Goal: Task Accomplishment & Management: Complete application form

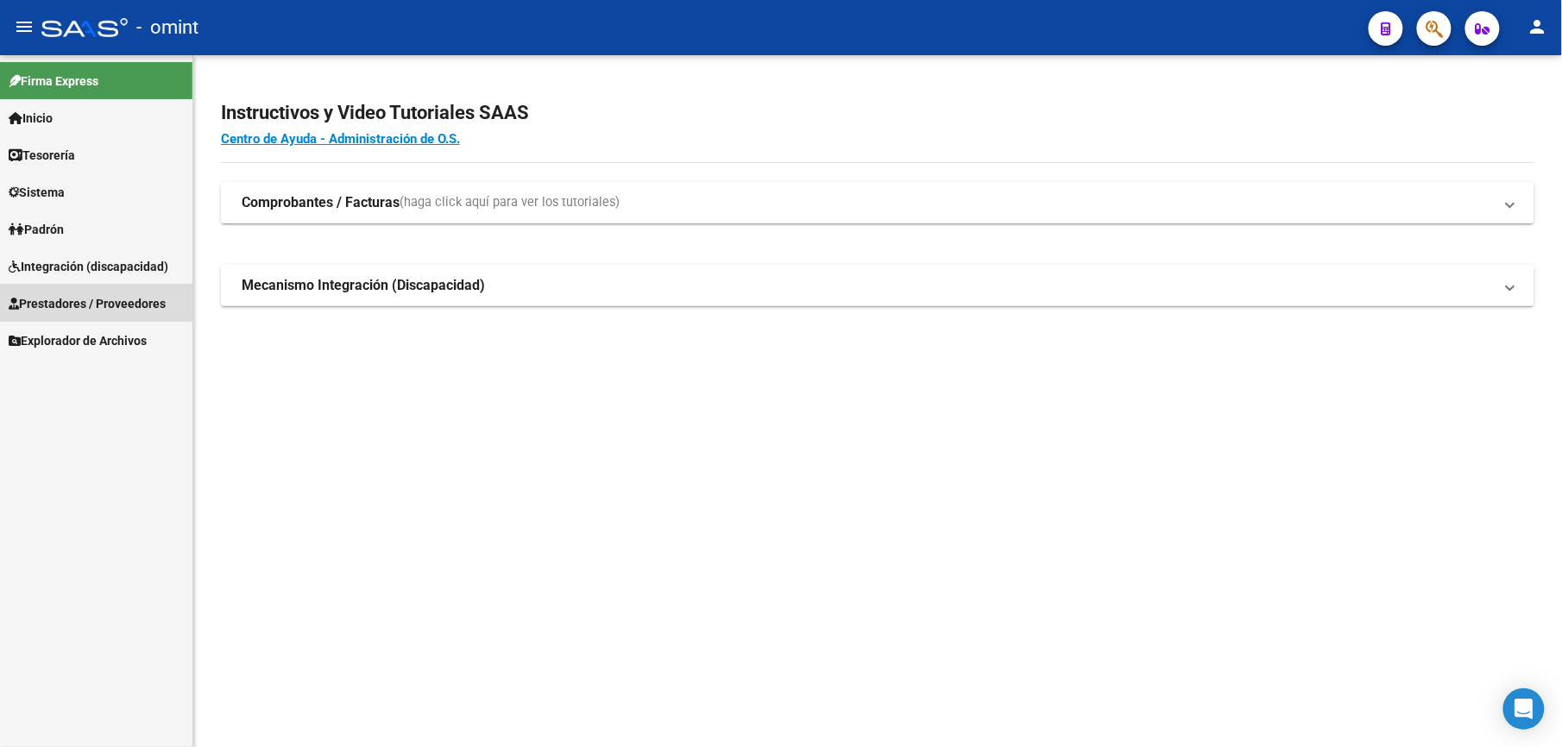
click at [91, 302] on span "Prestadores / Proveedores" at bounding box center [87, 303] width 157 height 19
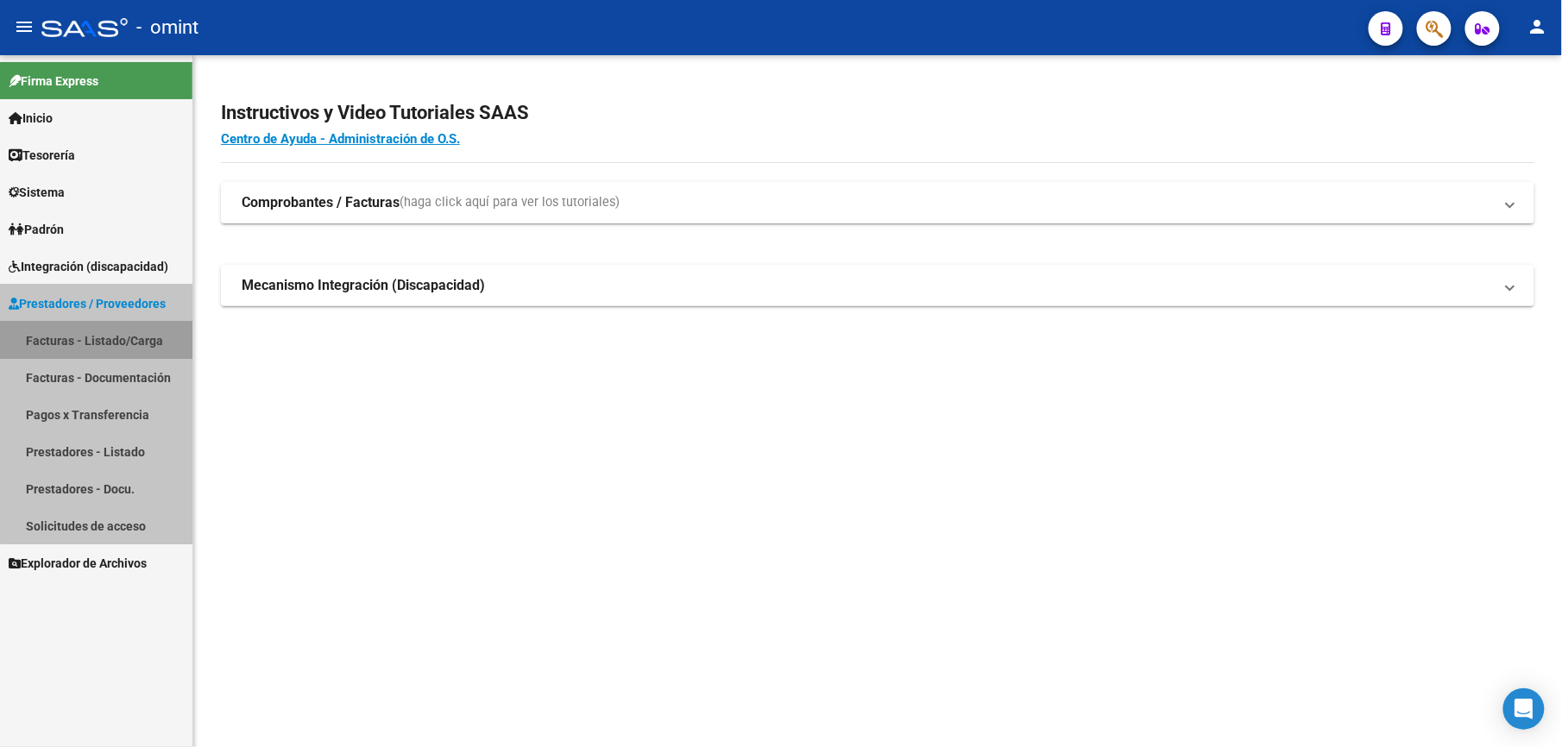
click at [119, 340] on link "Facturas - Listado/Carga" at bounding box center [96, 340] width 192 height 37
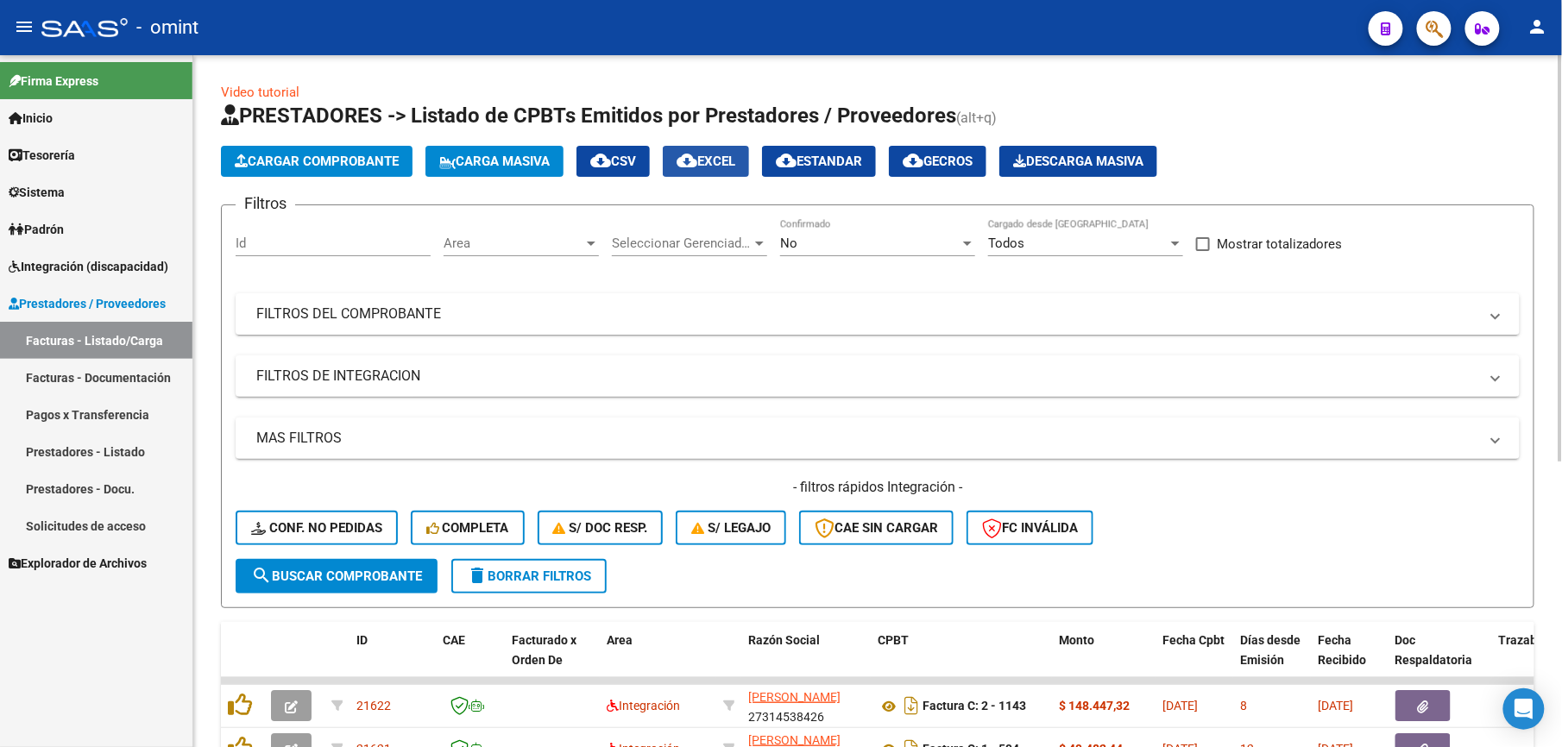
click at [718, 160] on span "cloud_download EXCEL" at bounding box center [705, 162] width 59 height 16
drag, startPoint x: 865, startPoint y: 305, endPoint x: 889, endPoint y: 304, distance: 24.2
click at [868, 305] on mat-panel-title "FILTROS DEL COMPROBANTE" at bounding box center [867, 314] width 1222 height 19
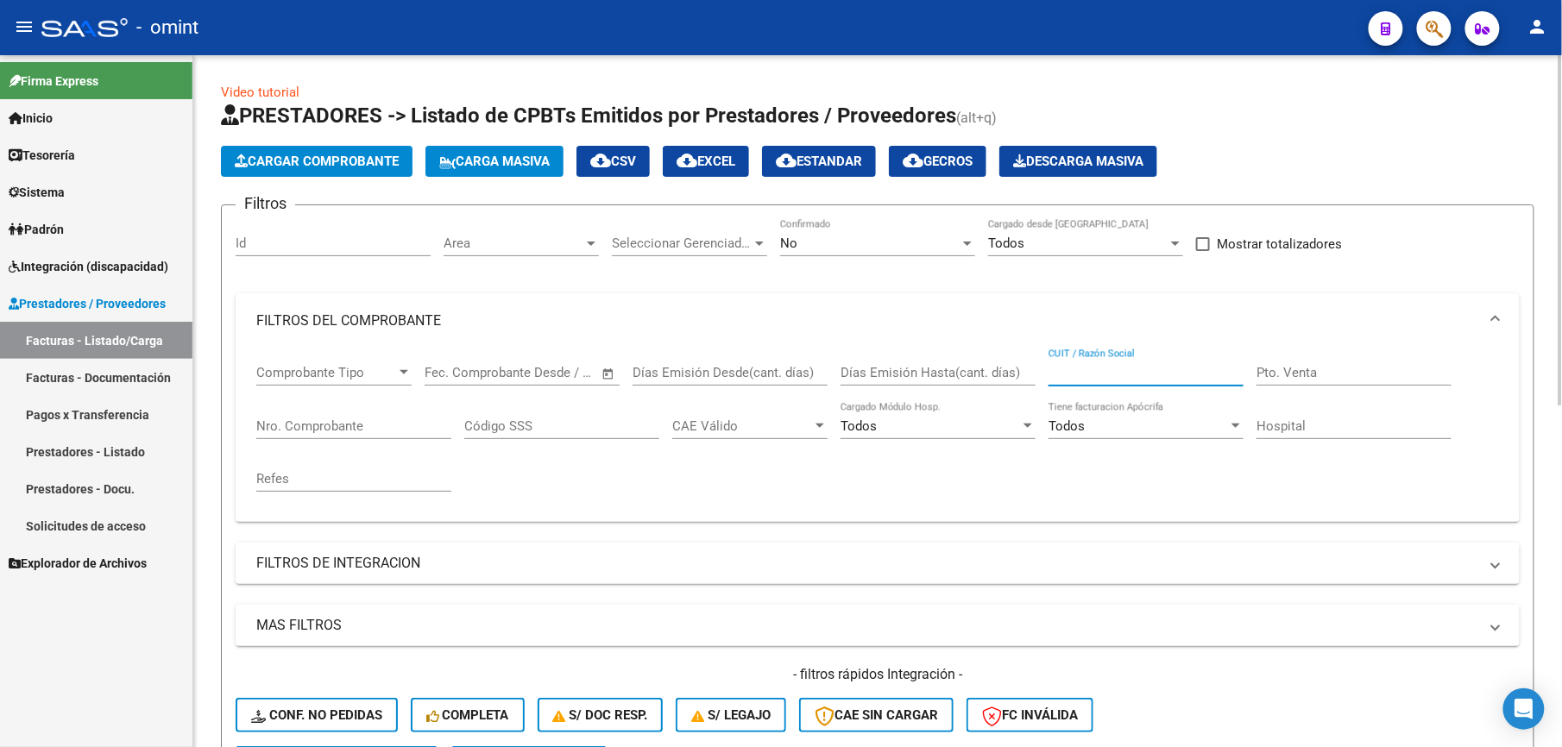
paste input "27338949257"
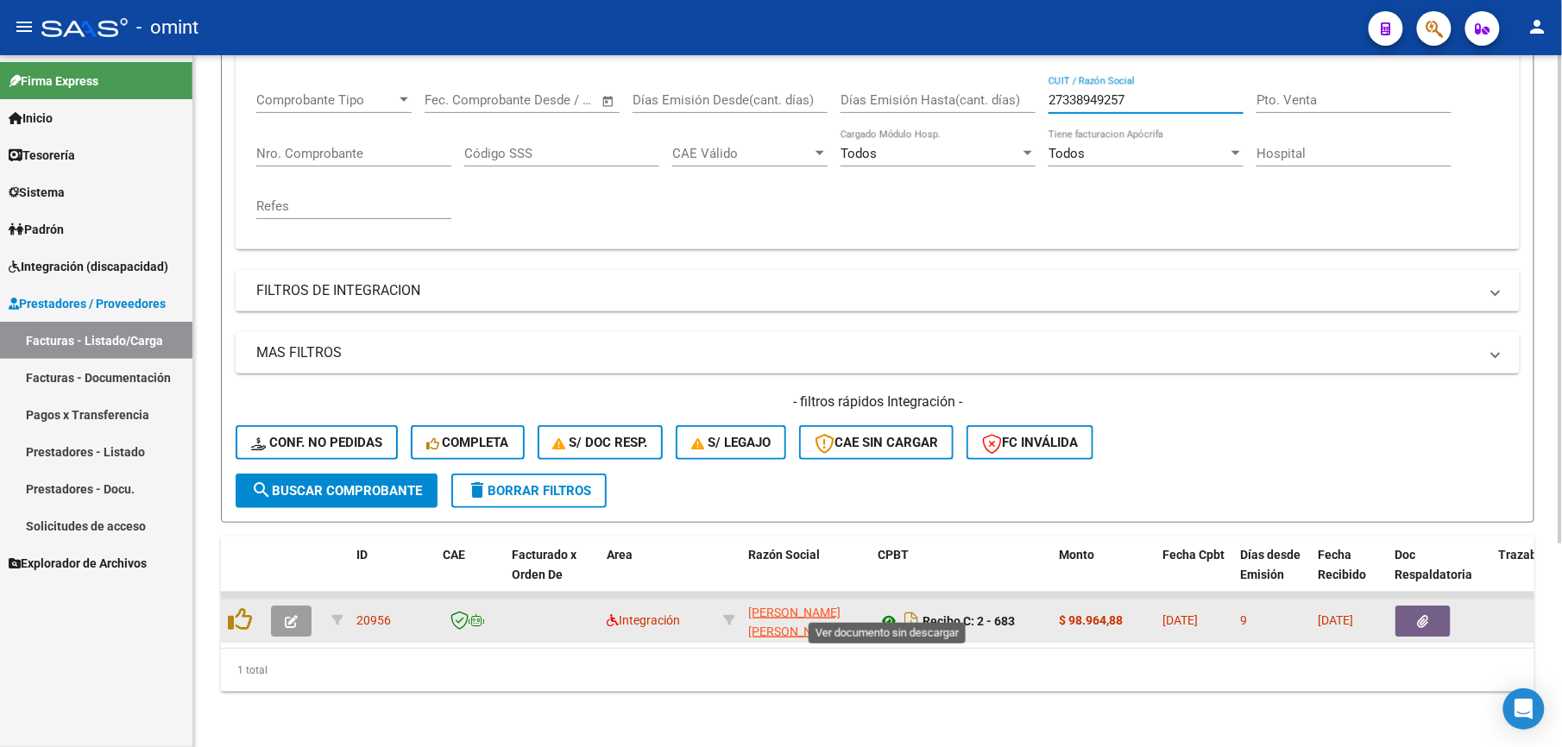
click at [883, 611] on icon at bounding box center [888, 621] width 22 height 21
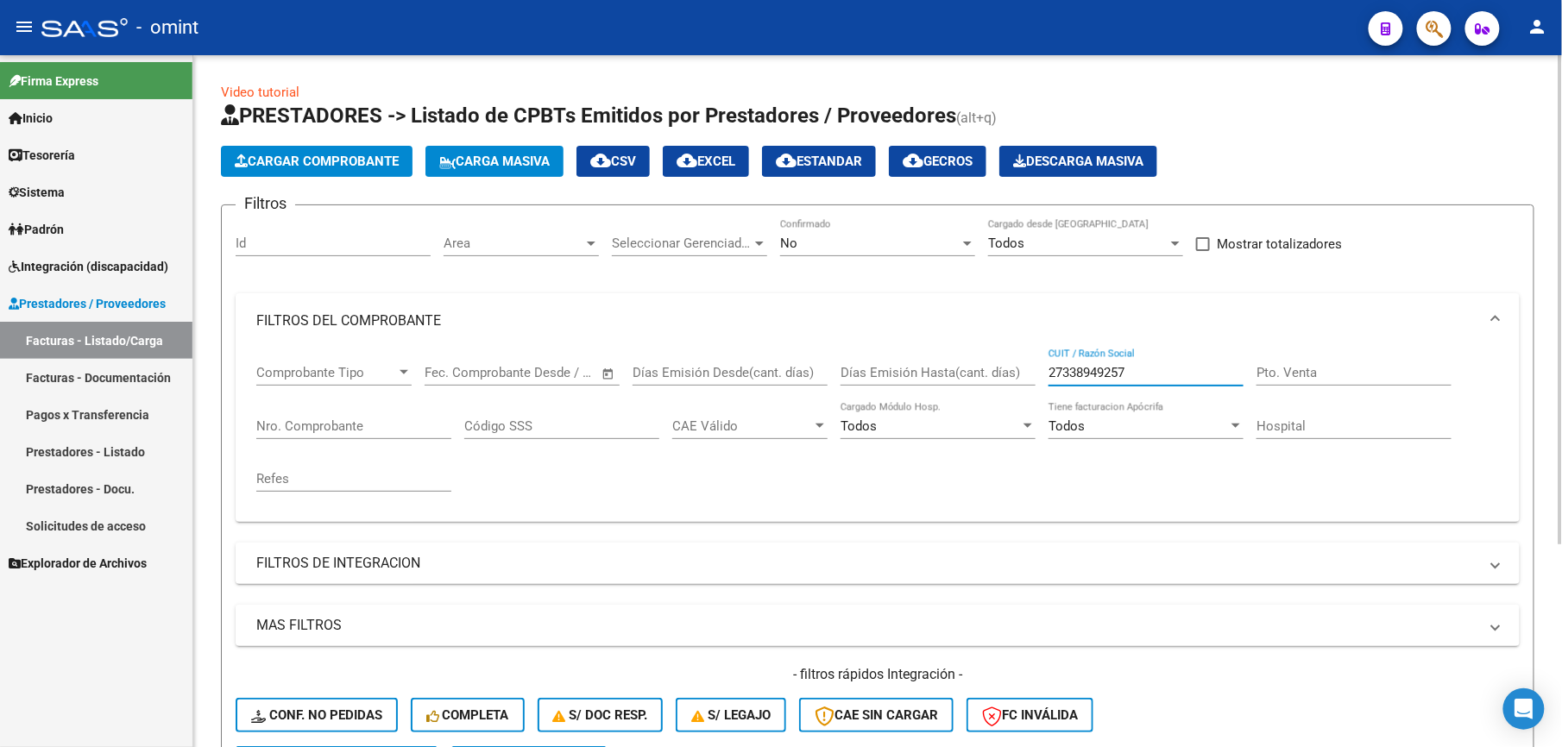
drag, startPoint x: 1168, startPoint y: 374, endPoint x: 964, endPoint y: 376, distance: 204.5
click at [966, 376] on div "Comprobante Tipo Comprobante Tipo Fecha inicio – Fecha fin Fec. Comprobante Des…" at bounding box center [877, 429] width 1242 height 160
paste input "0525816231"
drag, startPoint x: 1044, startPoint y: 380, endPoint x: 977, endPoint y: 377, distance: 67.4
click at [977, 377] on div "Comprobante Tipo Comprobante Tipo Fecha inicio – Fecha fin Fec. Comprobante Des…" at bounding box center [877, 429] width 1242 height 160
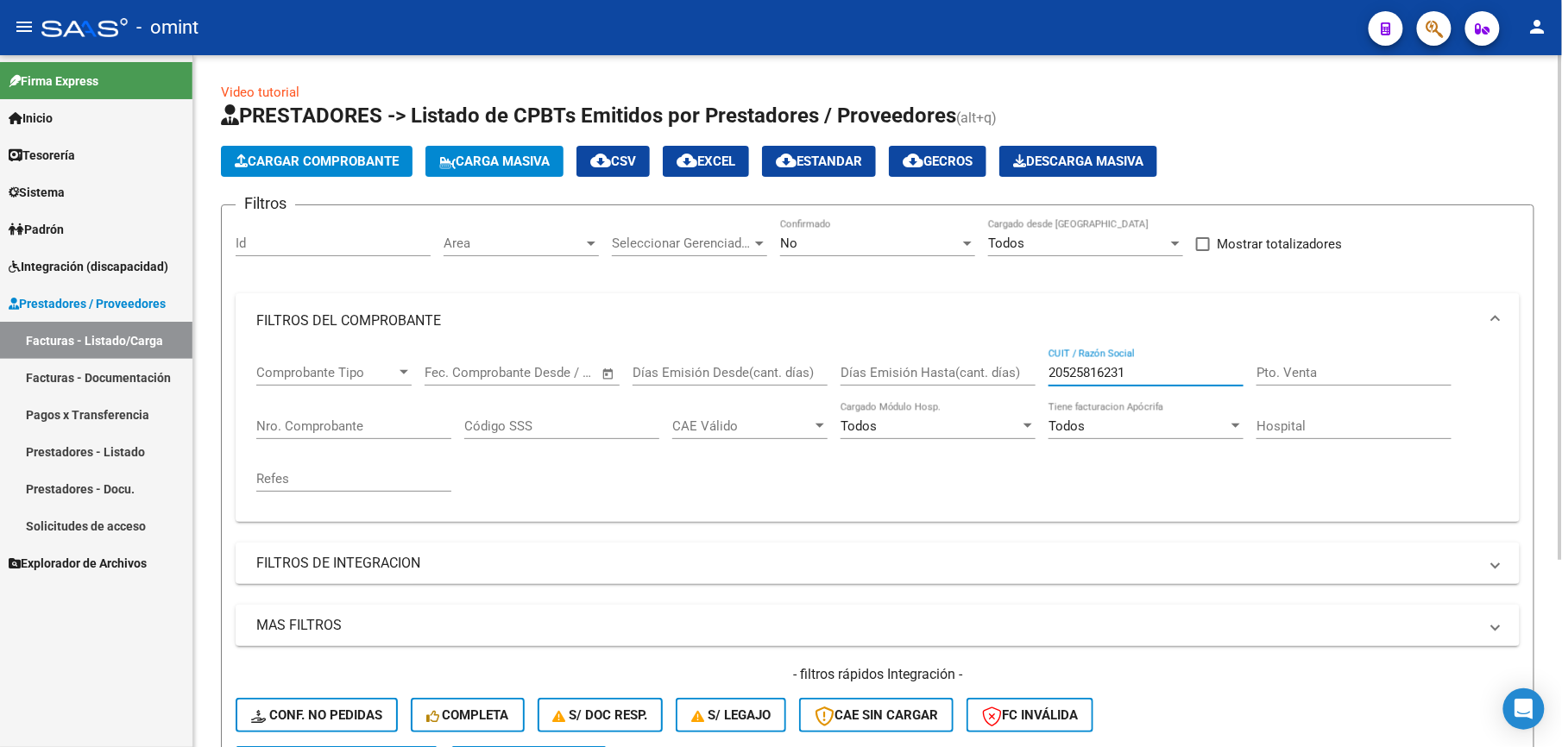
paste input "text"
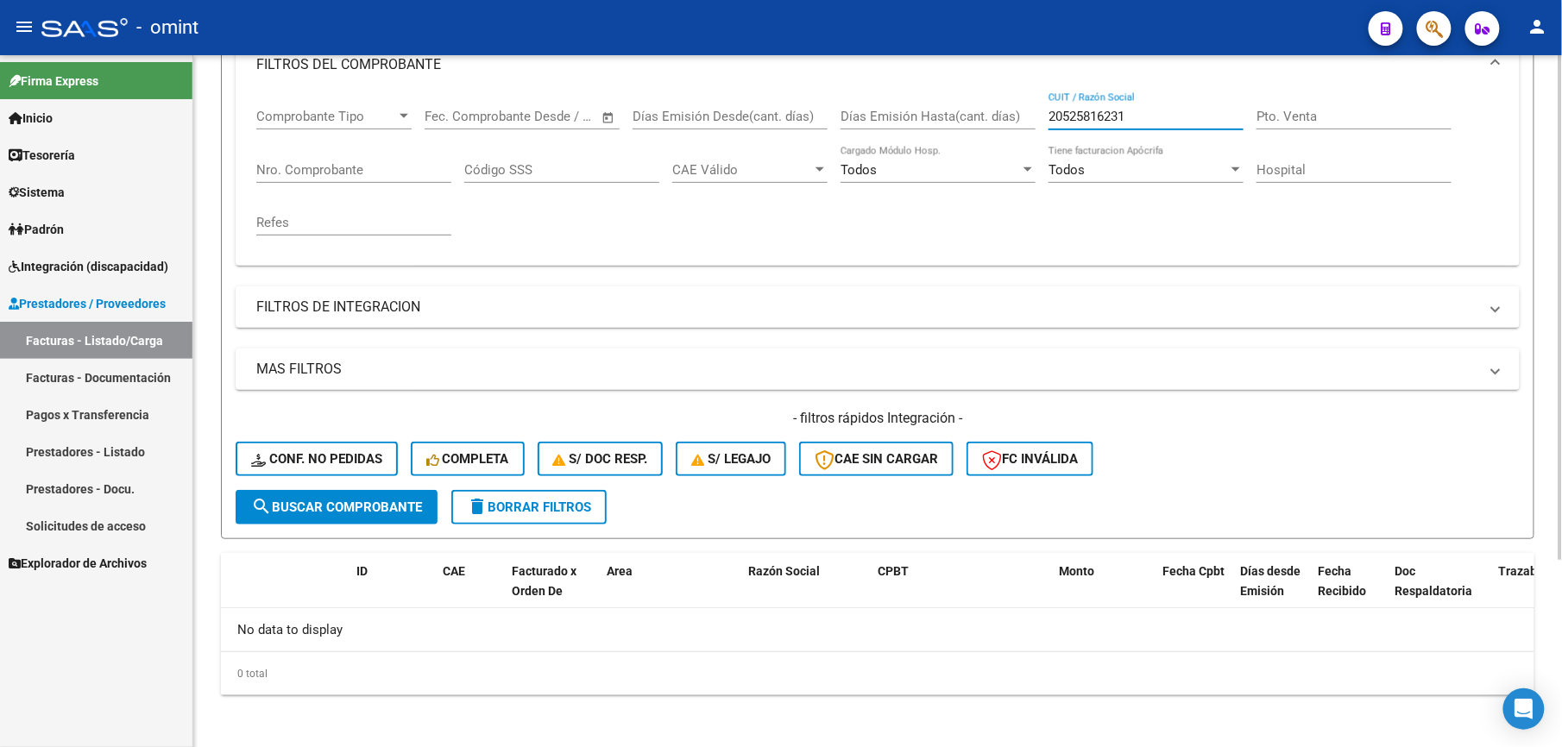
scroll to position [259, 0]
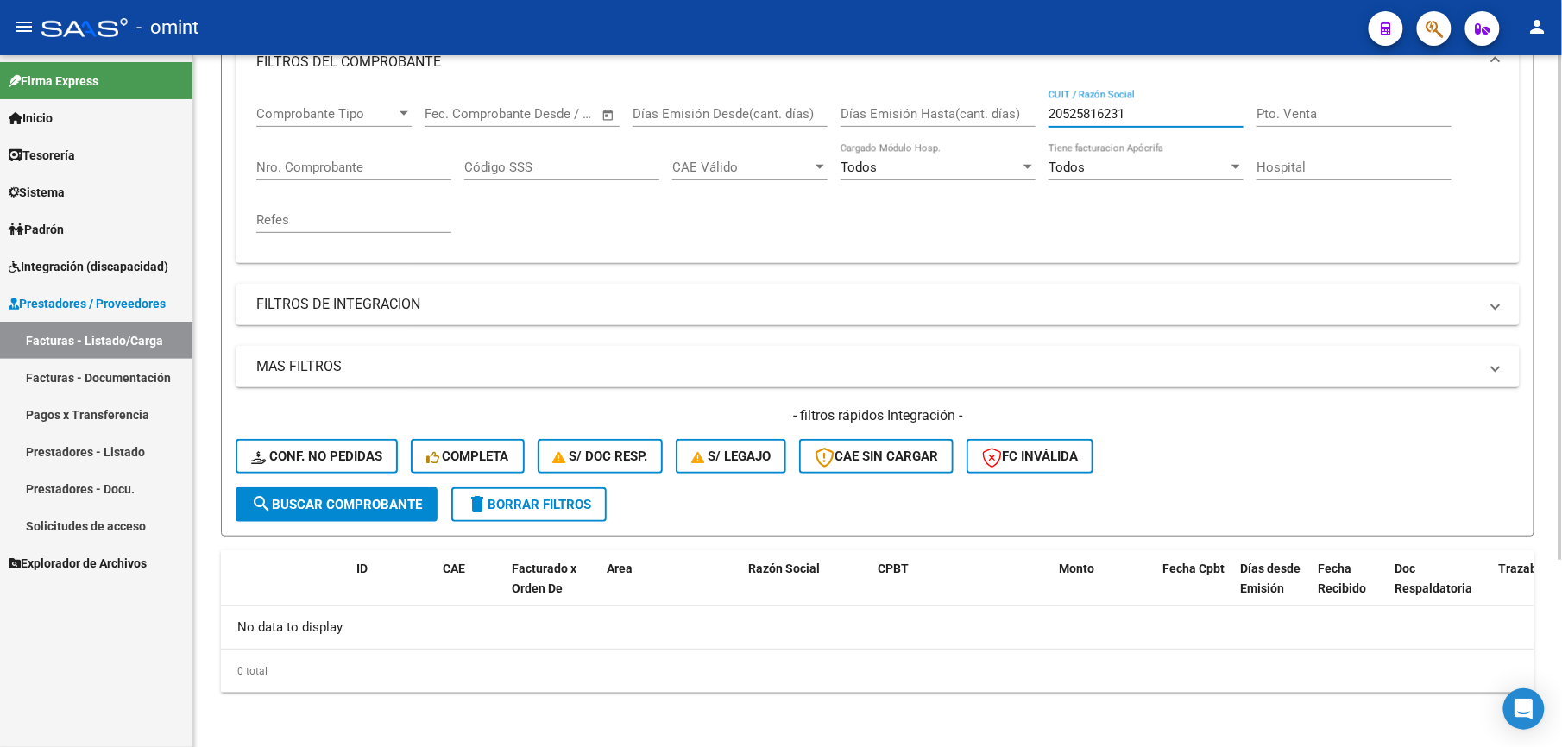
drag, startPoint x: 1054, startPoint y: 115, endPoint x: 961, endPoint y: 121, distance: 93.4
click at [978, 119] on div "Comprobante Tipo Comprobante Tipo Fecha inicio – Fecha fin Fec. Comprobante Des…" at bounding box center [877, 170] width 1242 height 160
paste input "7253402127"
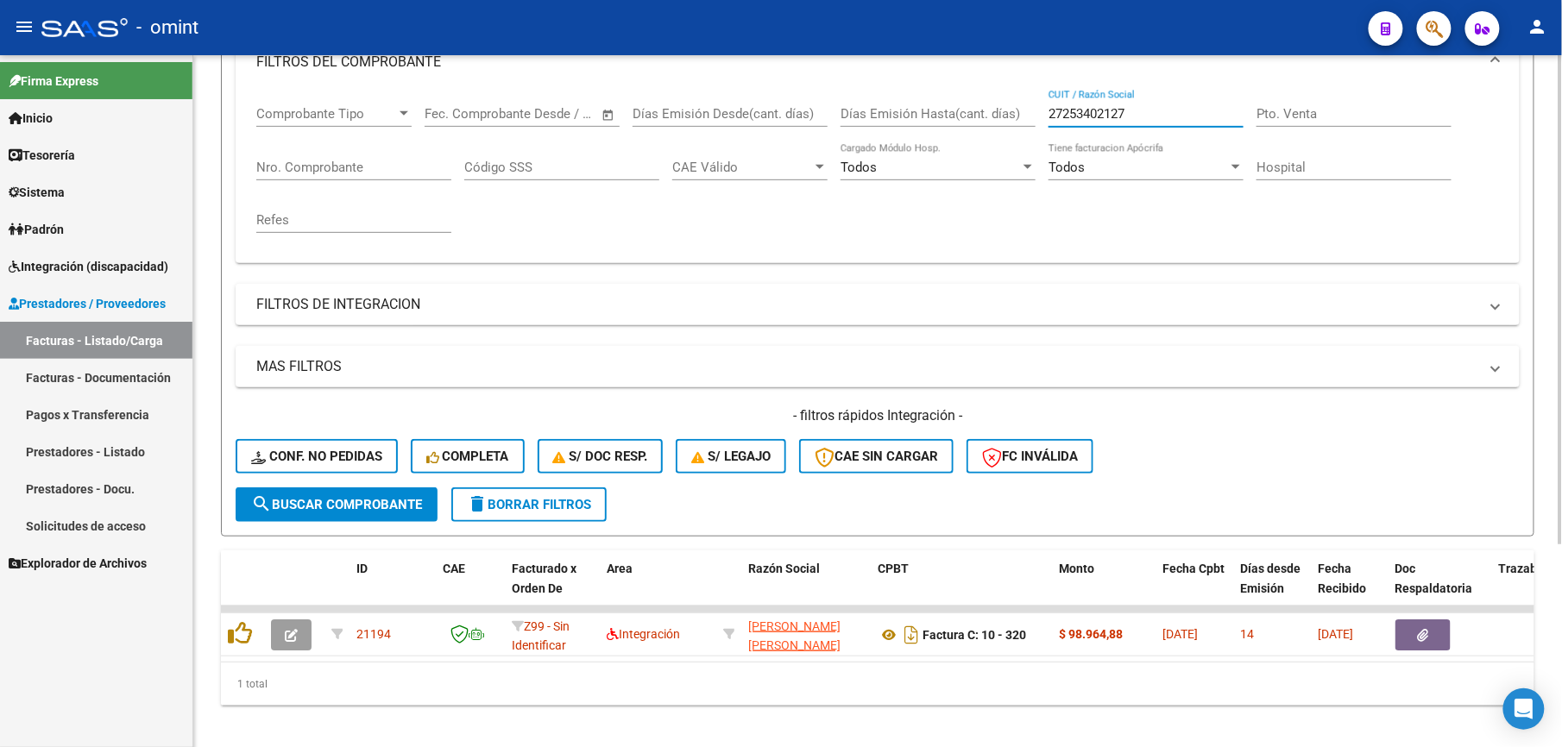
type input "27253402127"
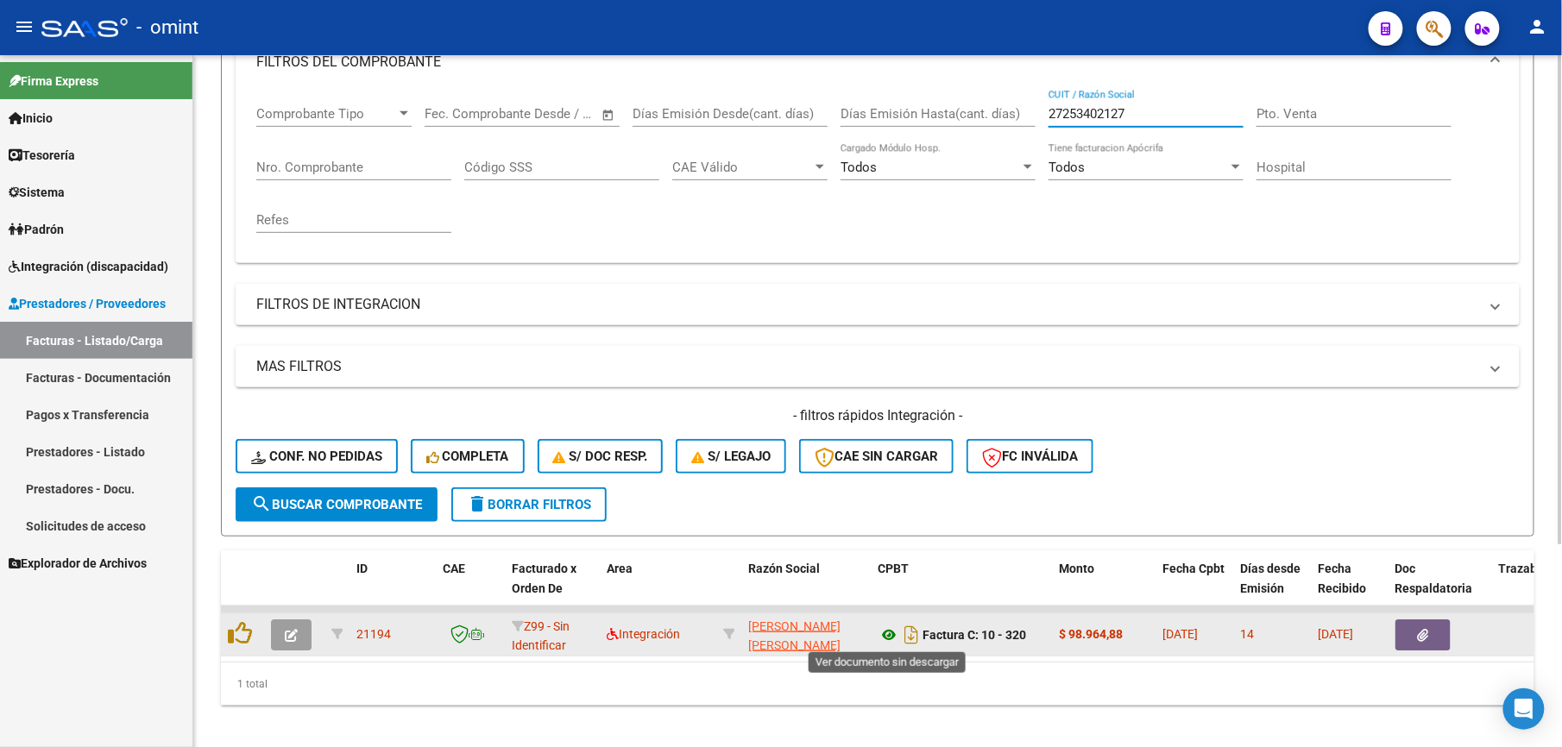
click at [887, 632] on icon at bounding box center [888, 635] width 22 height 21
click at [285, 629] on icon "button" at bounding box center [291, 635] width 13 height 13
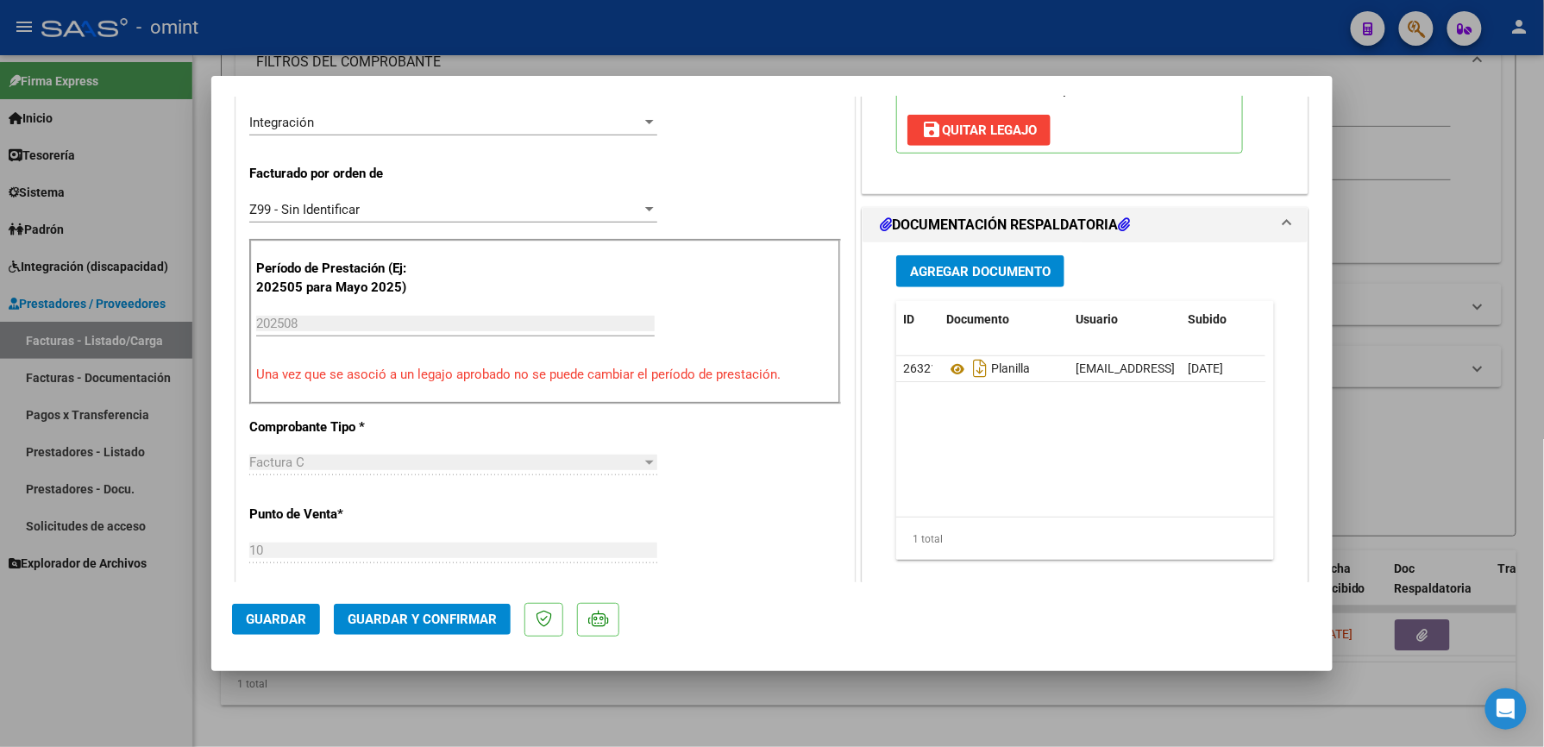
scroll to position [460, 0]
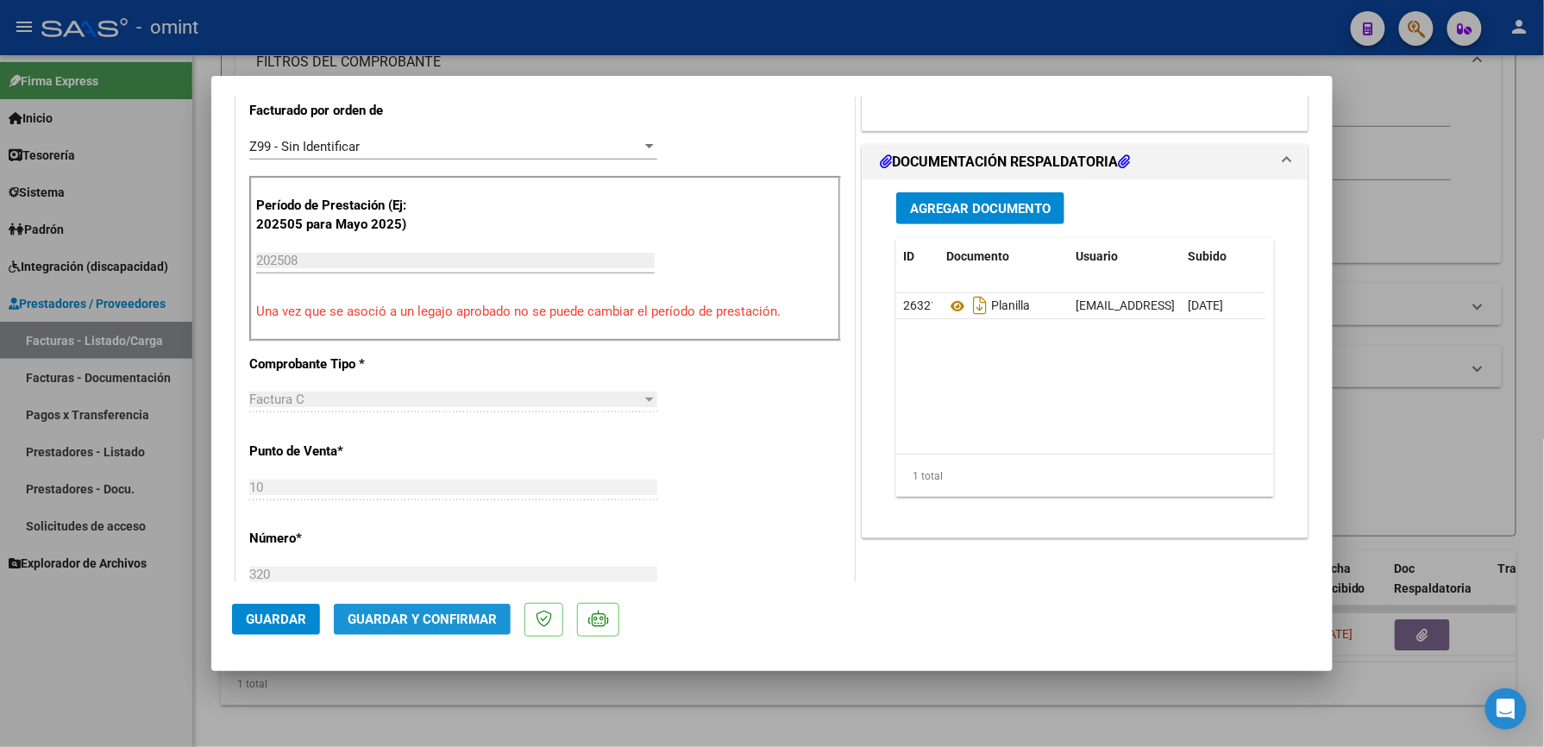
click at [431, 615] on span "Guardar y Confirmar" at bounding box center [422, 620] width 149 height 16
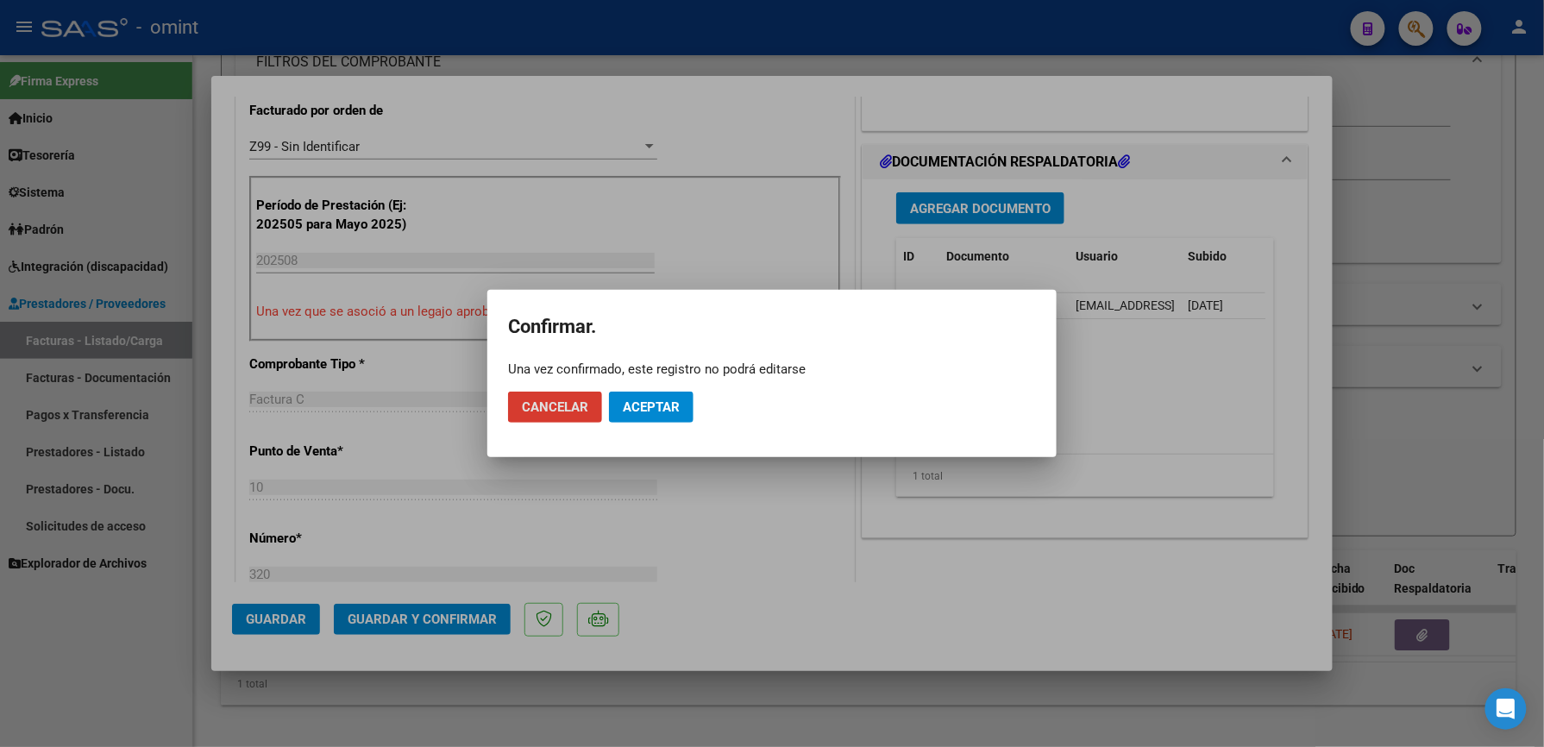
click at [652, 412] on span "Aceptar" at bounding box center [651, 407] width 57 height 16
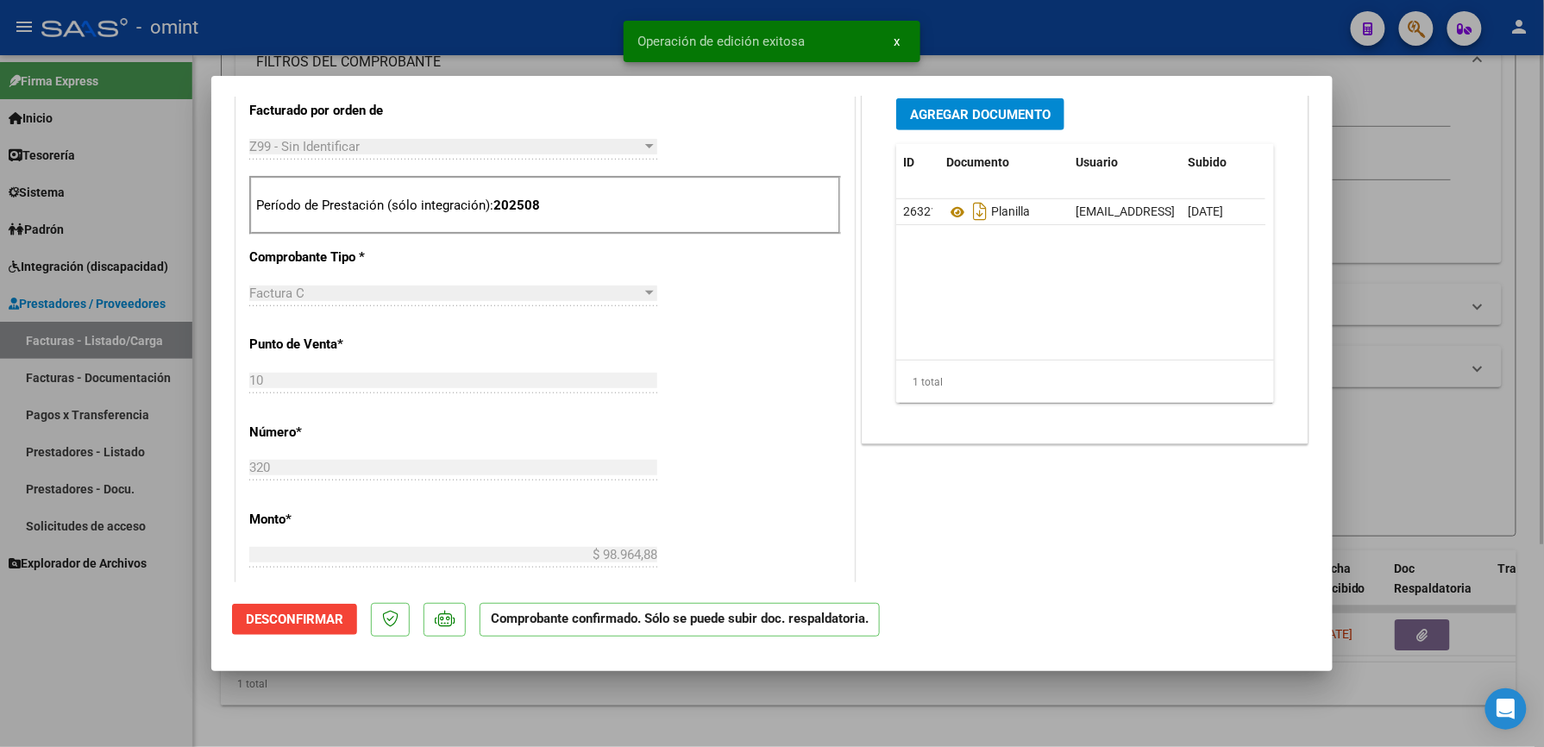
drag, startPoint x: 1026, startPoint y: 688, endPoint x: 1013, endPoint y: 690, distance: 13.2
click at [1022, 689] on div at bounding box center [772, 373] width 1544 height 747
type input "$ 0,00"
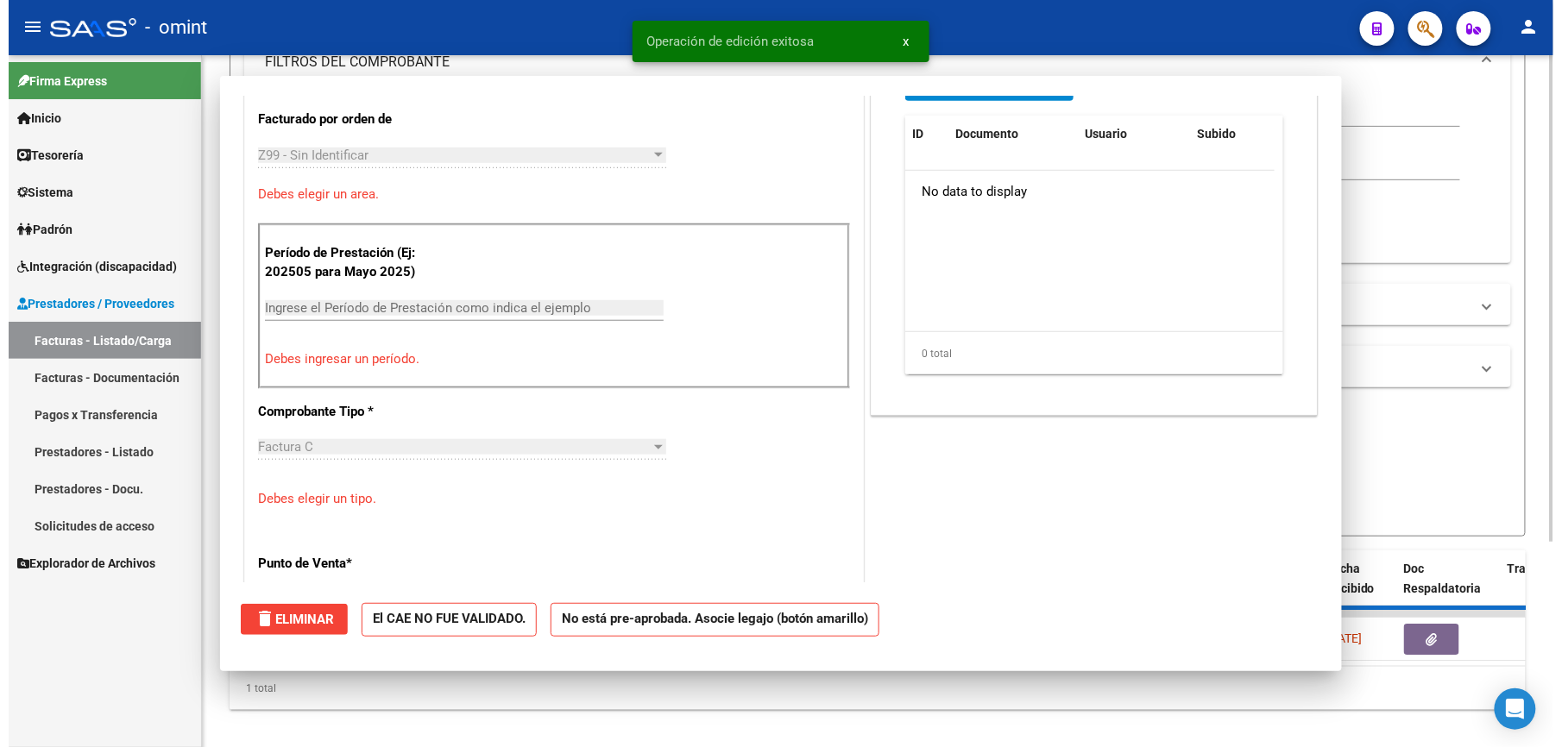
scroll to position [0, 0]
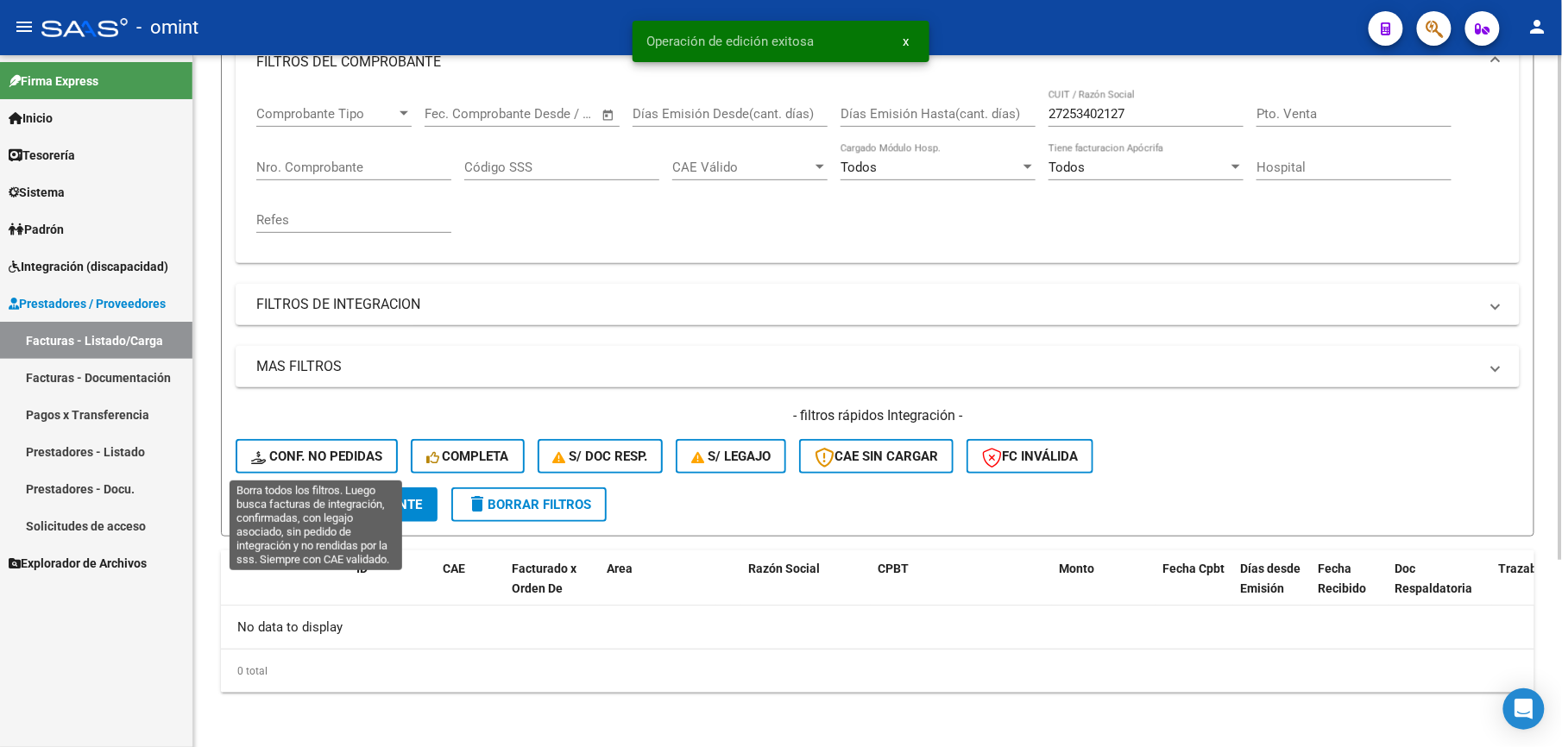
click at [374, 460] on span "Conf. no pedidas" at bounding box center [316, 457] width 131 height 16
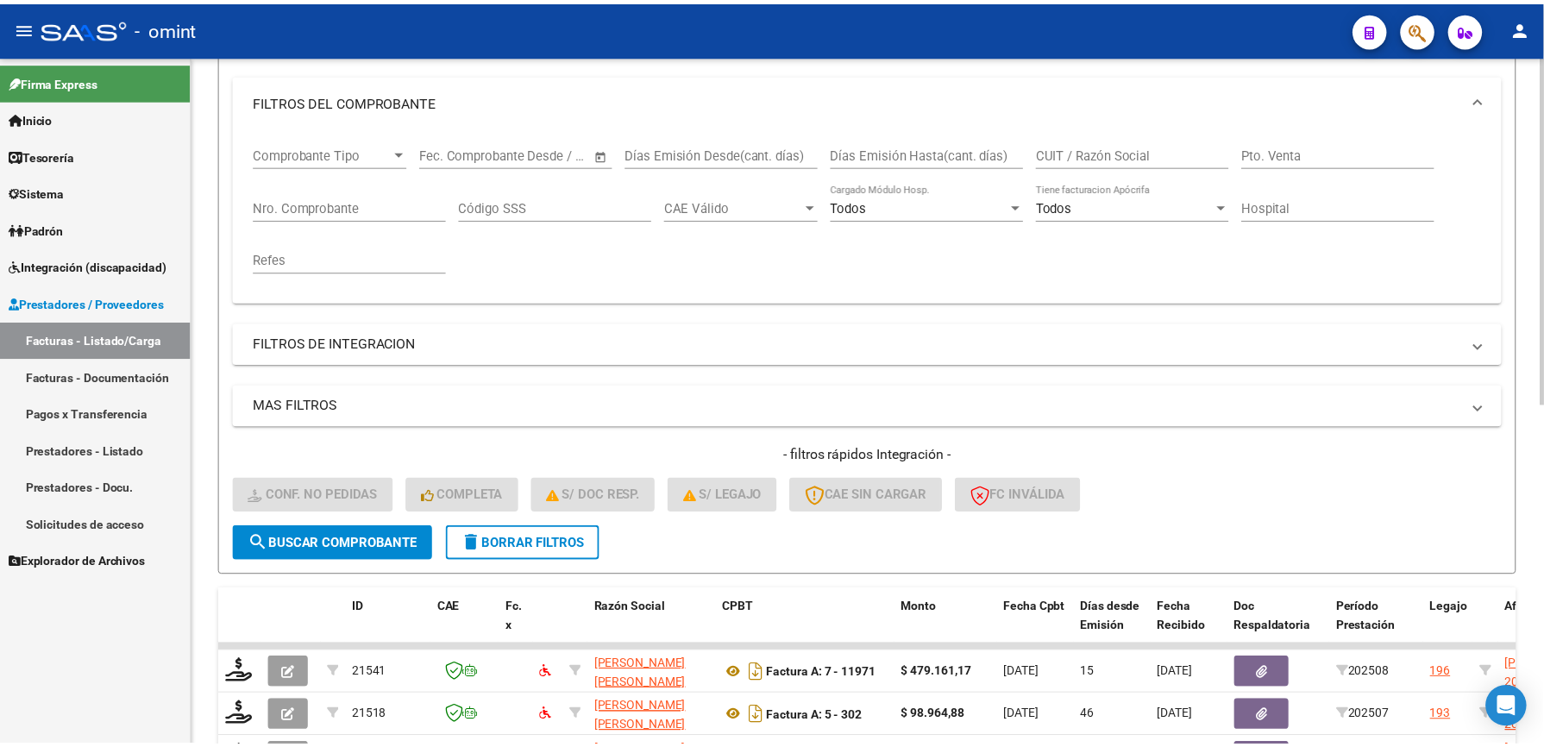
scroll to position [259, 0]
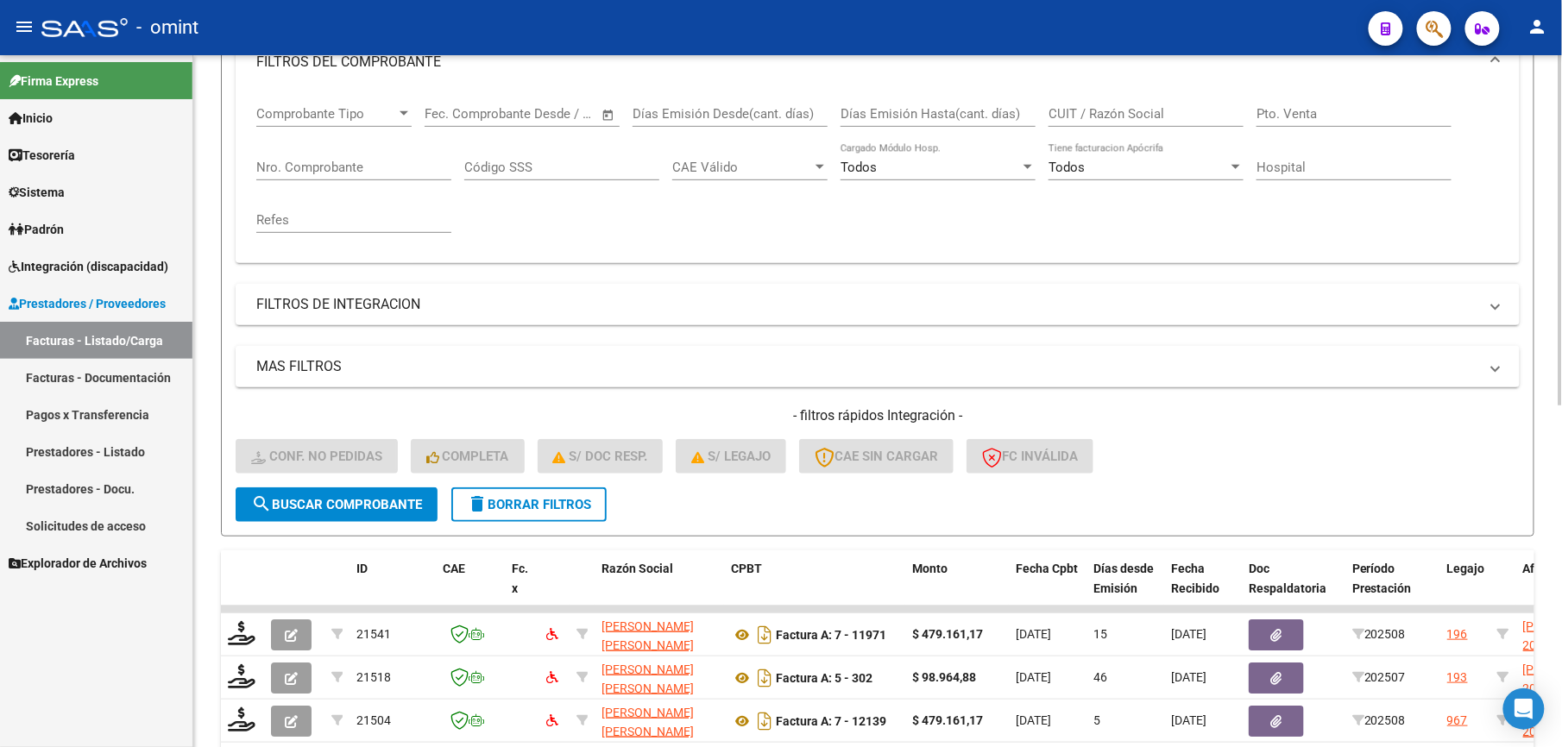
drag, startPoint x: 1070, startPoint y: 102, endPoint x: 1057, endPoint y: 114, distance: 17.7
click at [1057, 114] on input "CUIT / Razón Social" at bounding box center [1145, 114] width 195 height 16
paste input "27253402127"
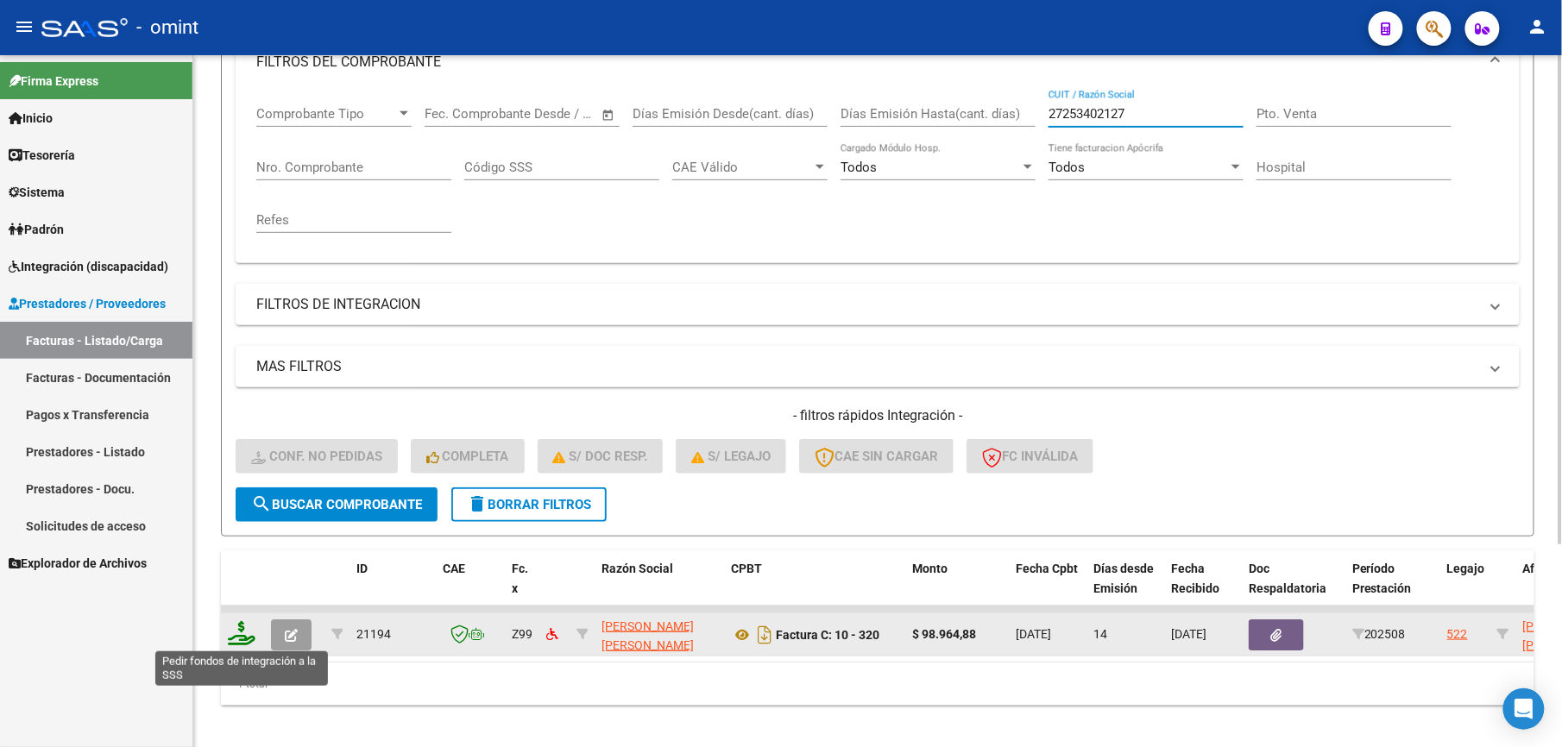
type input "27253402127"
click at [248, 632] on icon at bounding box center [242, 633] width 28 height 24
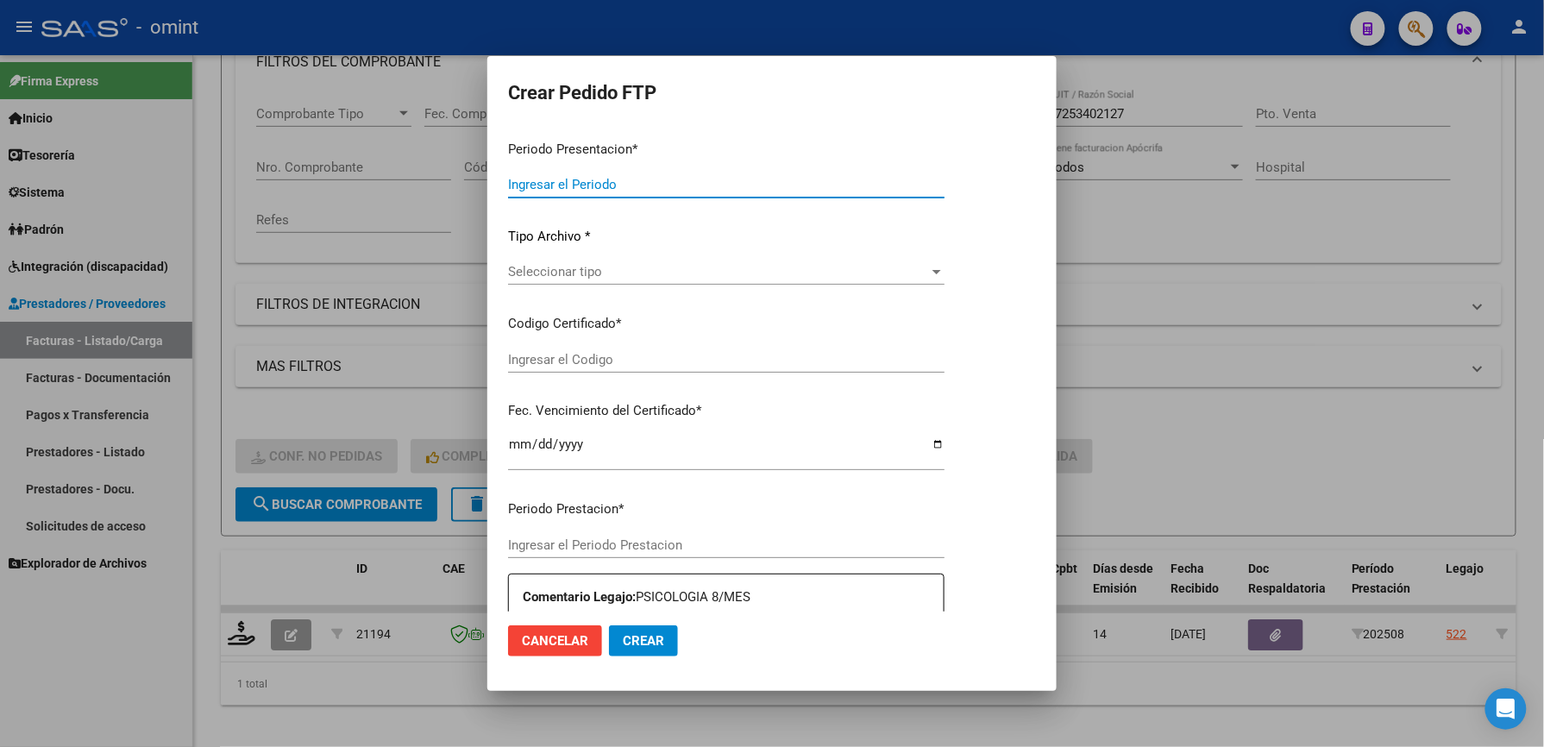
type input "202508"
type input "$ 98.964,88"
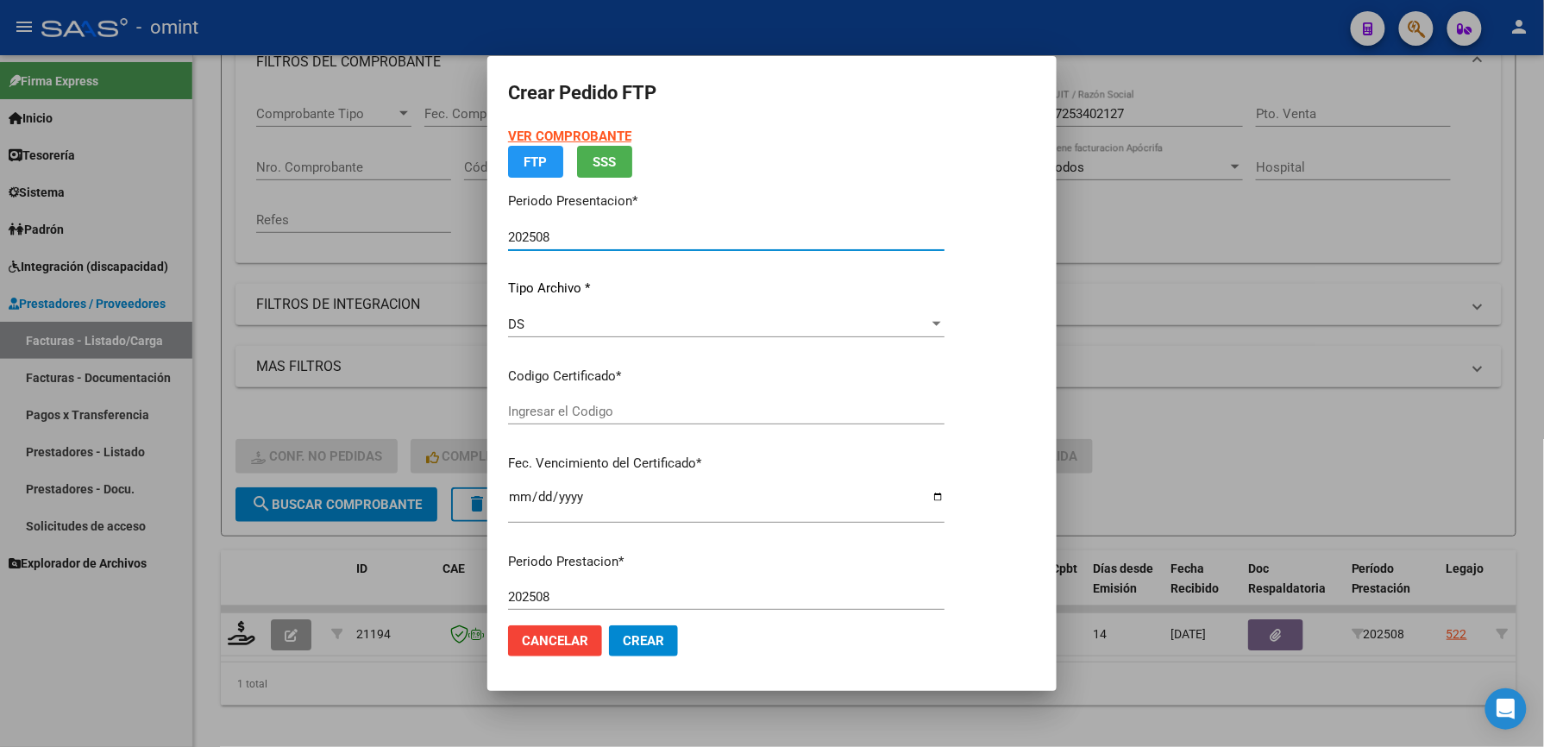
type input "784173072"
type input "[DATE]"
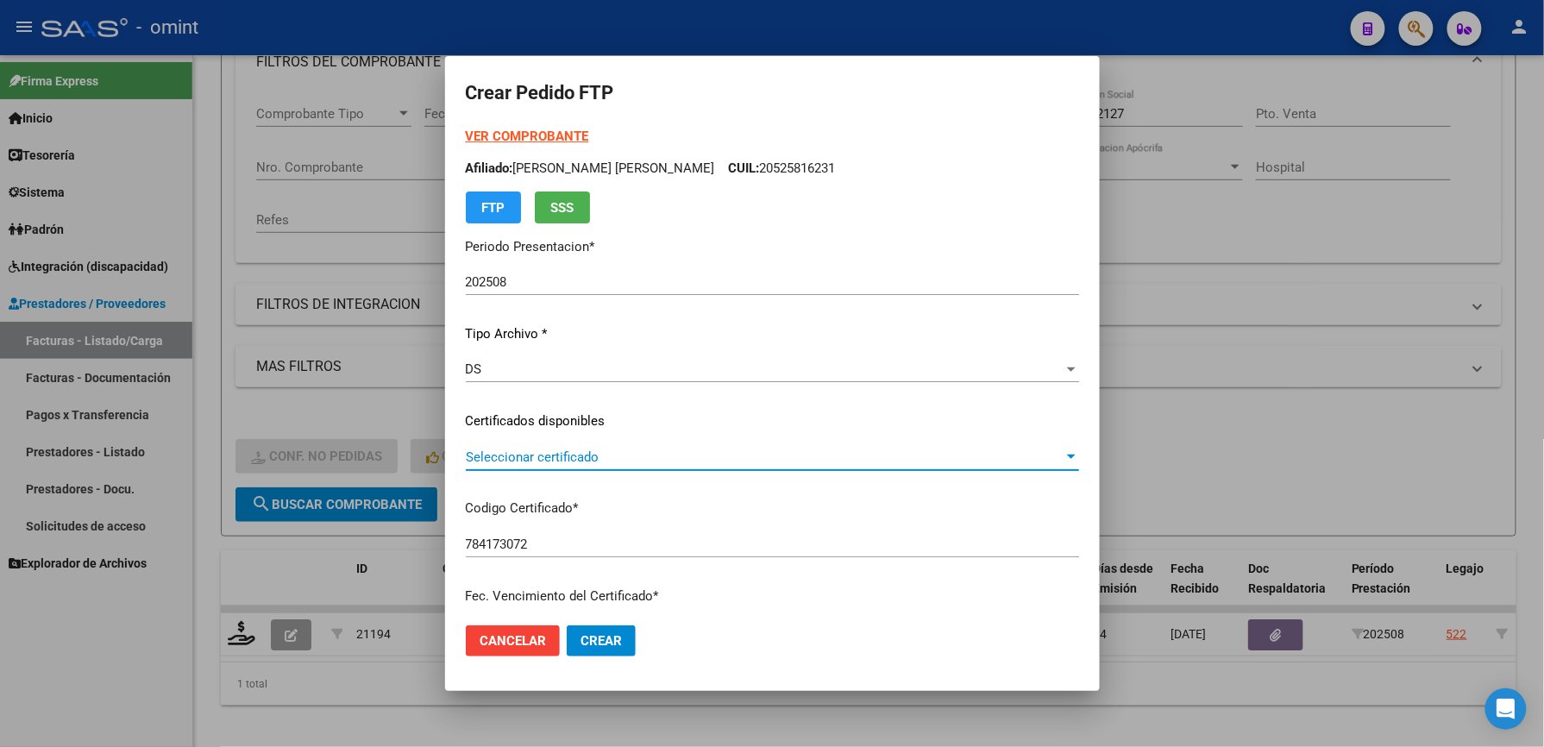
click at [621, 460] on span "Seleccionar certificado" at bounding box center [765, 458] width 598 height 16
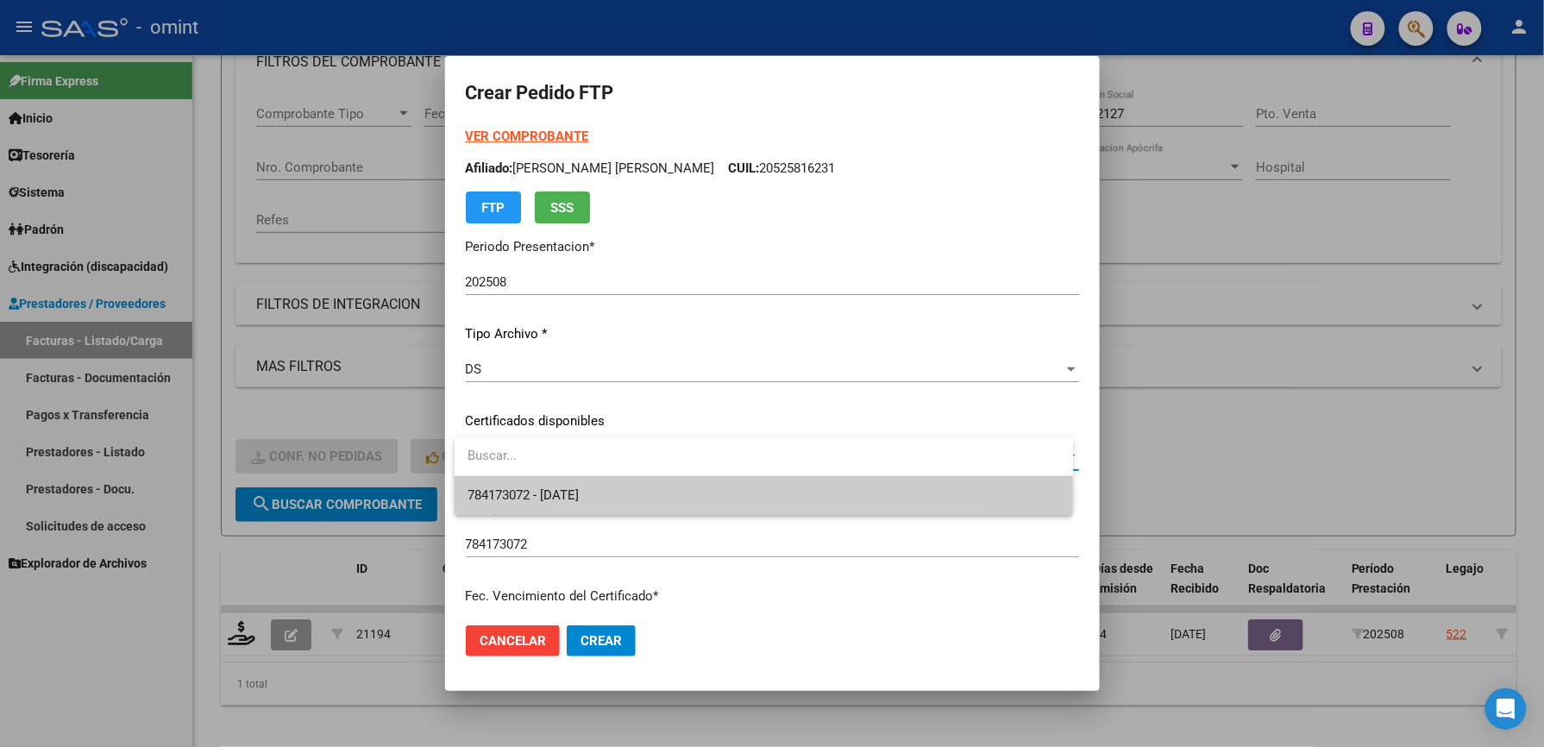
click at [619, 495] on span "784173072 - [DATE]" at bounding box center [764, 495] width 592 height 39
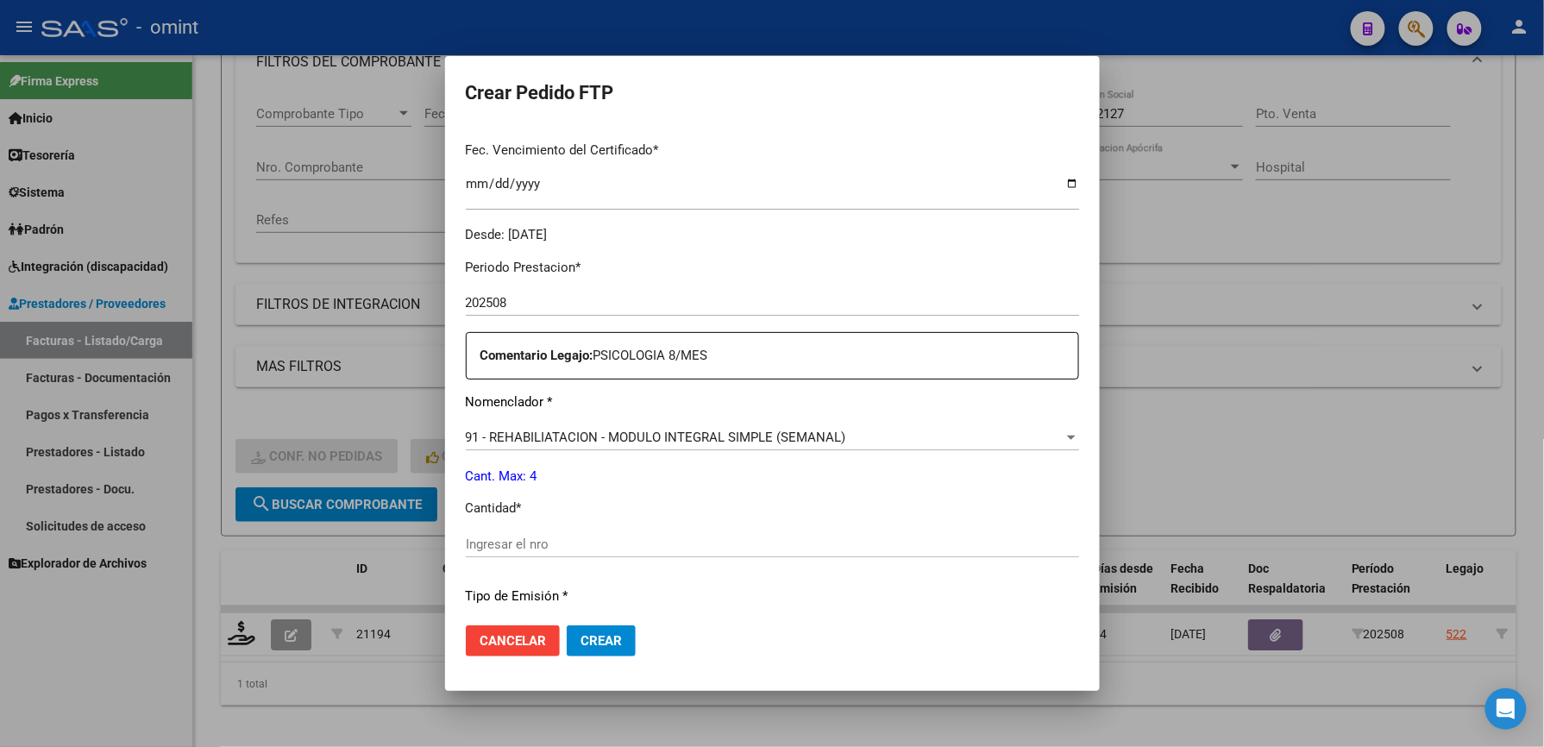
scroll to position [460, 0]
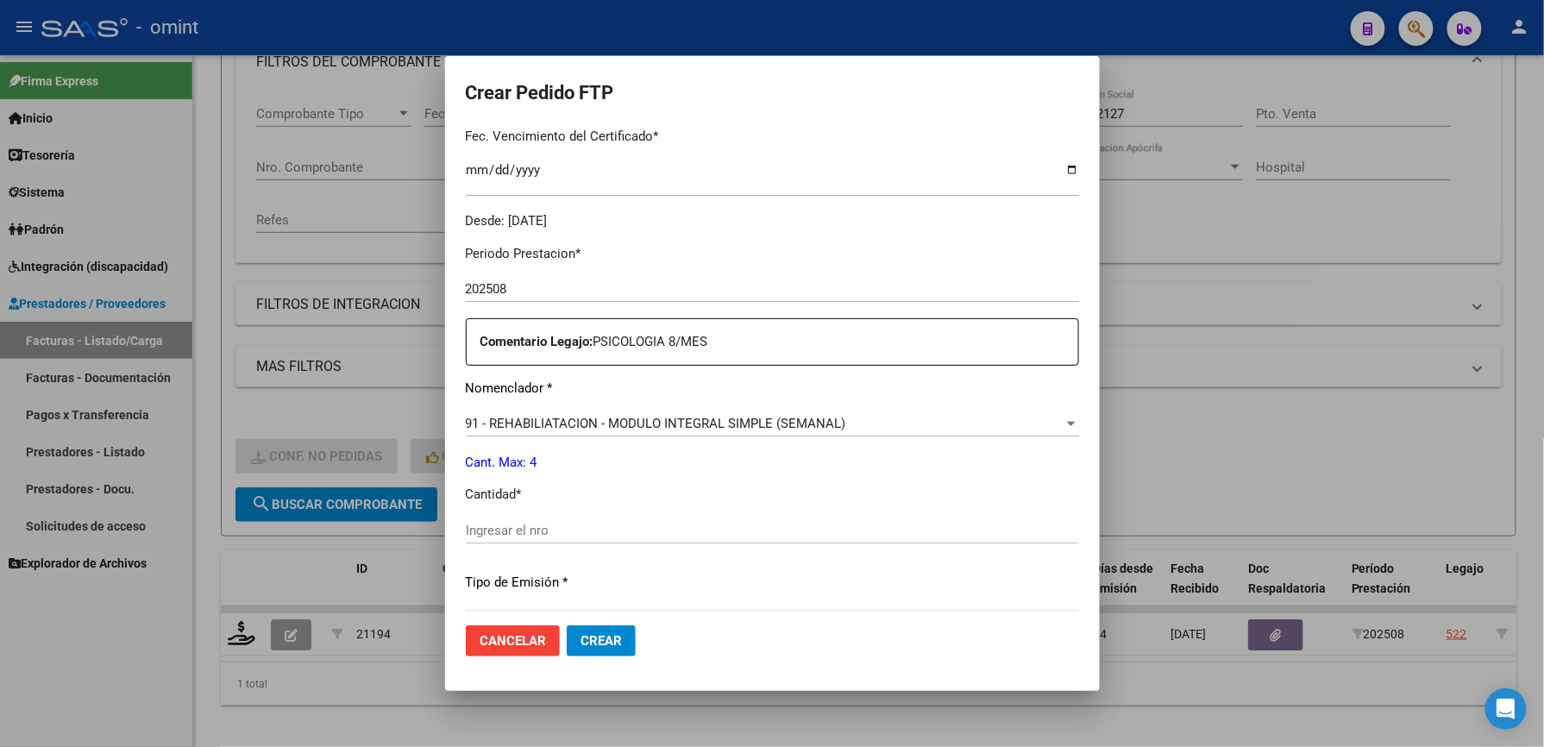
click at [592, 523] on input "Ingresar el nro" at bounding box center [772, 531] width 613 height 16
type input "4"
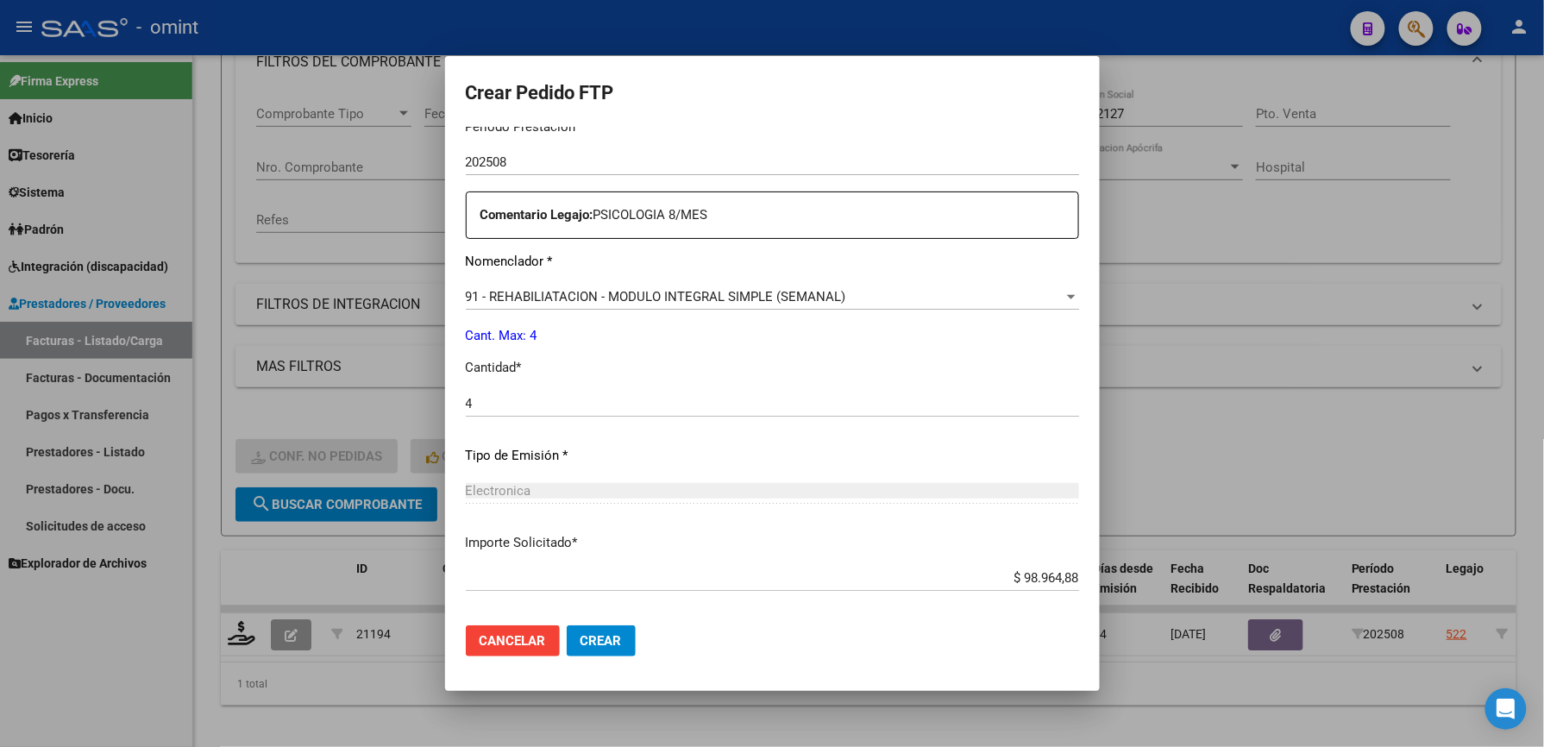
scroll to position [668, 0]
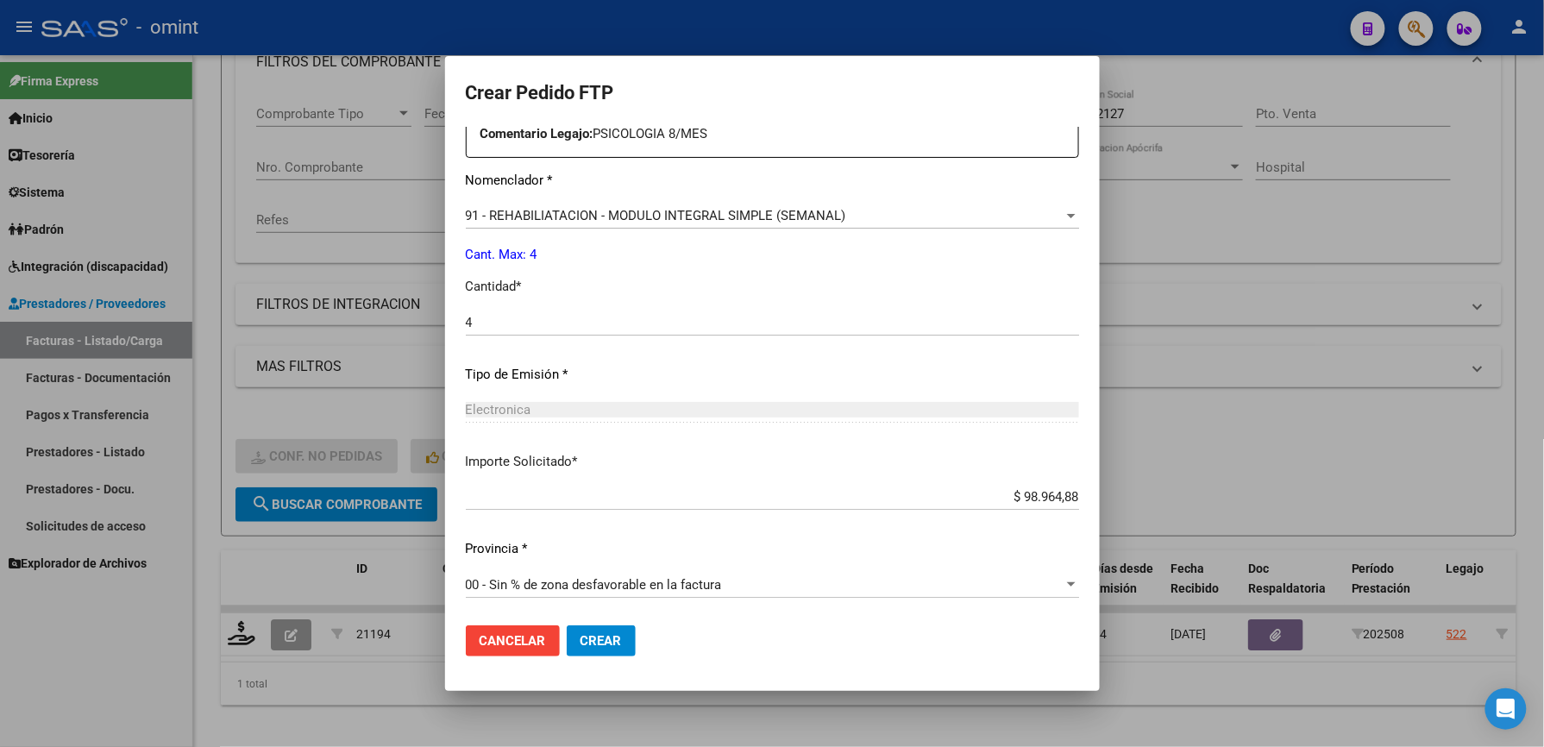
click at [607, 637] on span "Crear" at bounding box center [601, 641] width 41 height 16
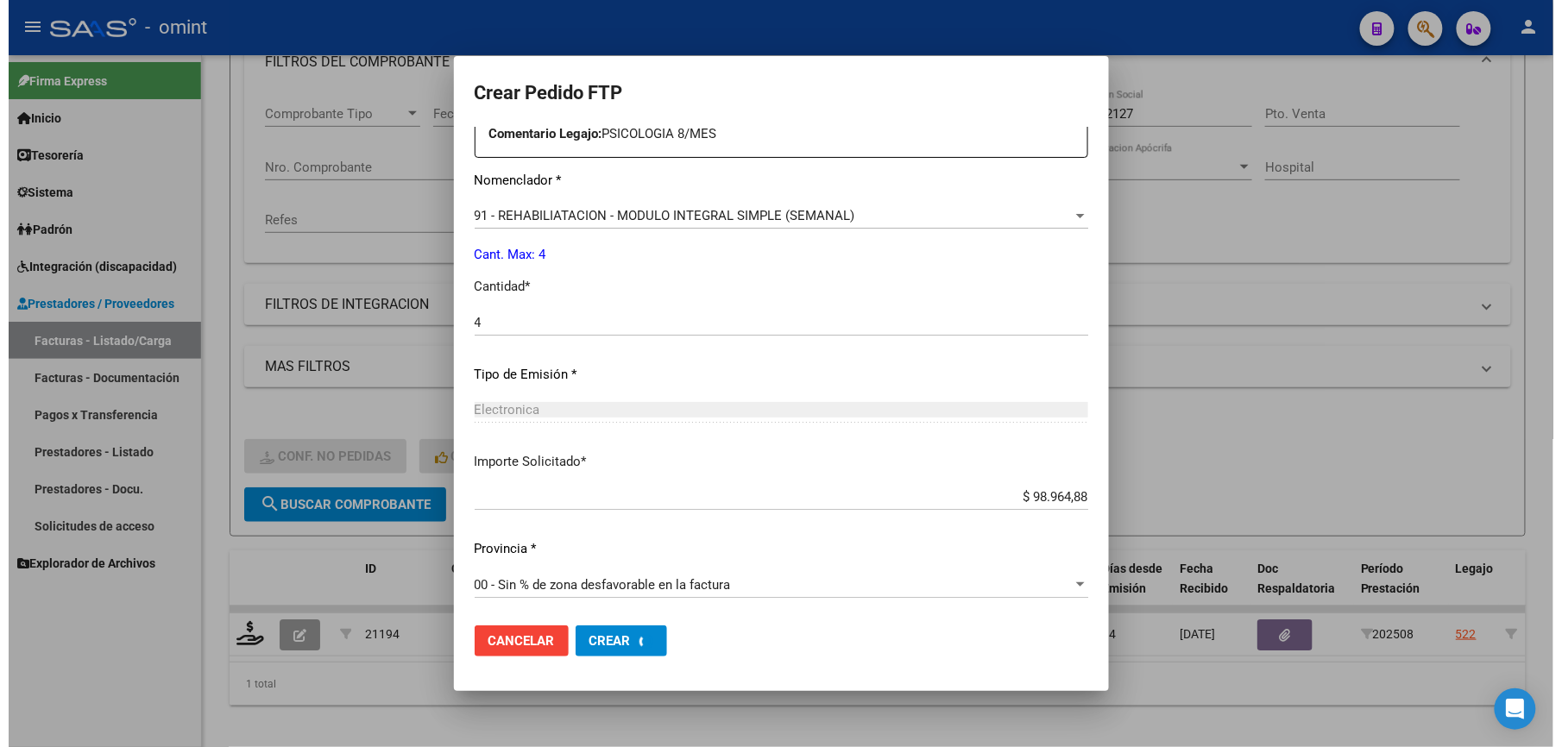
scroll to position [0, 0]
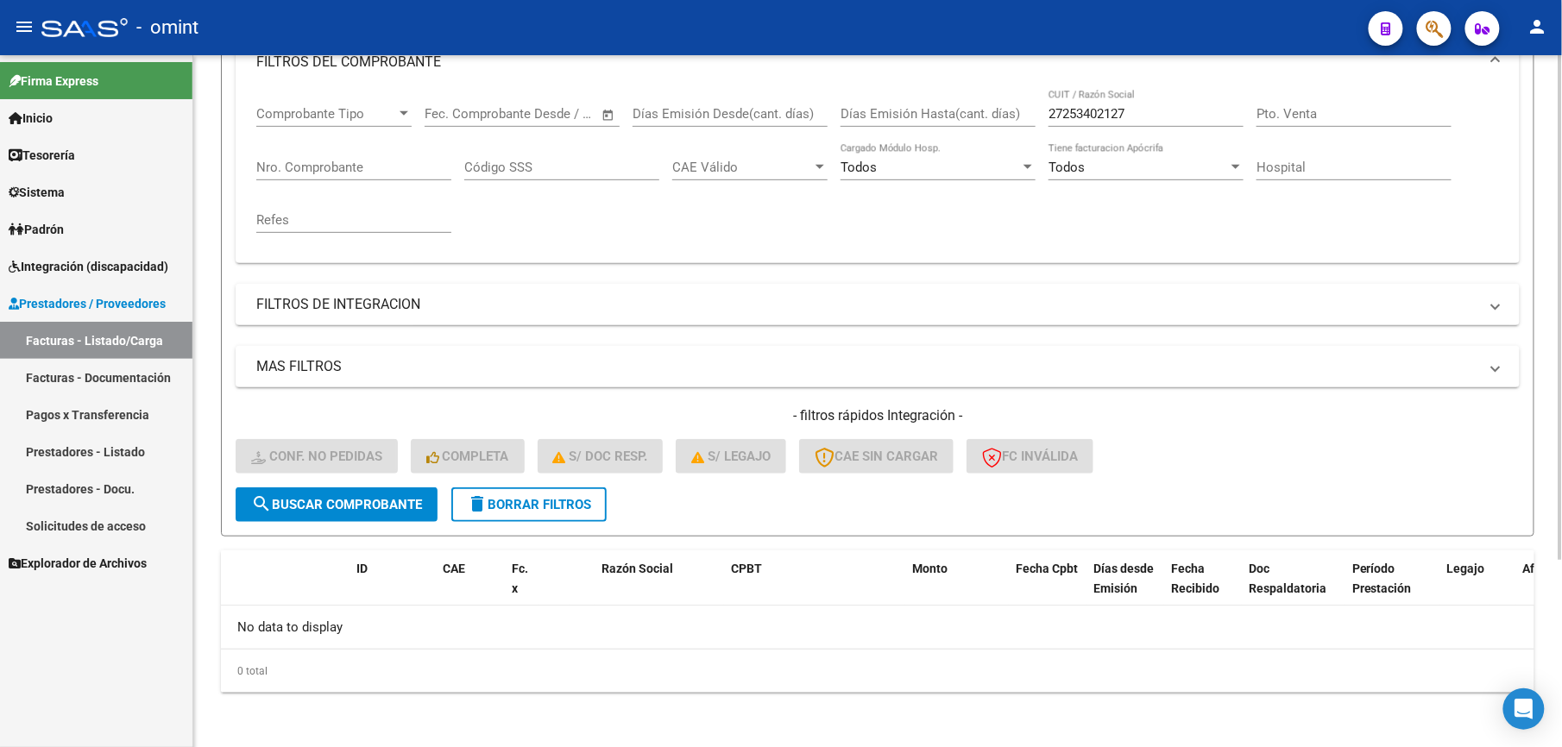
drag, startPoint x: 1158, startPoint y: 102, endPoint x: 1104, endPoint y: 112, distance: 54.5
click at [1104, 112] on div "27253402127 CUIT / Razón Social" at bounding box center [1145, 108] width 195 height 37
drag, startPoint x: 1161, startPoint y: 115, endPoint x: 944, endPoint y: 112, distance: 217.4
click at [946, 112] on div "Comprobante Tipo Comprobante Tipo Fecha inicio – Fecha fin Fec. Comprobante Des…" at bounding box center [877, 170] width 1242 height 160
paste input "306957460"
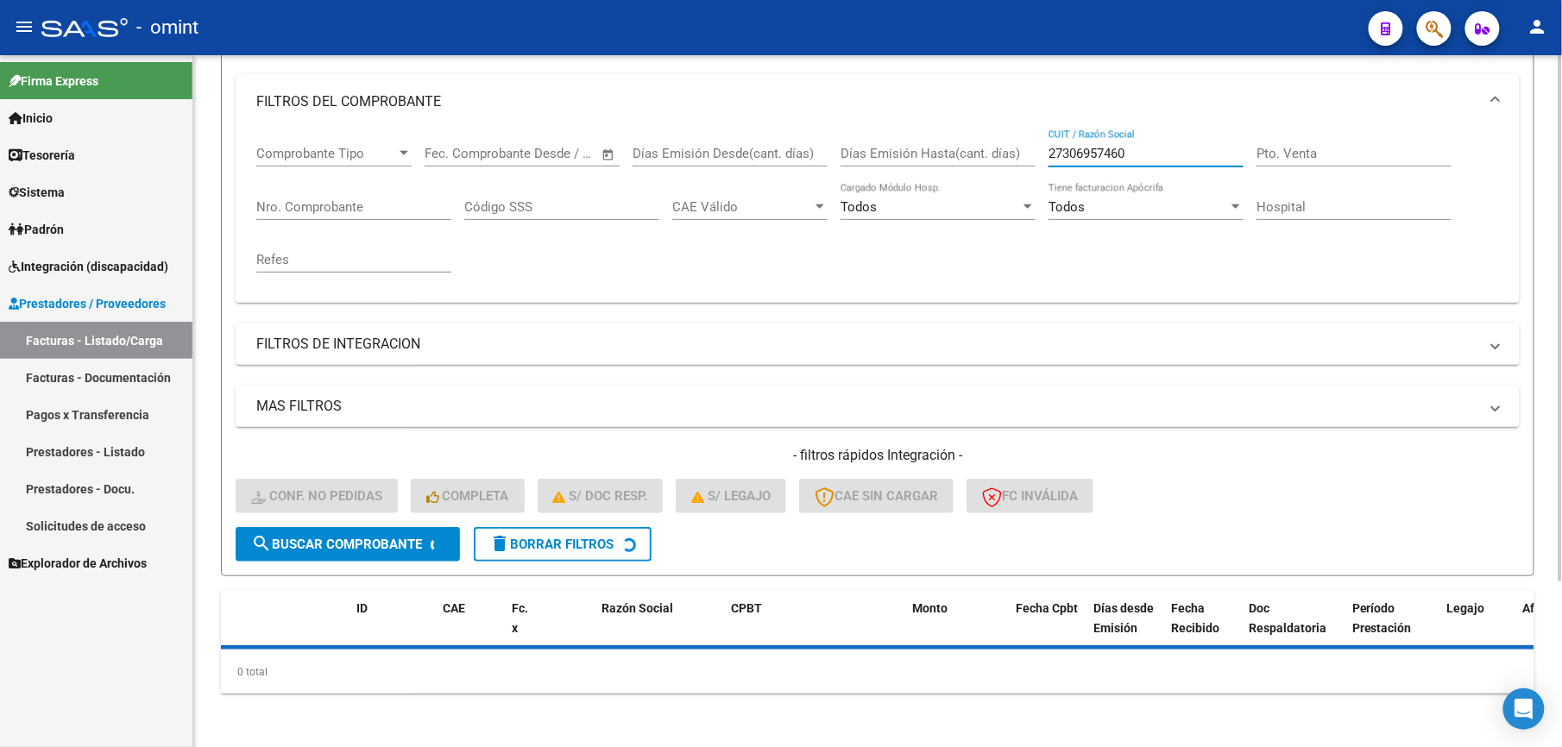
scroll to position [259, 0]
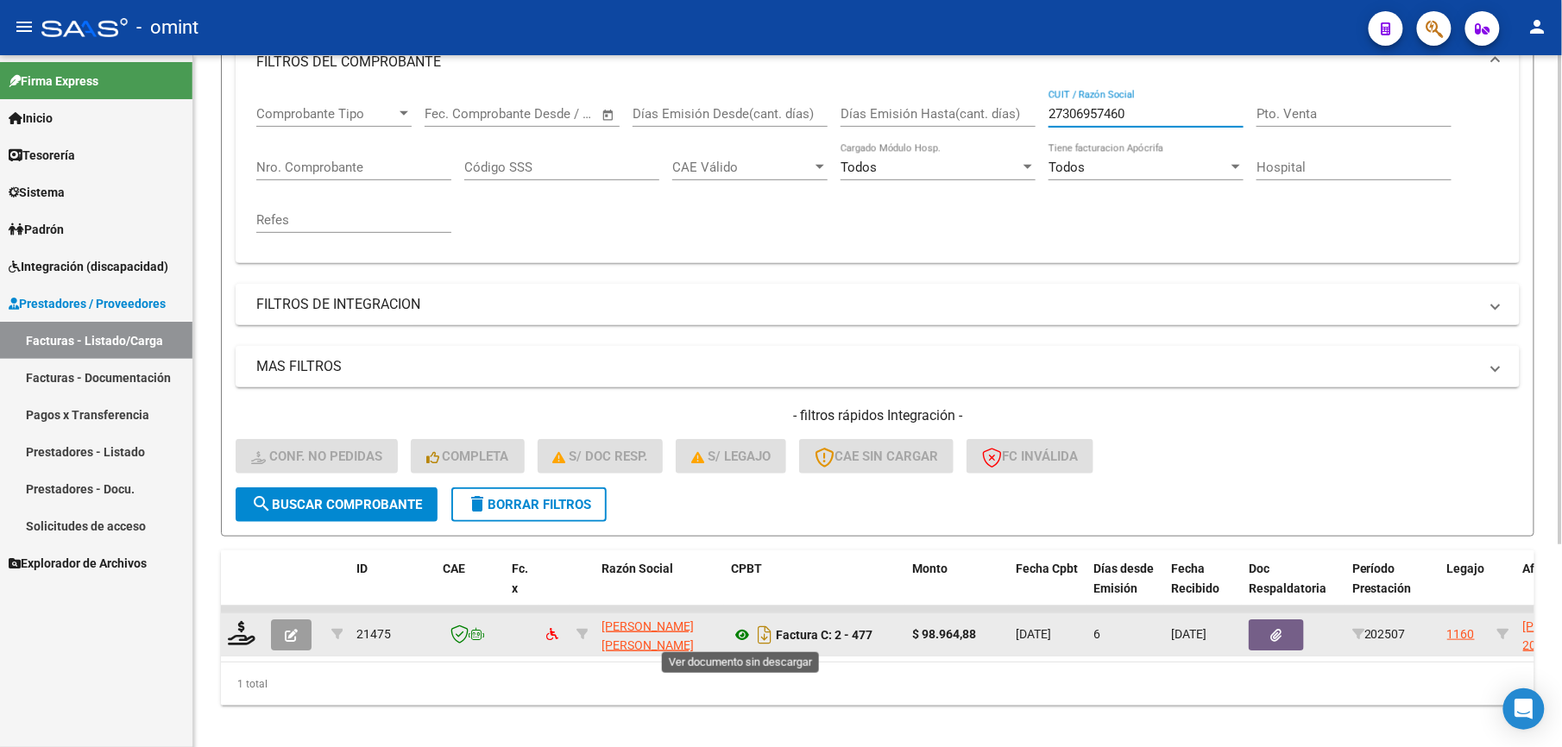
type input "27306957460"
click at [739, 632] on icon at bounding box center [742, 635] width 22 height 21
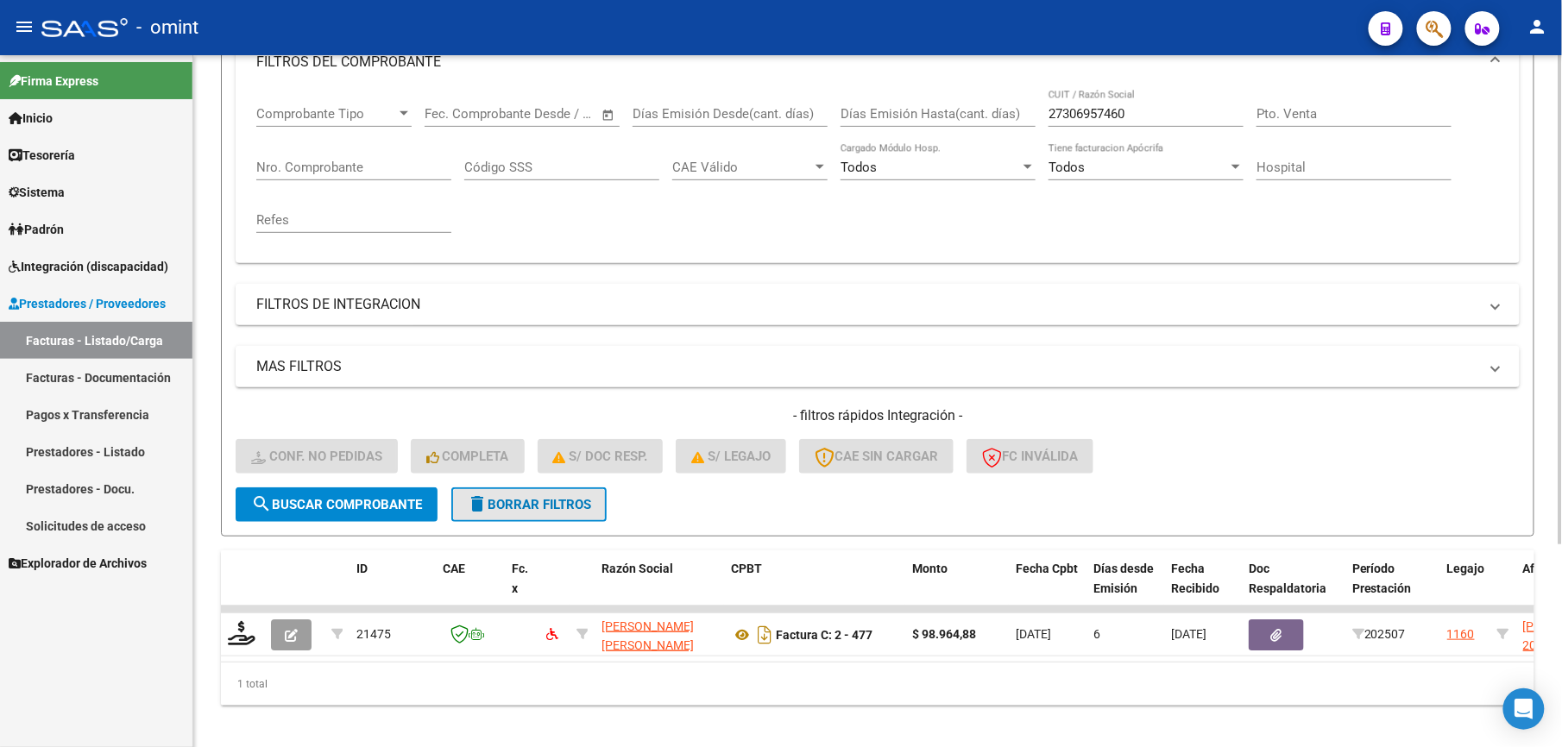
click at [581, 492] on button "delete Borrar Filtros" at bounding box center [528, 504] width 155 height 35
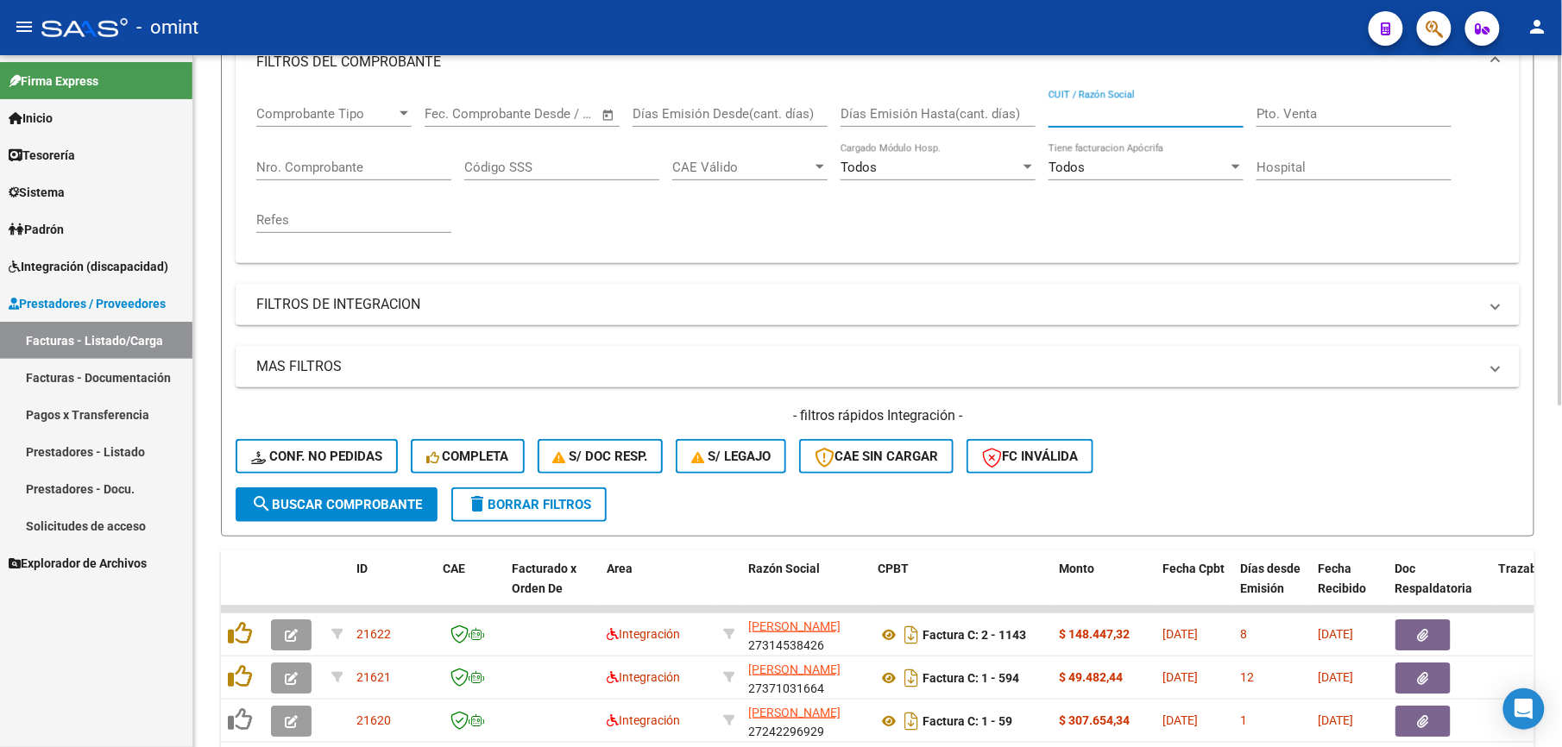
drag, startPoint x: 1103, startPoint y: 111, endPoint x: 1088, endPoint y: 117, distance: 15.9
click at [1088, 117] on input "CUIT / Razón Social" at bounding box center [1145, 114] width 195 height 16
paste input "30697586942"
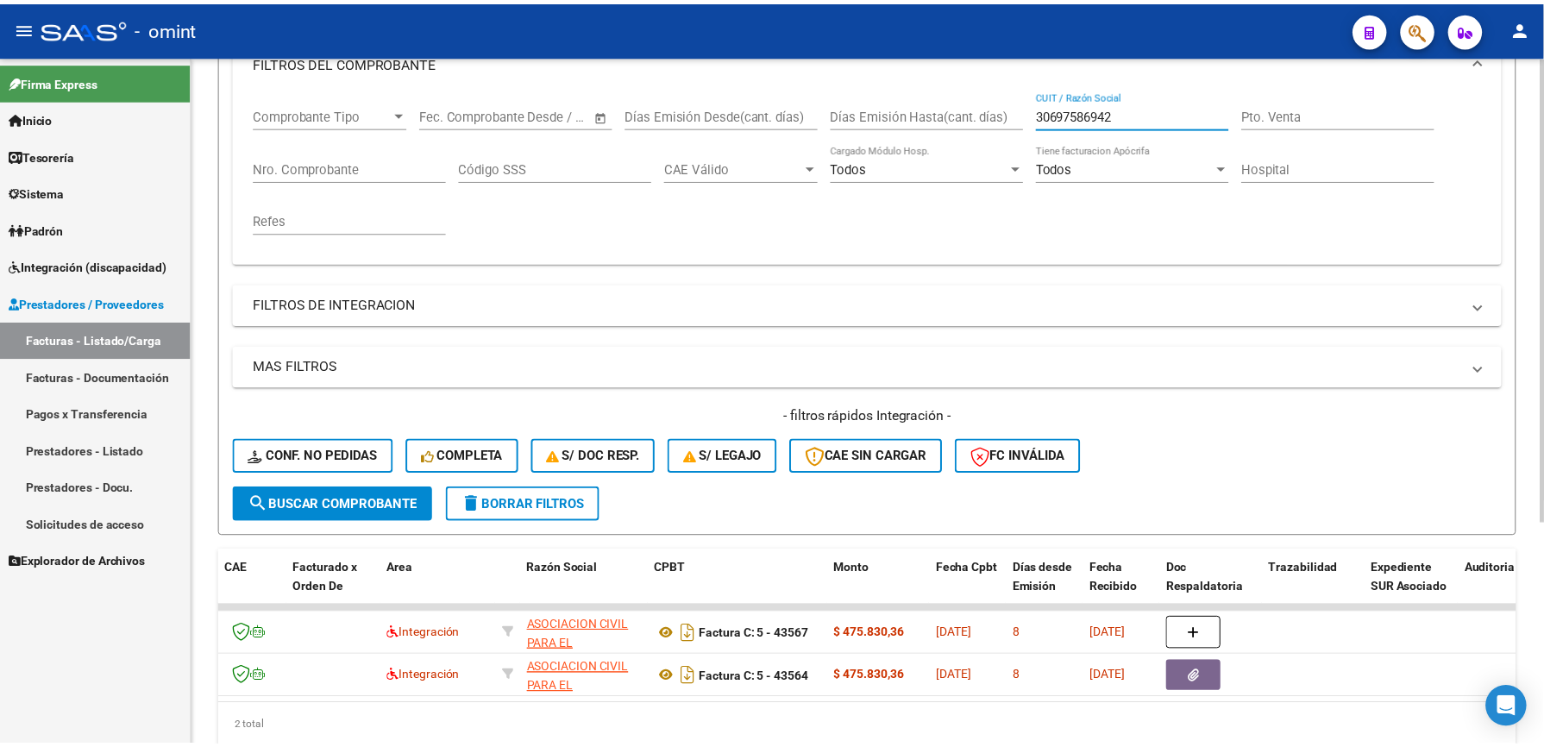
scroll to position [0, 0]
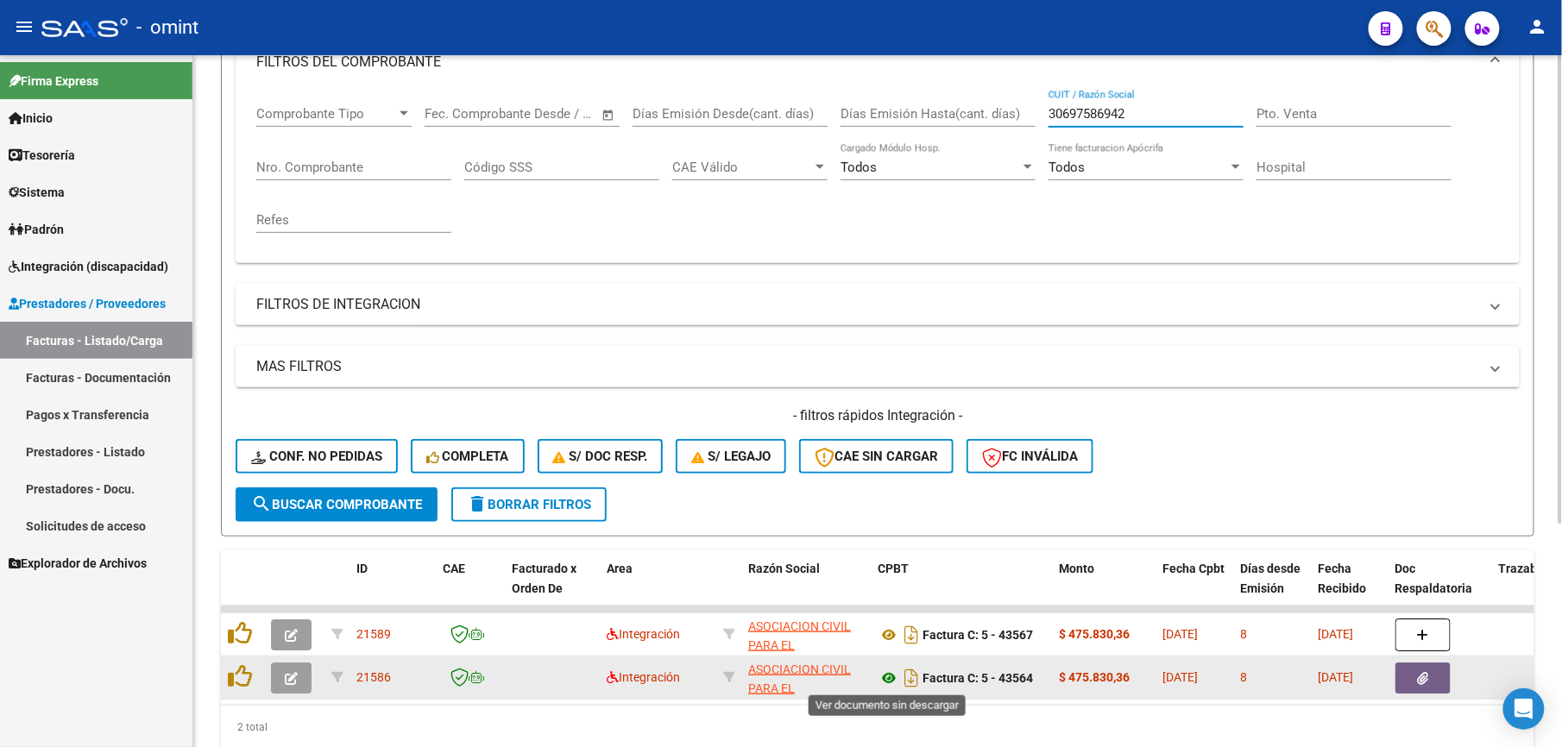
type input "30697586942"
click at [881, 678] on icon at bounding box center [888, 678] width 22 height 21
click at [293, 680] on icon "button" at bounding box center [291, 678] width 13 height 13
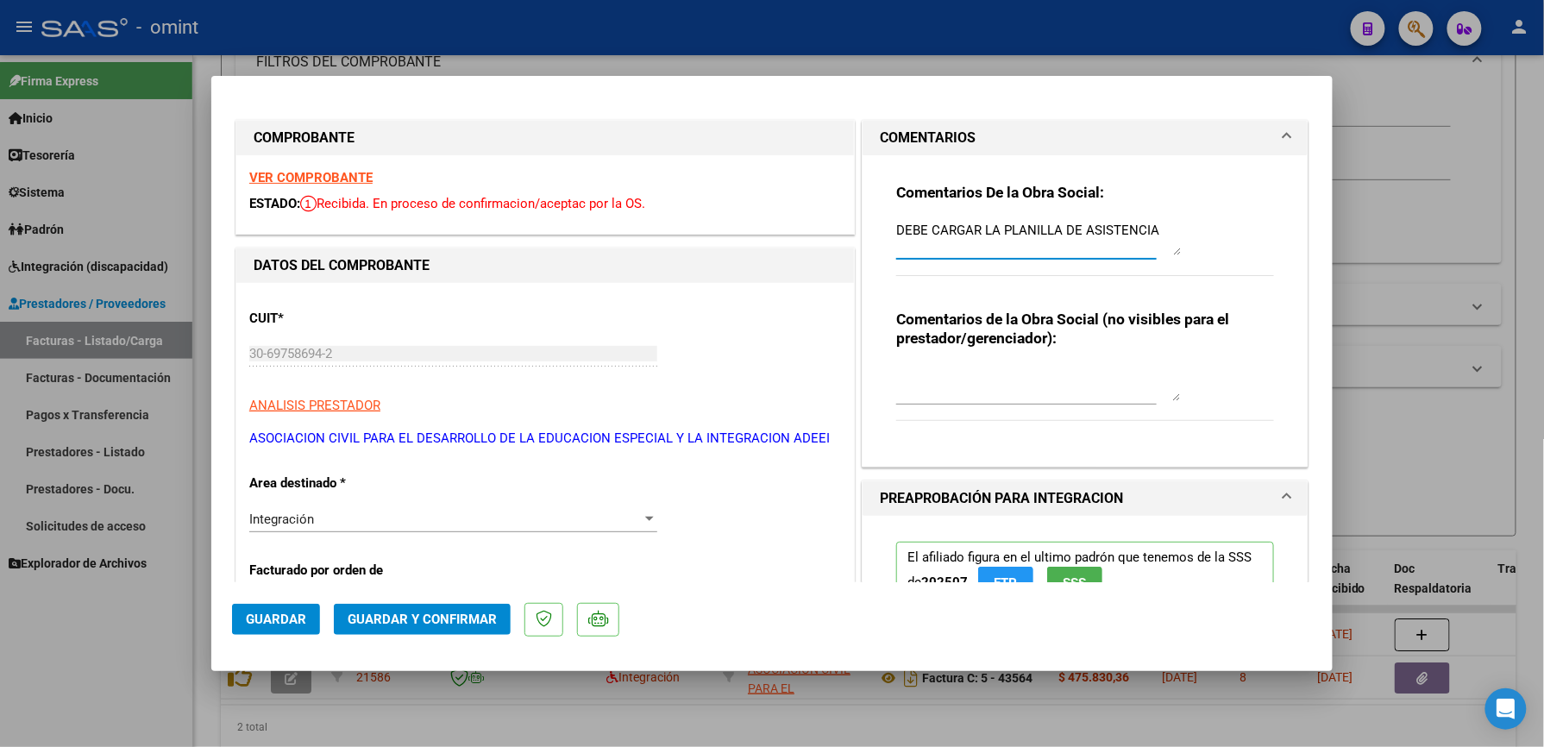
drag, startPoint x: 1149, startPoint y: 226, endPoint x: 827, endPoint y: 219, distance: 322.8
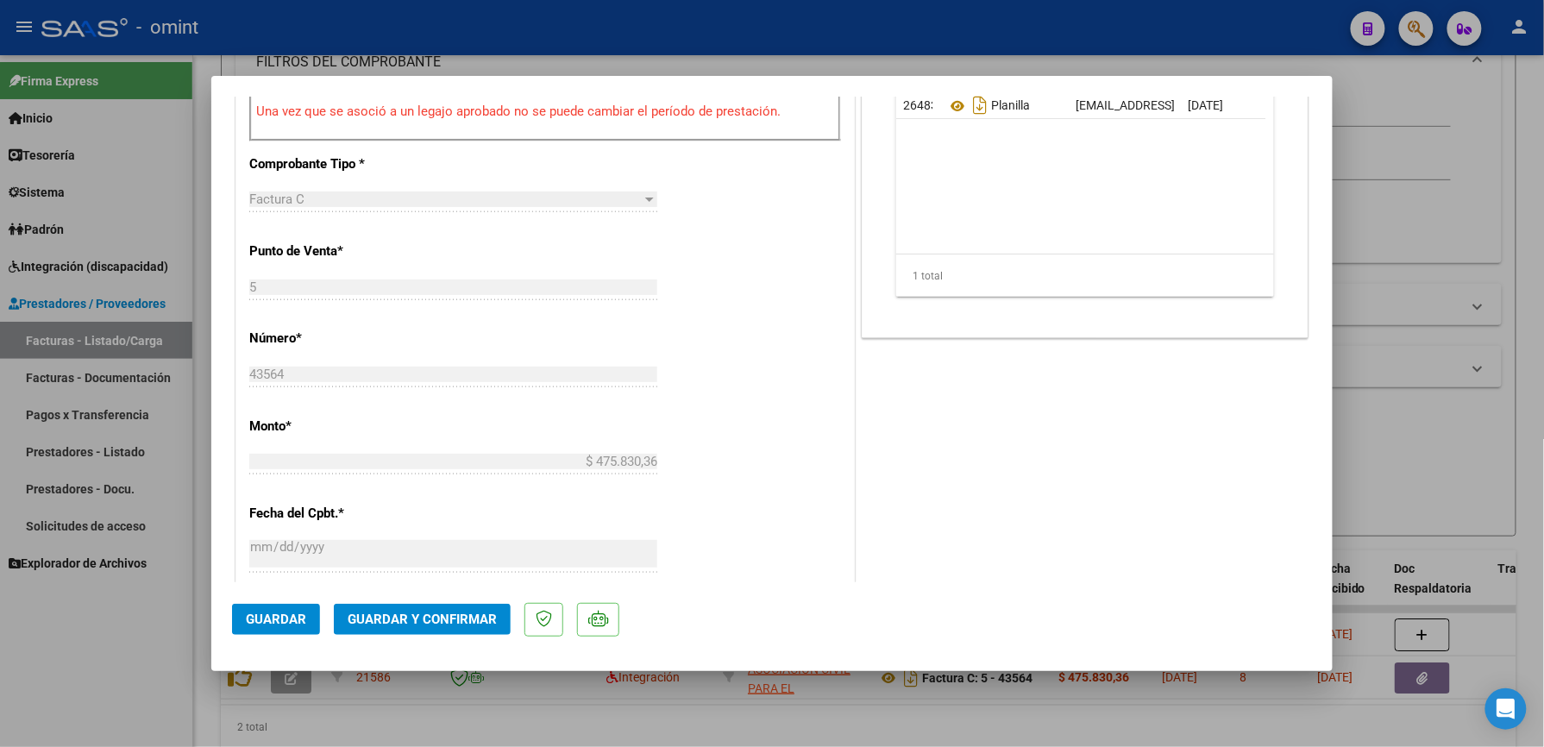
scroll to position [690, 0]
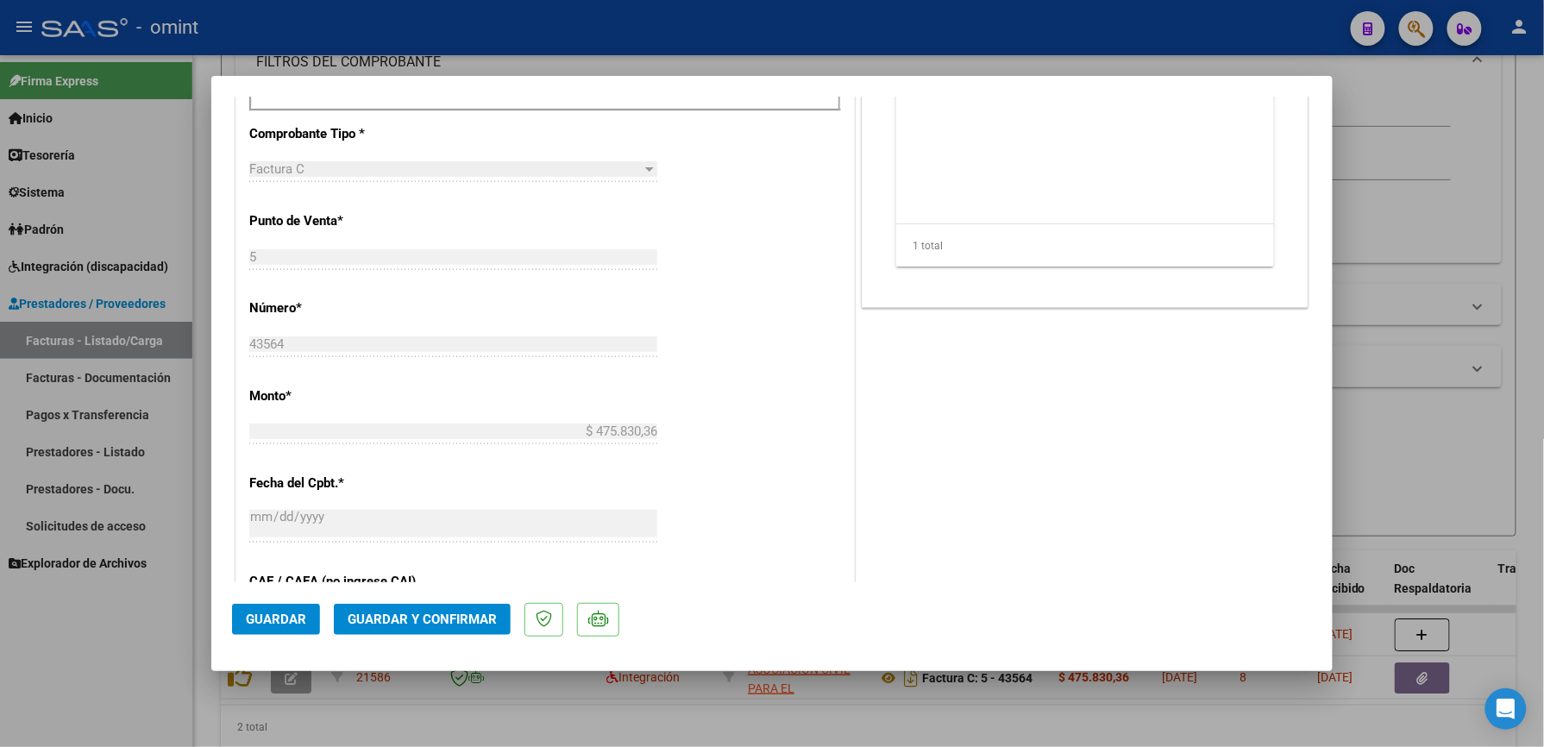
click at [456, 613] on span "Guardar y Confirmar" at bounding box center [422, 620] width 149 height 16
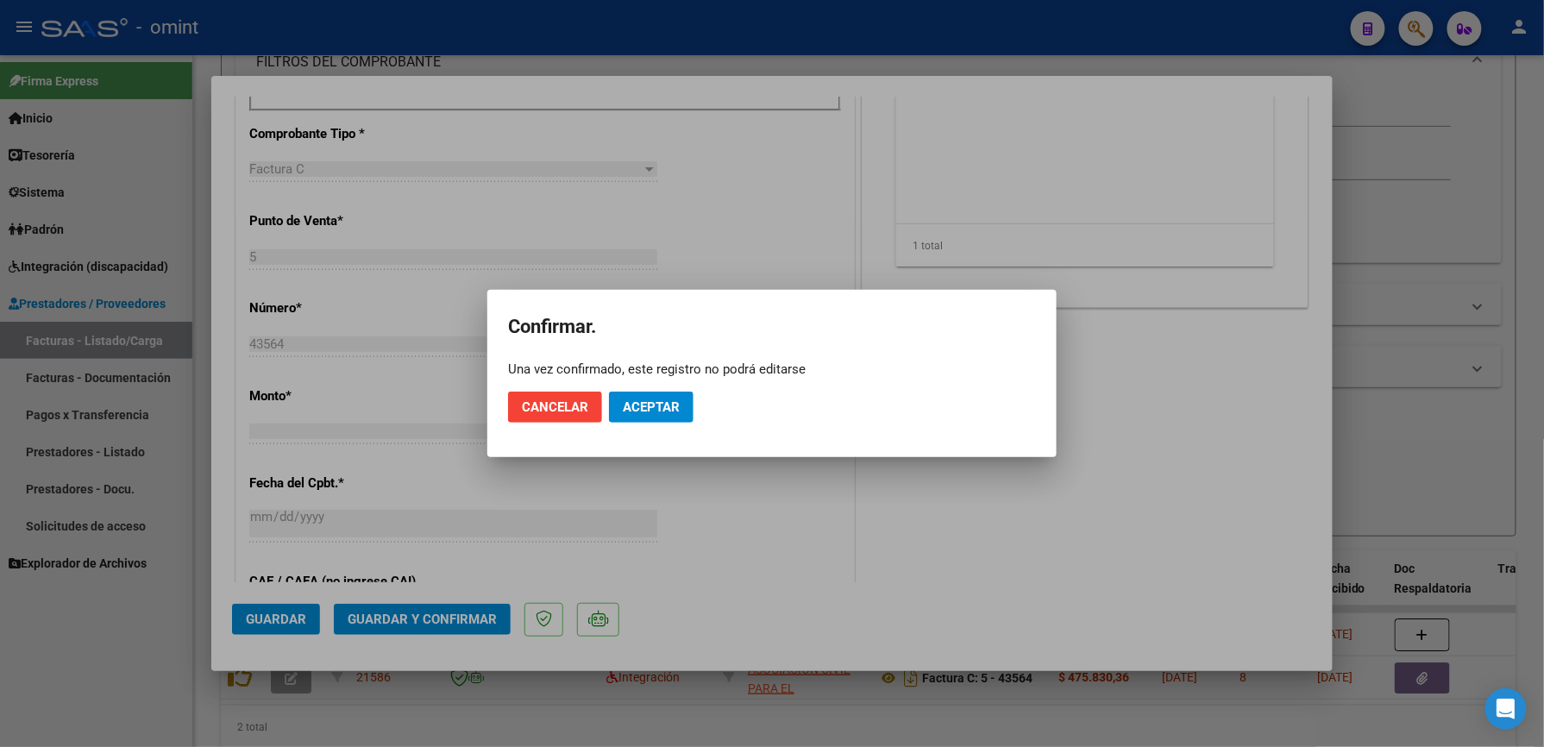
click at [664, 390] on mat-dialog-actions "Cancelar Aceptar" at bounding box center [772, 407] width 528 height 59
click at [663, 405] on span "Aceptar" at bounding box center [651, 407] width 57 height 16
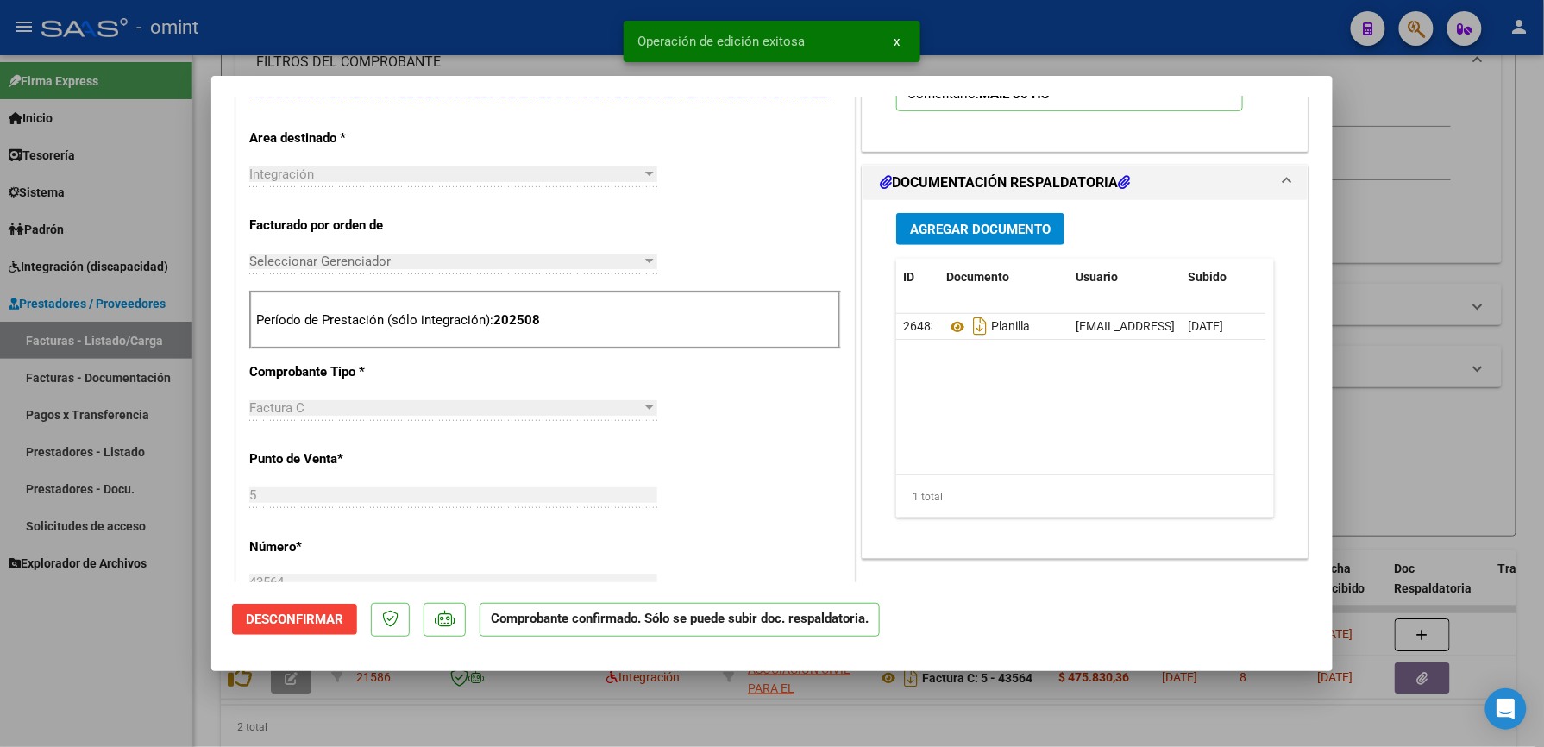
click at [1426, 286] on div at bounding box center [772, 373] width 1544 height 747
type input "$ 0,00"
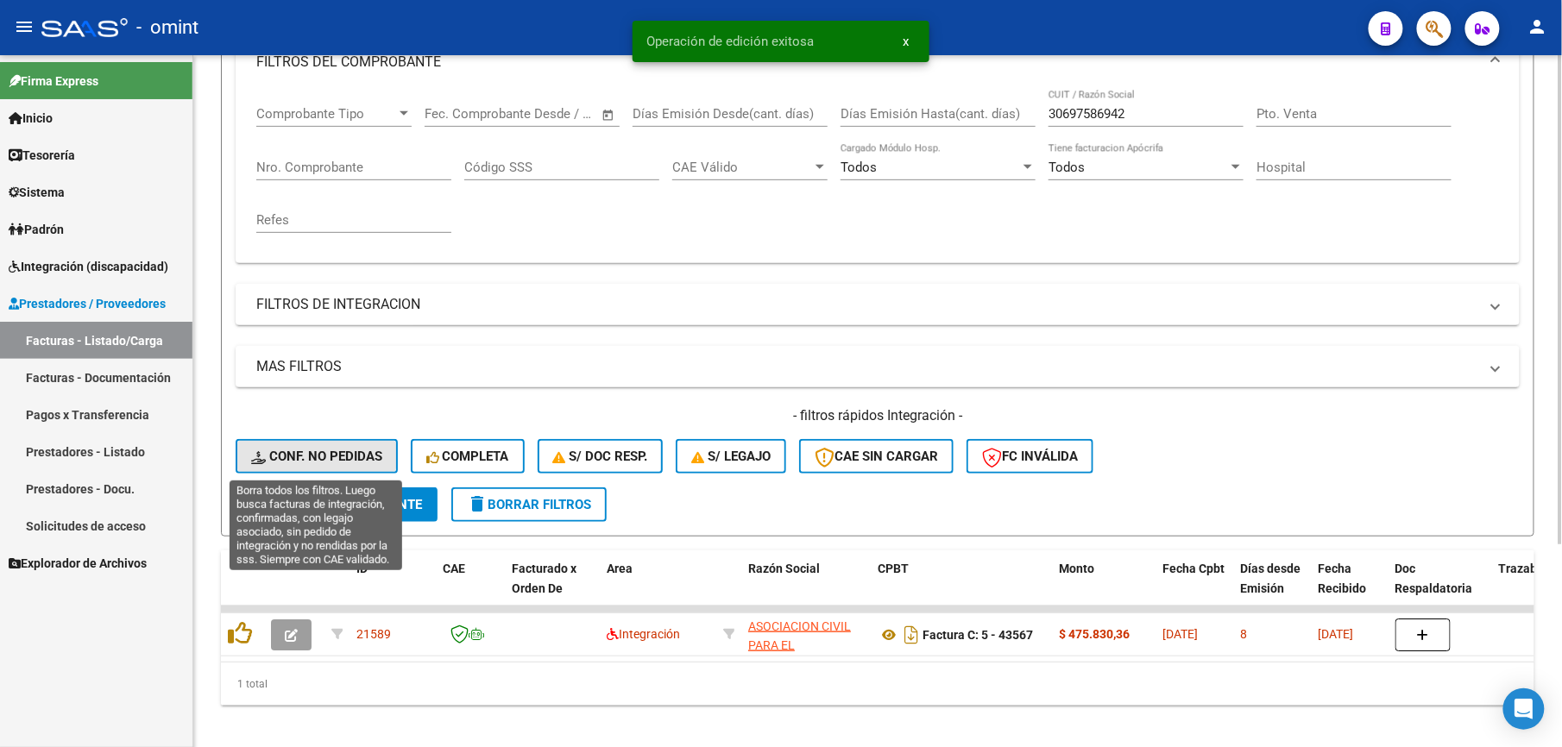
click at [312, 450] on span "Conf. no pedidas" at bounding box center [316, 457] width 131 height 16
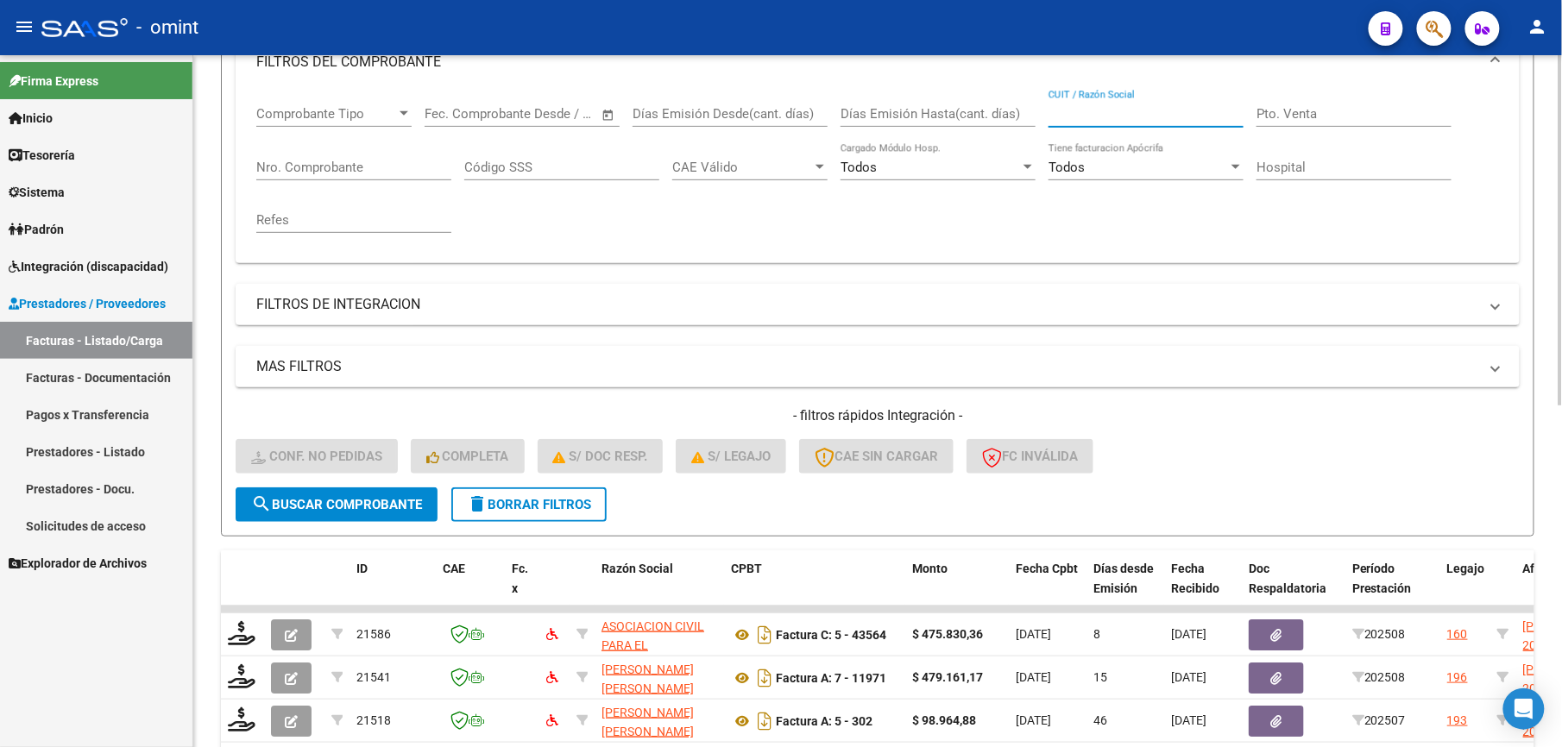
paste input "30697586942"
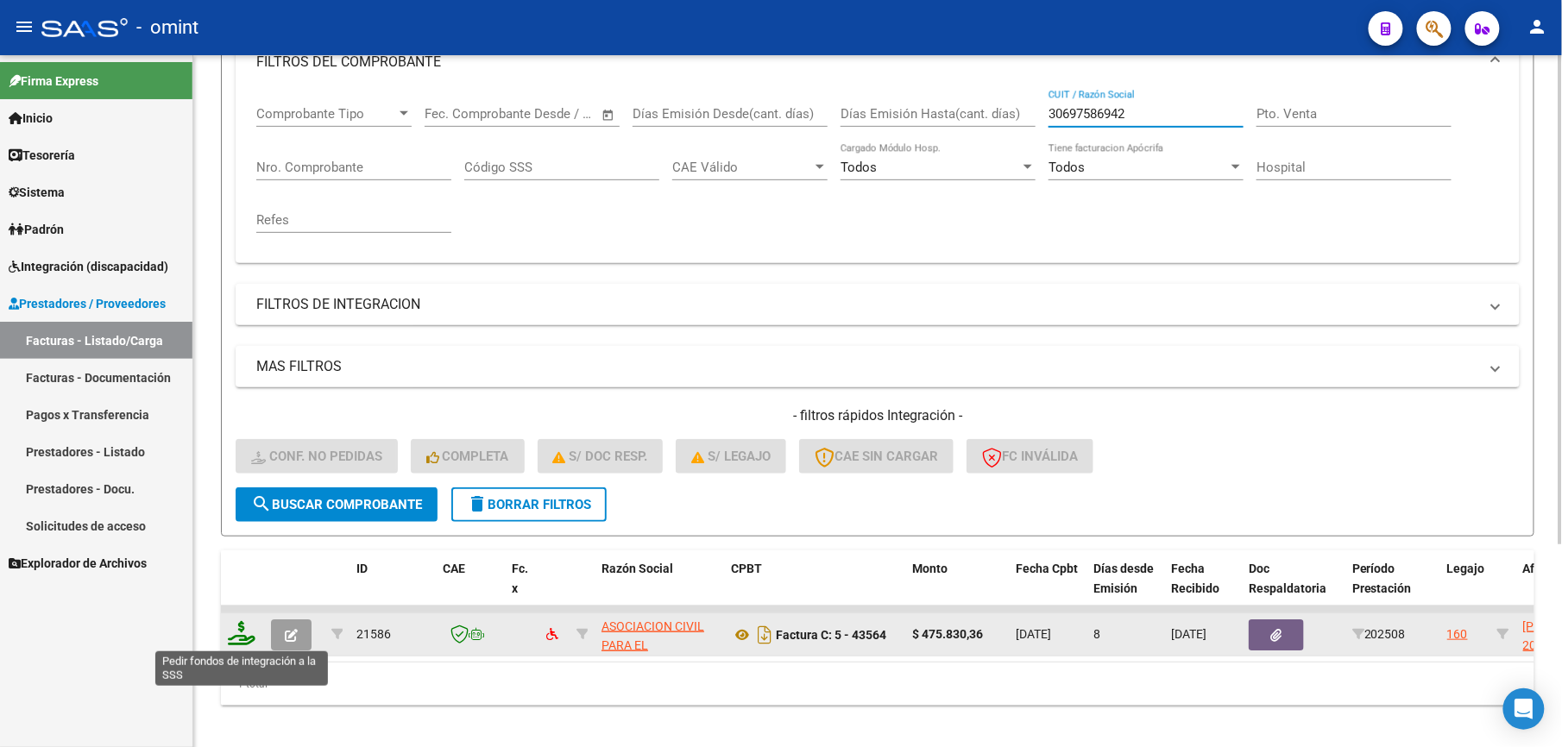
type input "30697586942"
click at [236, 632] on icon at bounding box center [242, 633] width 28 height 24
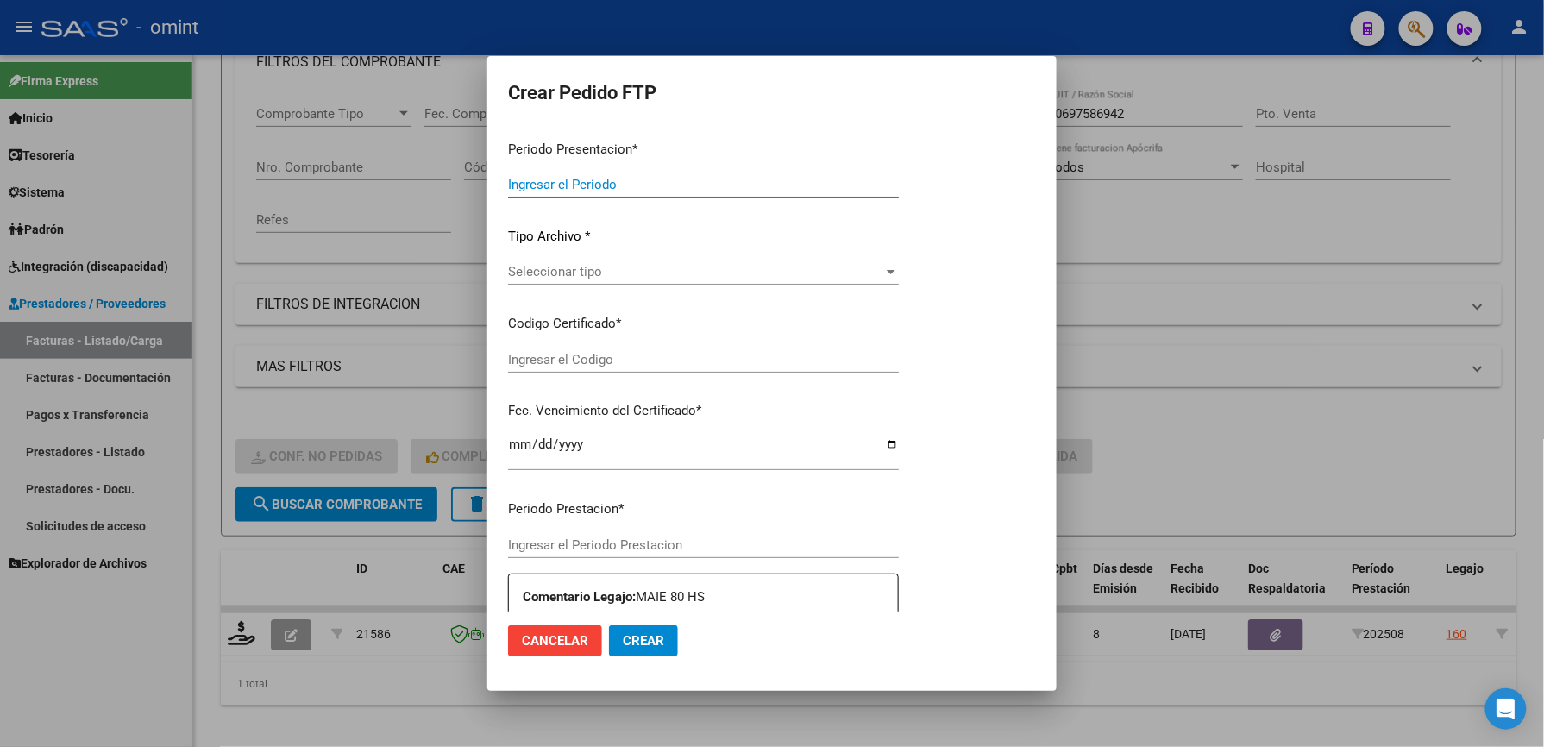
type input "202508"
type input "$ 475.830,36"
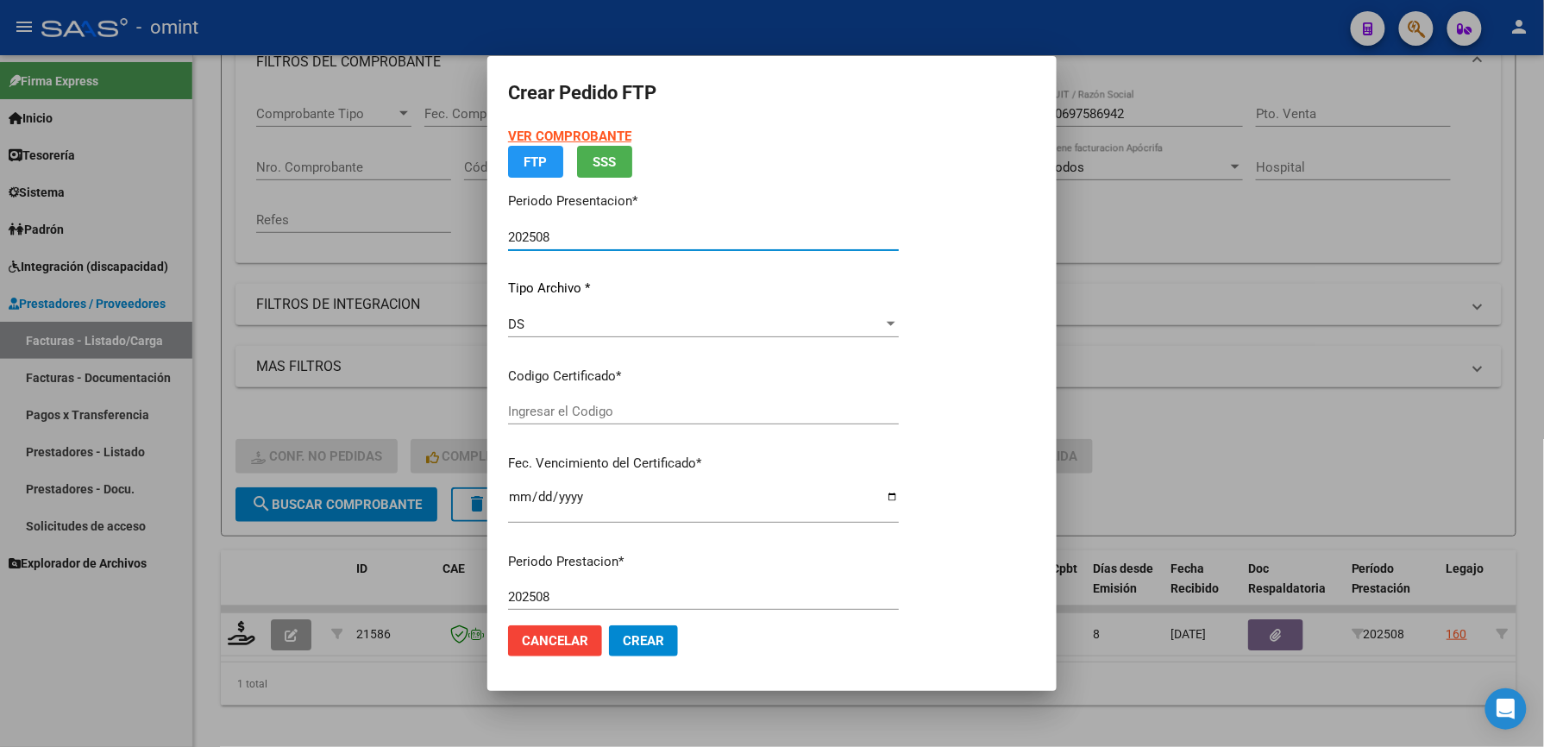
type input "2780280610"
type input "[DATE]"
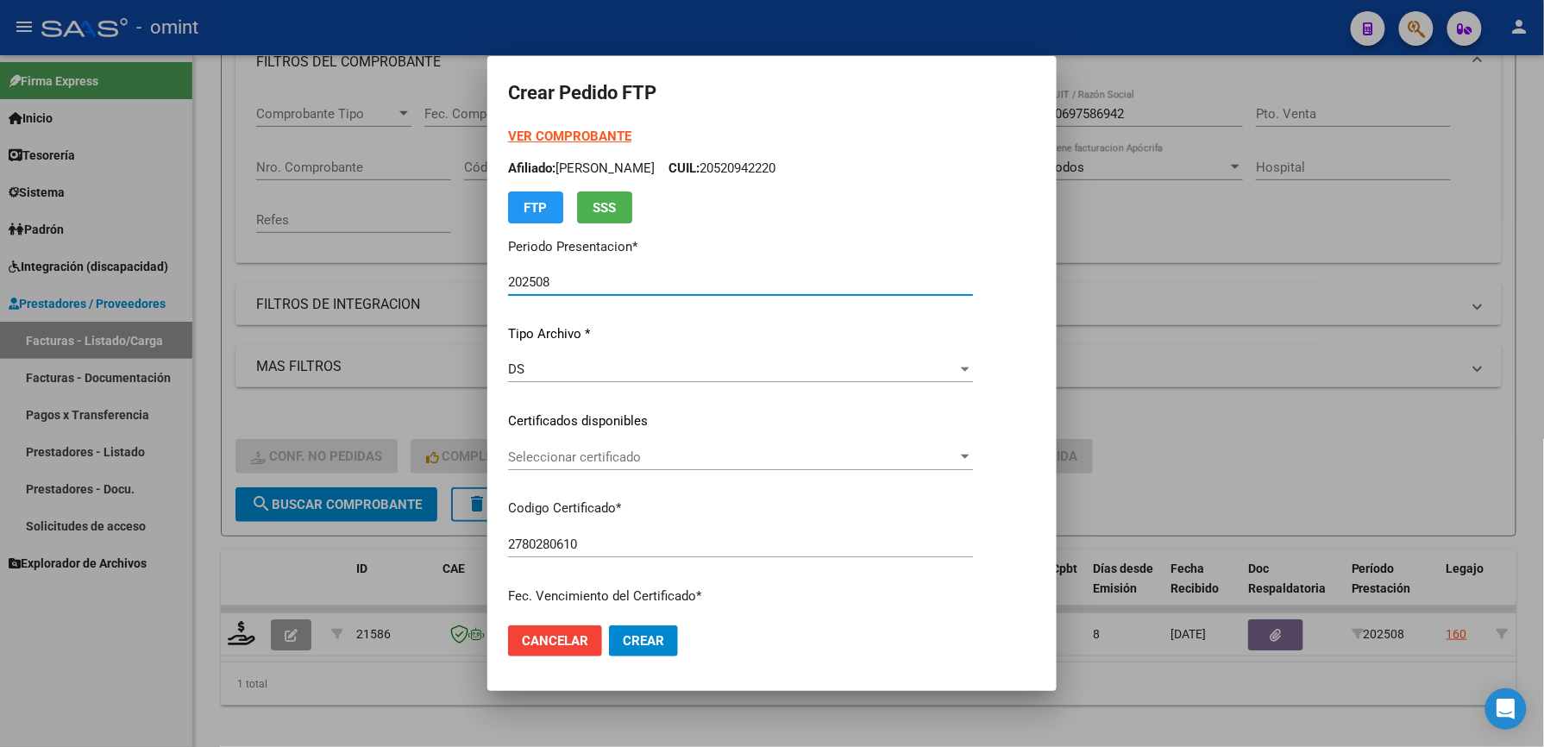
click at [591, 456] on span "Seleccionar certificado" at bounding box center [733, 458] width 450 height 16
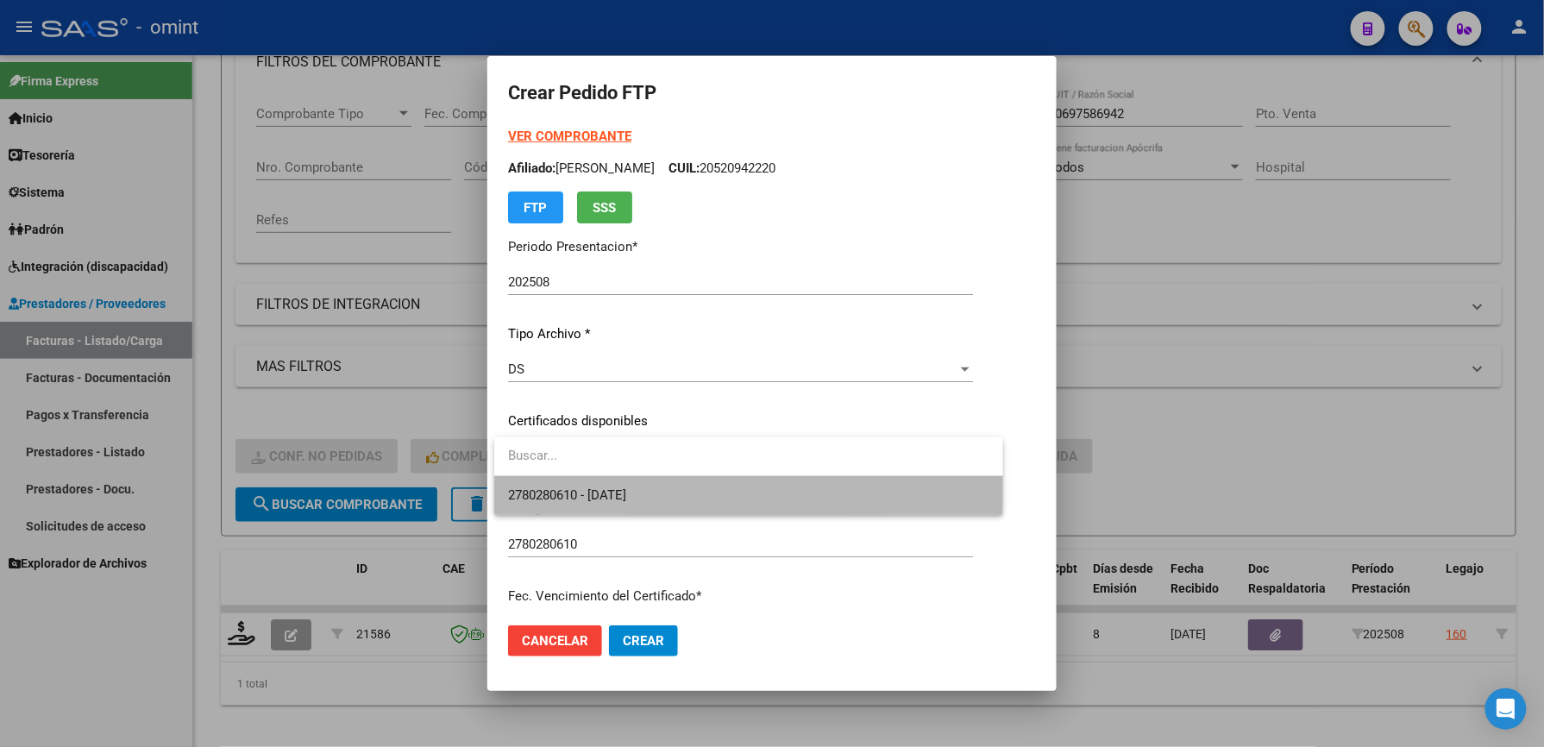
click at [598, 484] on span "2780280610 - [DATE]" at bounding box center [748, 495] width 481 height 39
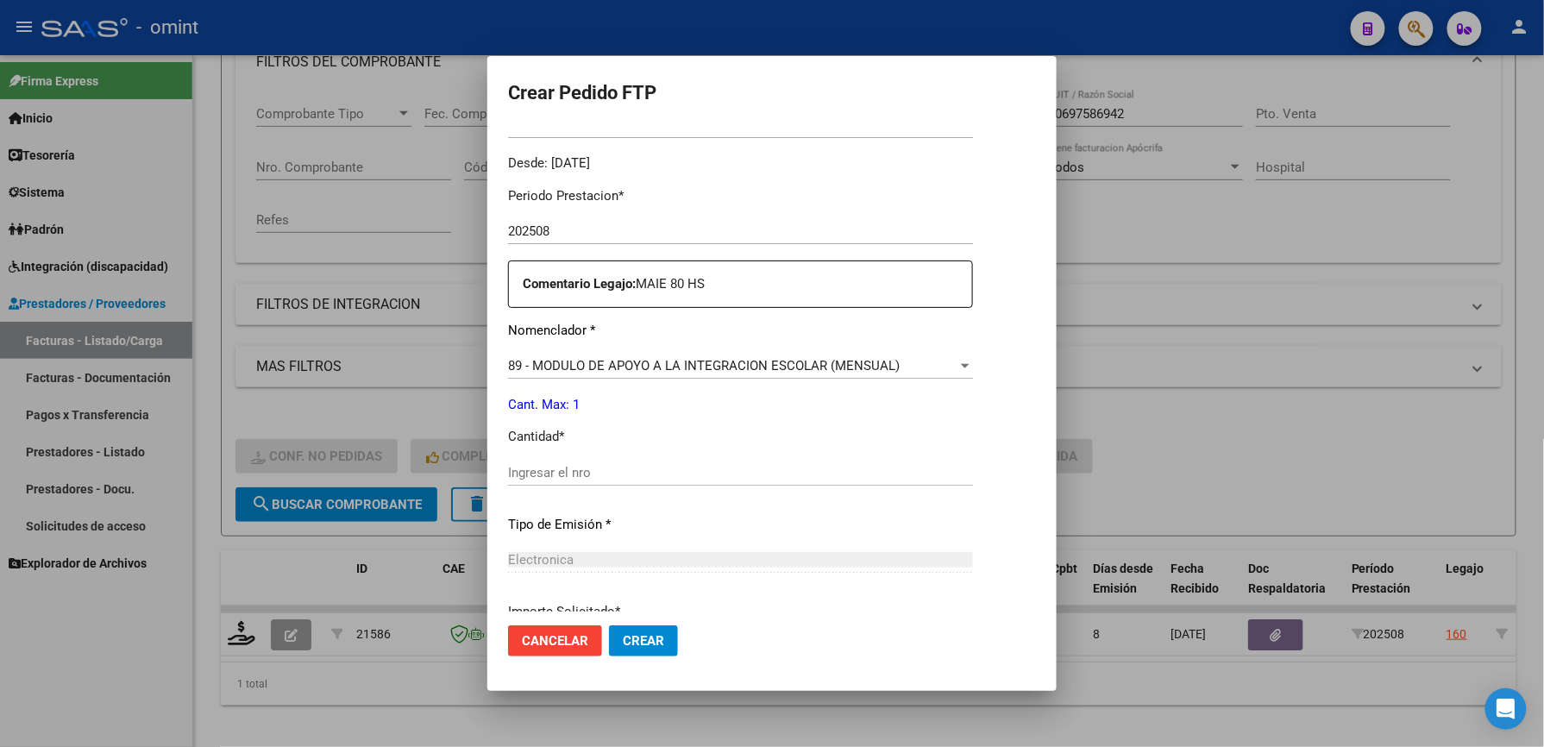
scroll to position [575, 0]
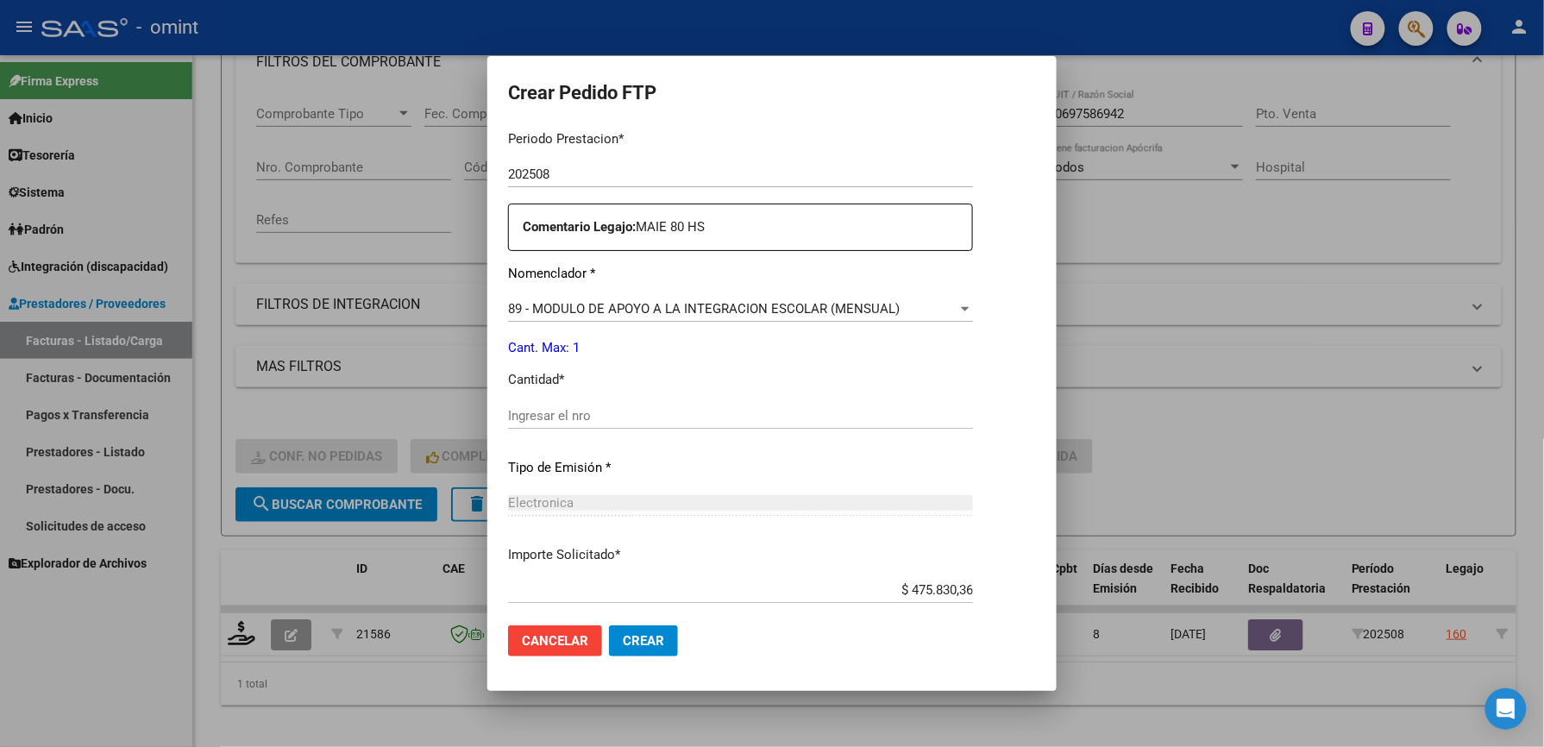
click at [621, 415] on input "Ingresar el nro" at bounding box center [740, 416] width 465 height 16
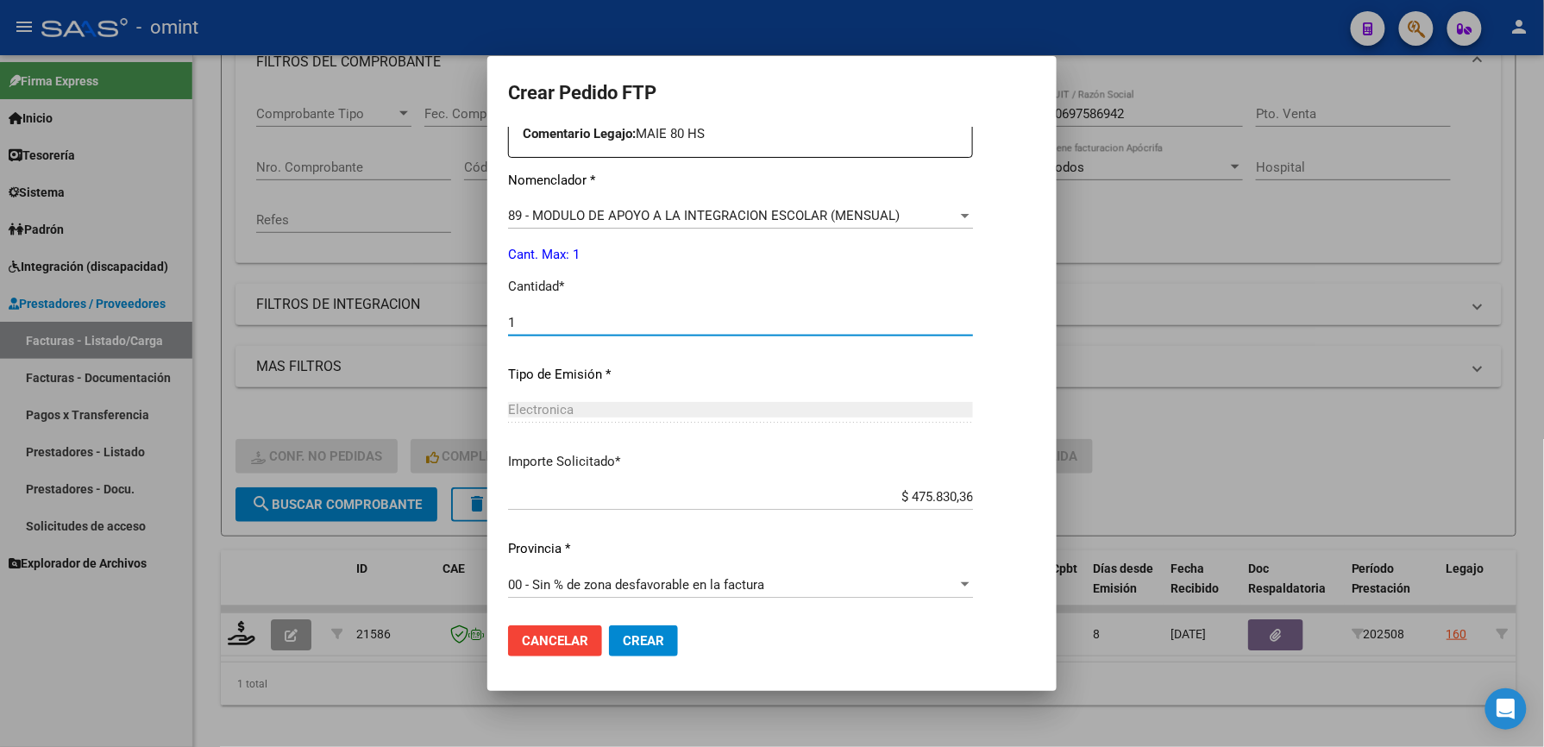
type input "1"
click at [664, 638] on button "Crear" at bounding box center [643, 641] width 69 height 31
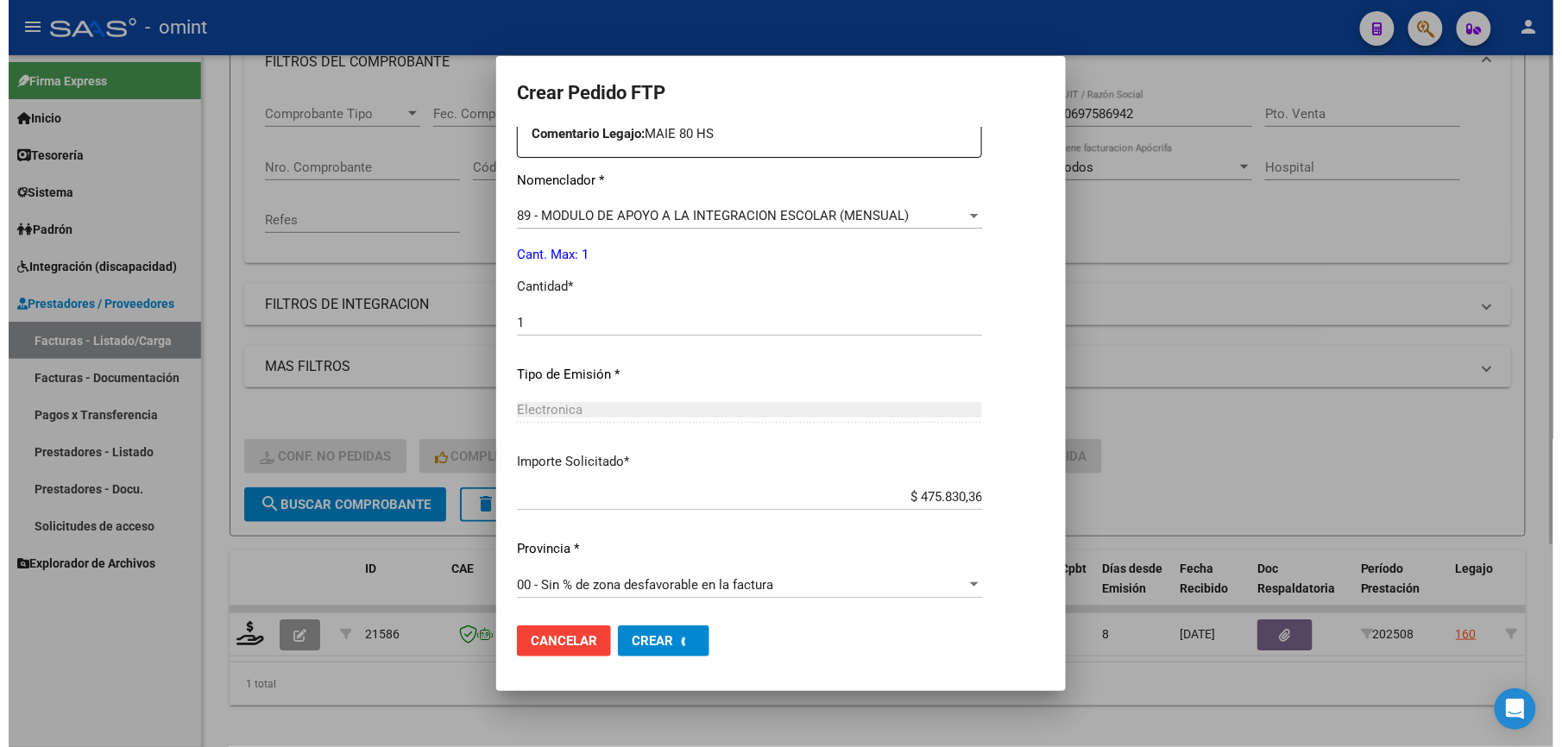
scroll to position [0, 0]
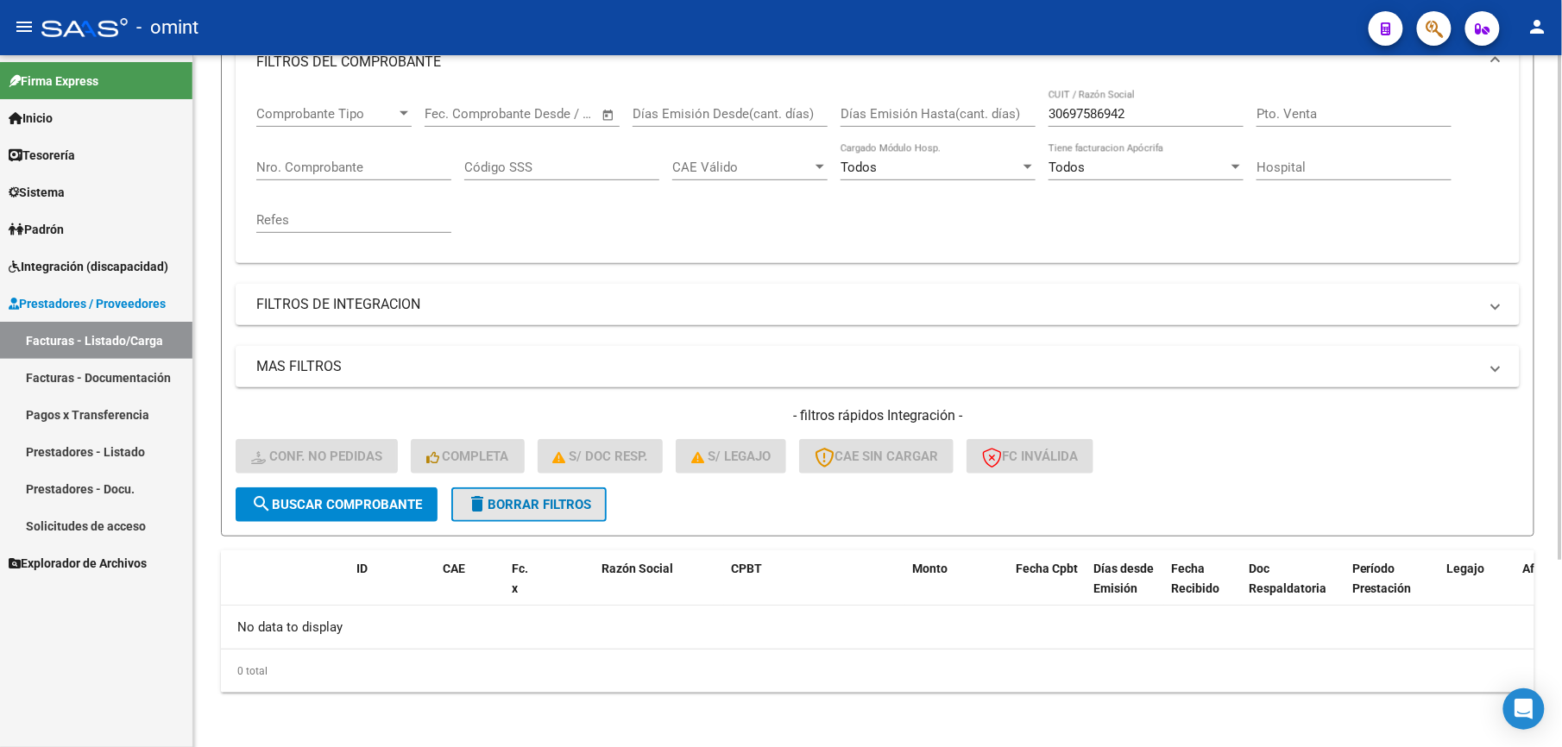
click at [550, 508] on span "delete Borrar Filtros" at bounding box center [529, 505] width 124 height 16
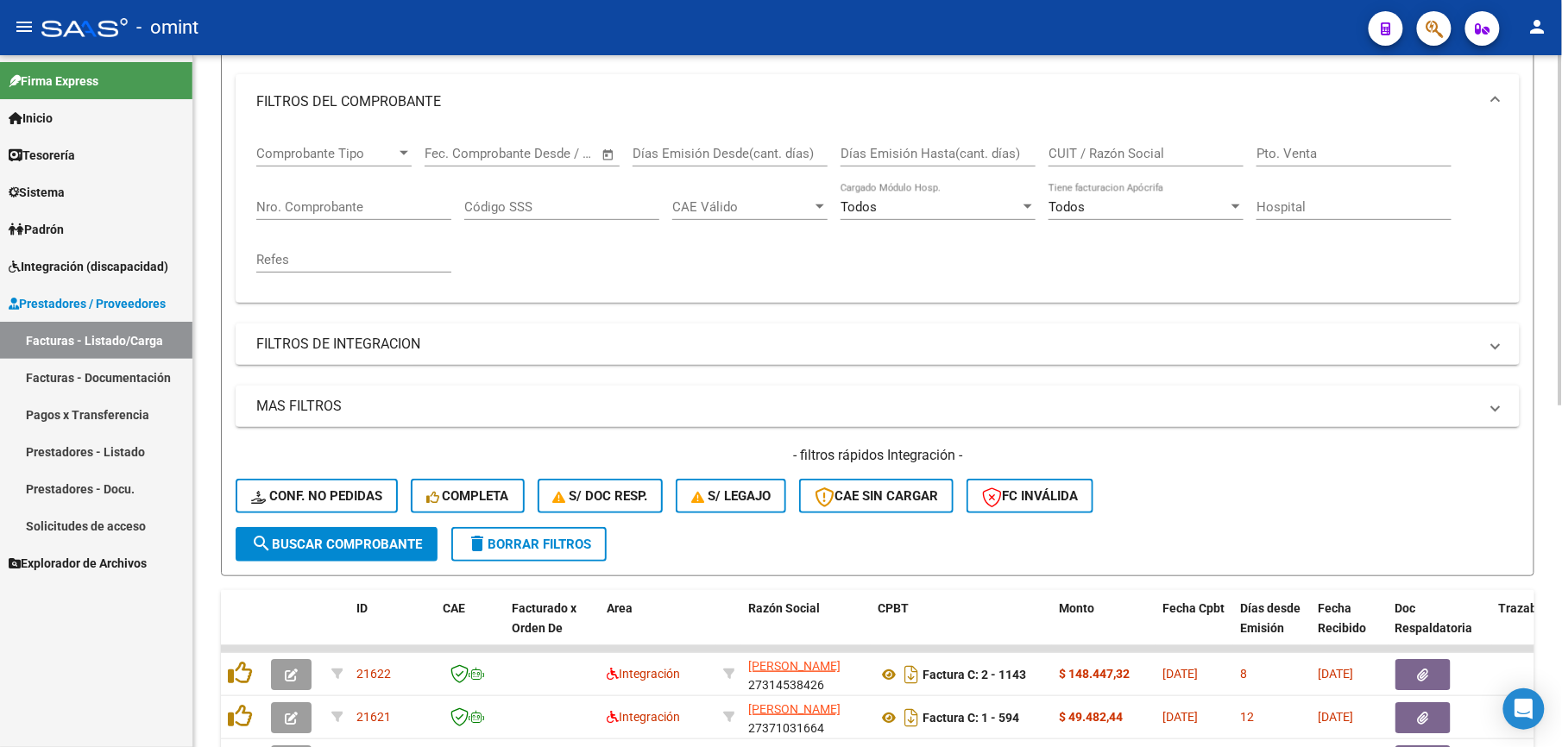
scroll to position [259, 0]
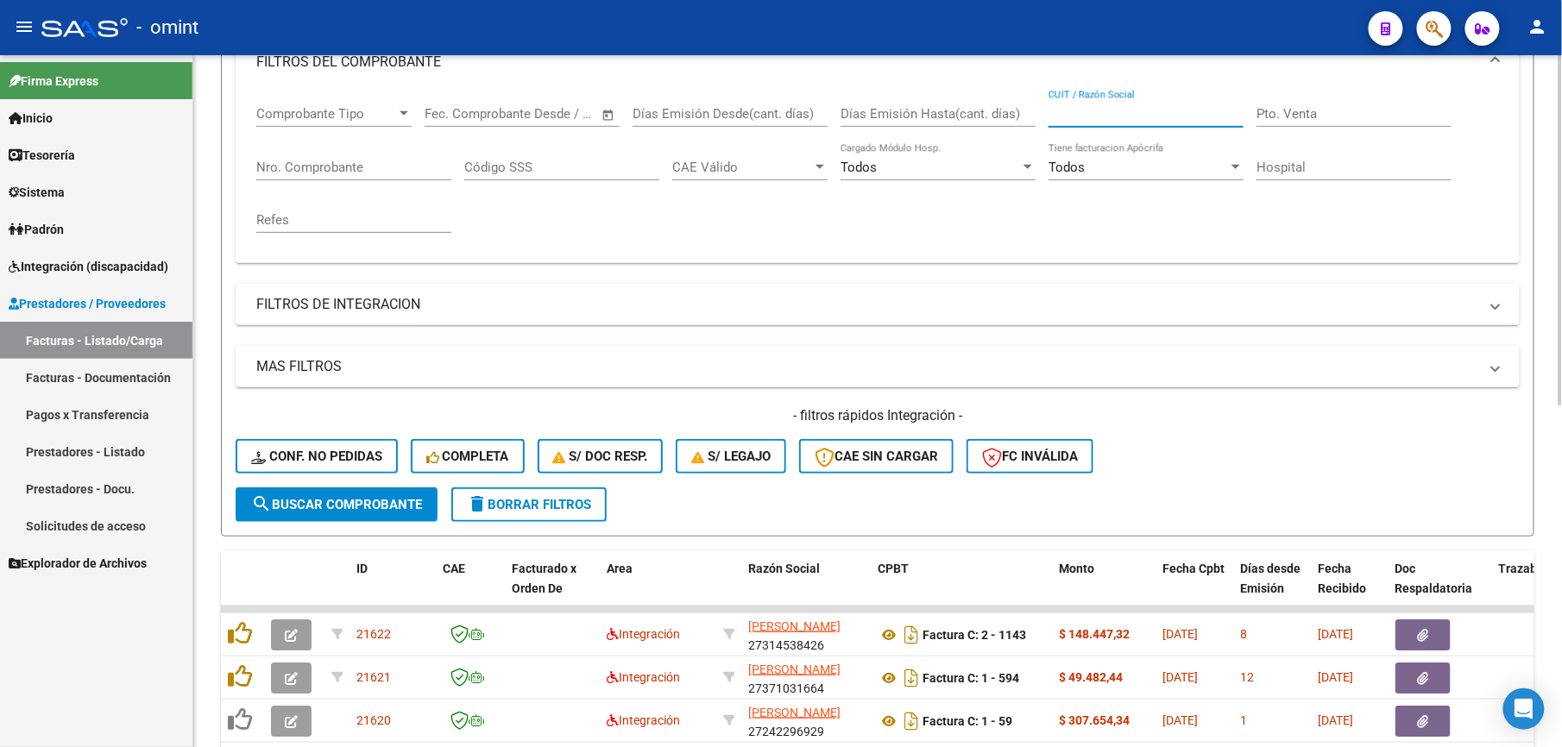
paste input "30697586942"
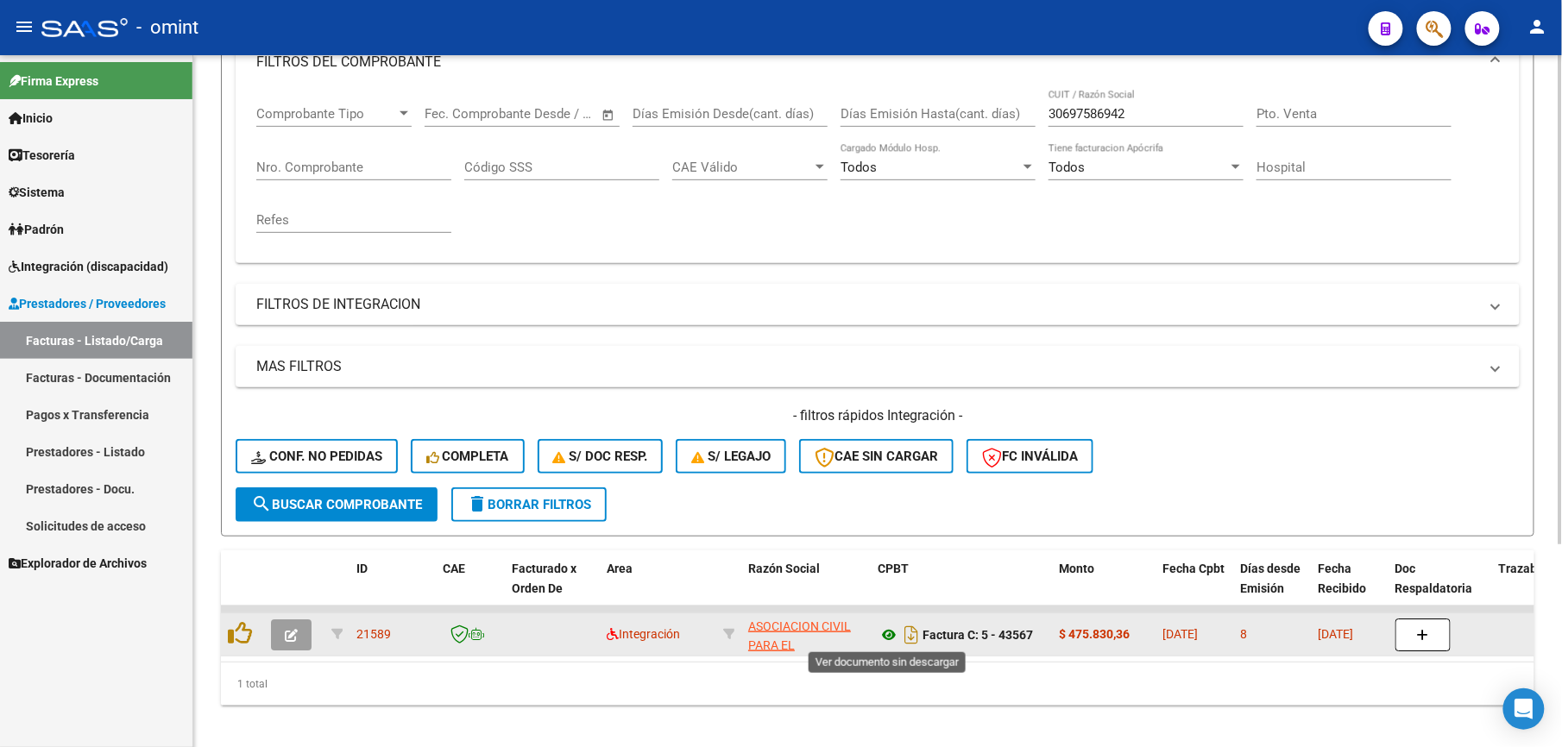
click at [891, 632] on icon at bounding box center [888, 635] width 22 height 21
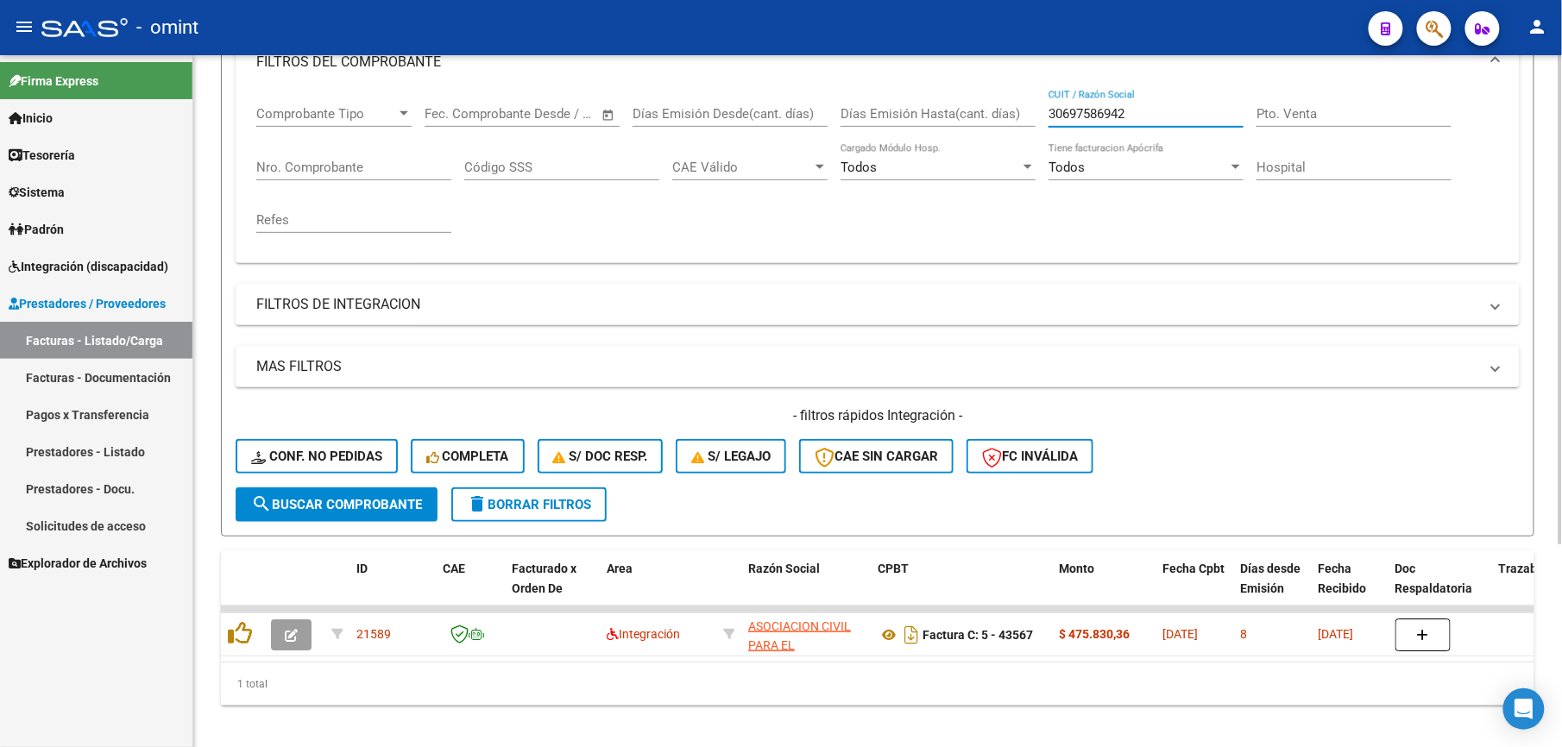
drag, startPoint x: 1144, startPoint y: 114, endPoint x: 1004, endPoint y: 124, distance: 140.2
click at [1004, 124] on div "Comprobante Tipo Comprobante Tipo Fecha inicio – Fecha fin Fec. Comprobante Des…" at bounding box center [877, 170] width 1242 height 160
paste input "27206805345"
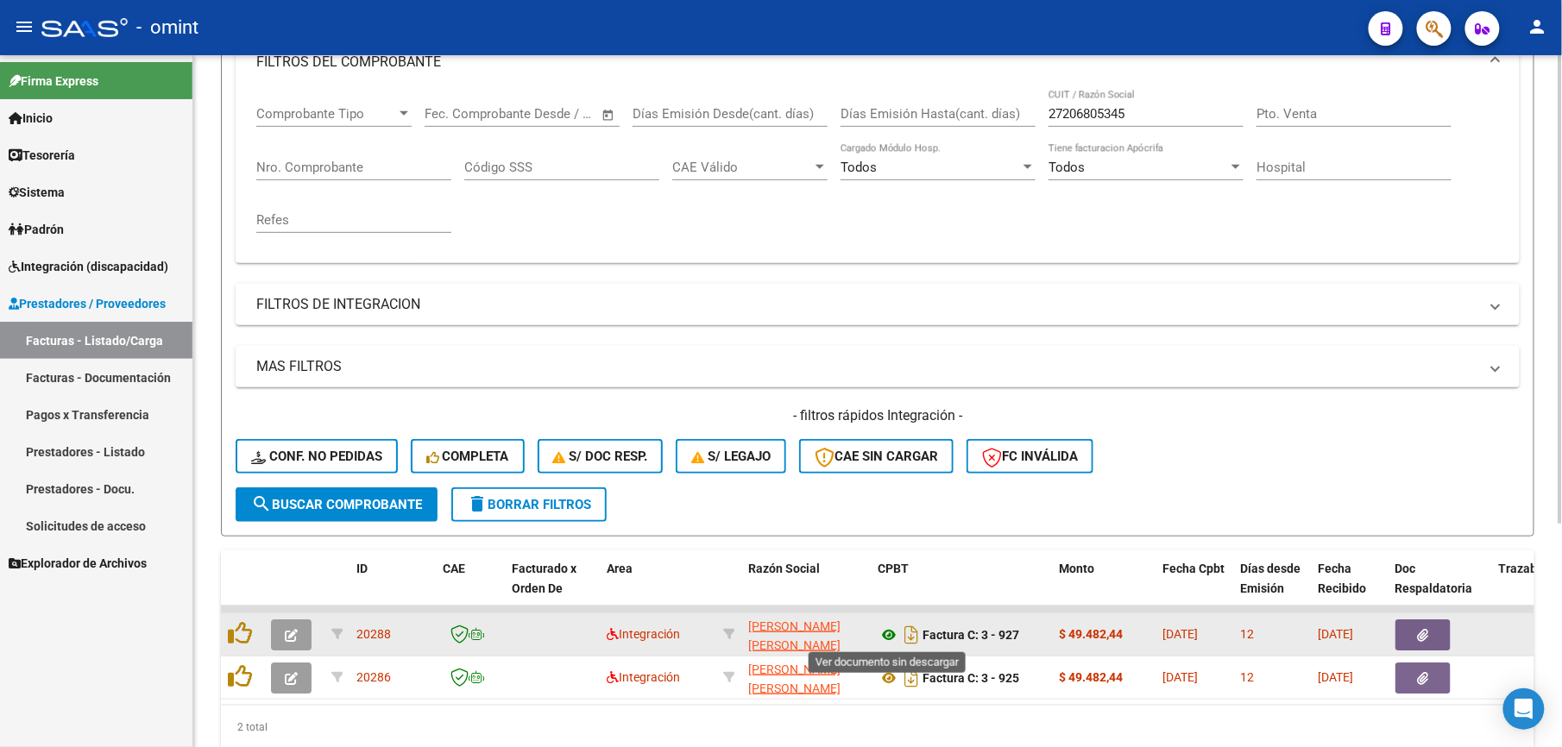
click at [888, 632] on icon at bounding box center [888, 635] width 22 height 21
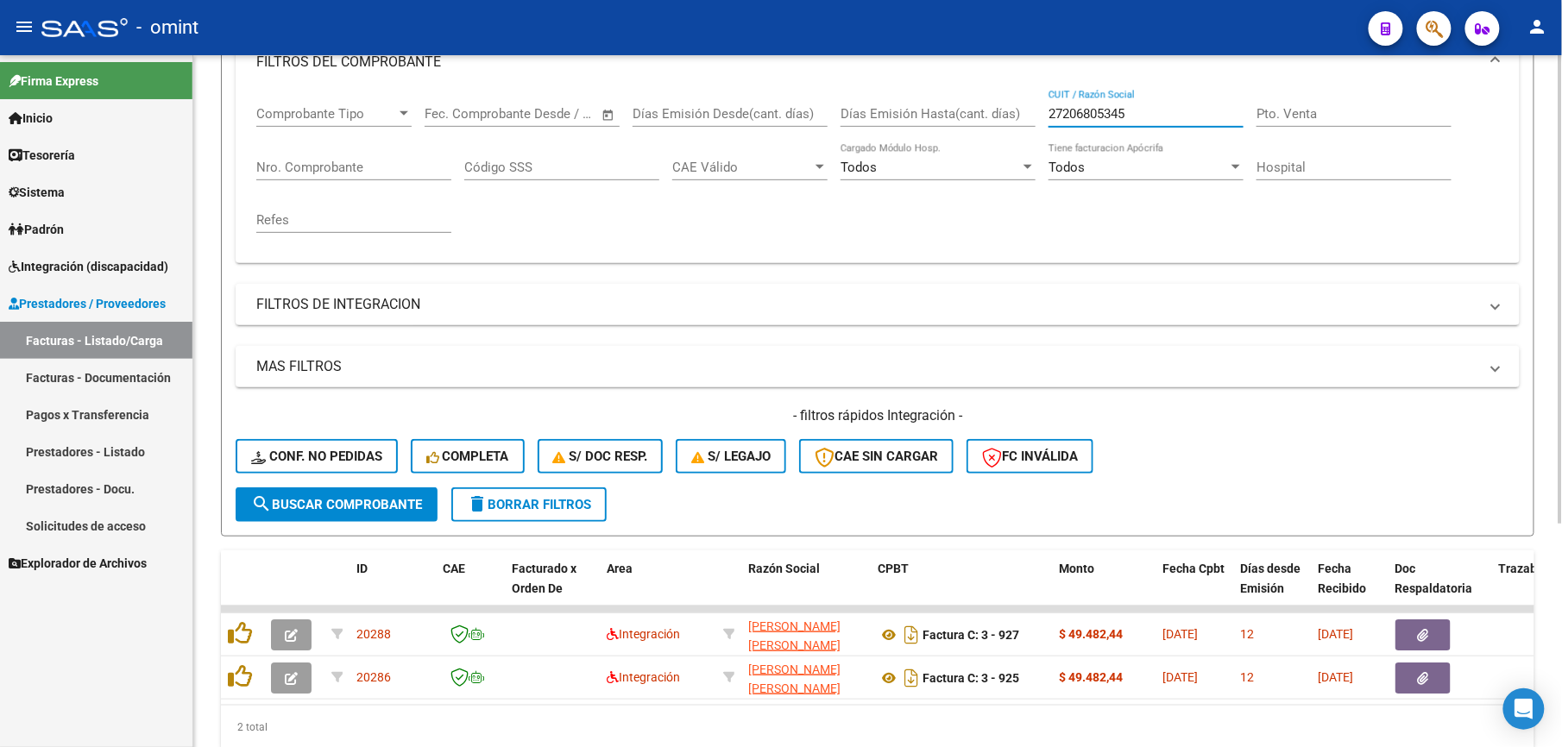
drag, startPoint x: 1157, startPoint y: 121, endPoint x: 963, endPoint y: 118, distance: 194.1
click at [965, 118] on div "Comprobante Tipo Comprobante Tipo Fecha inicio – Fecha fin Fec. Comprobante Des…" at bounding box center [877, 170] width 1242 height 160
paste input "389870256"
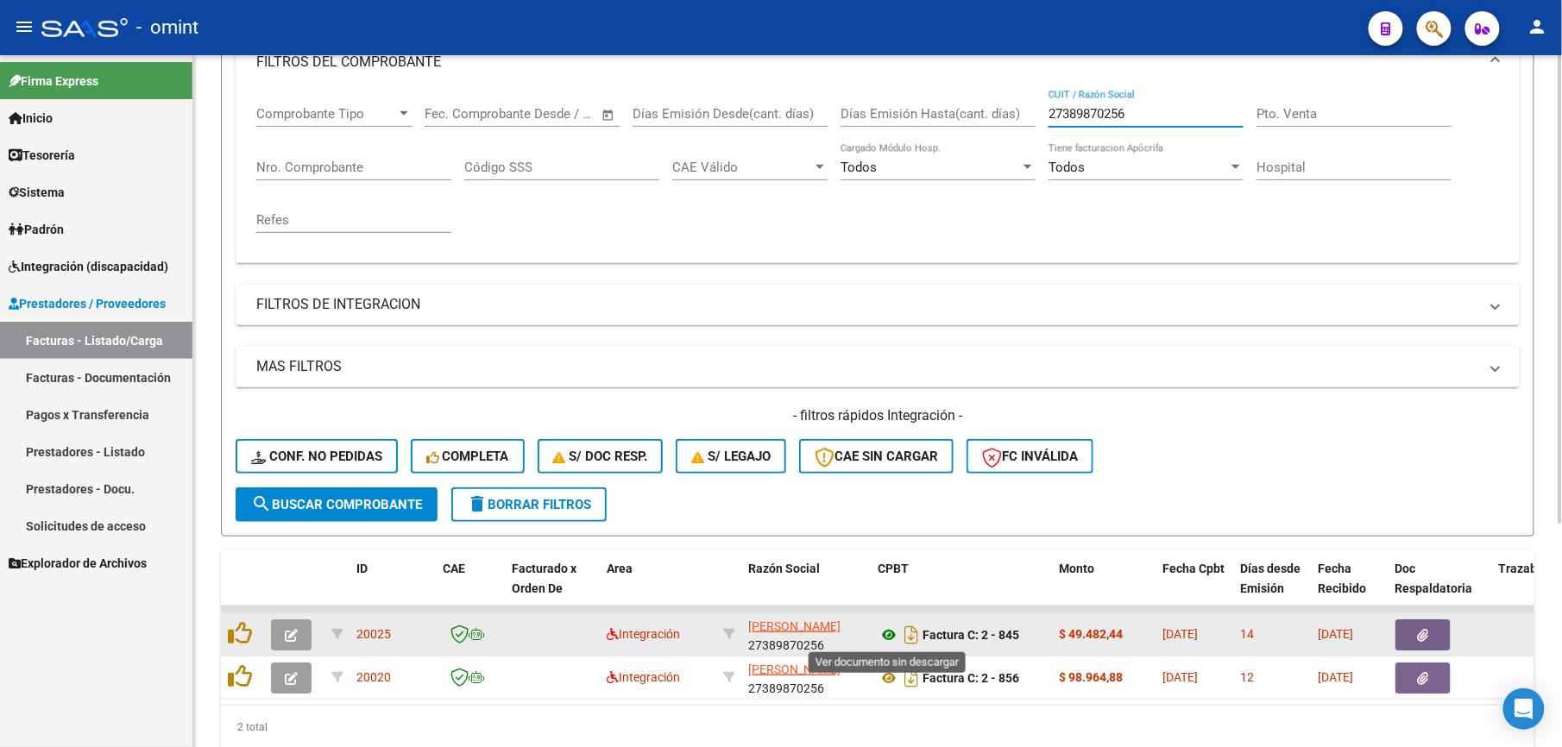
type input "27389870256"
click at [890, 639] on icon at bounding box center [888, 635] width 22 height 21
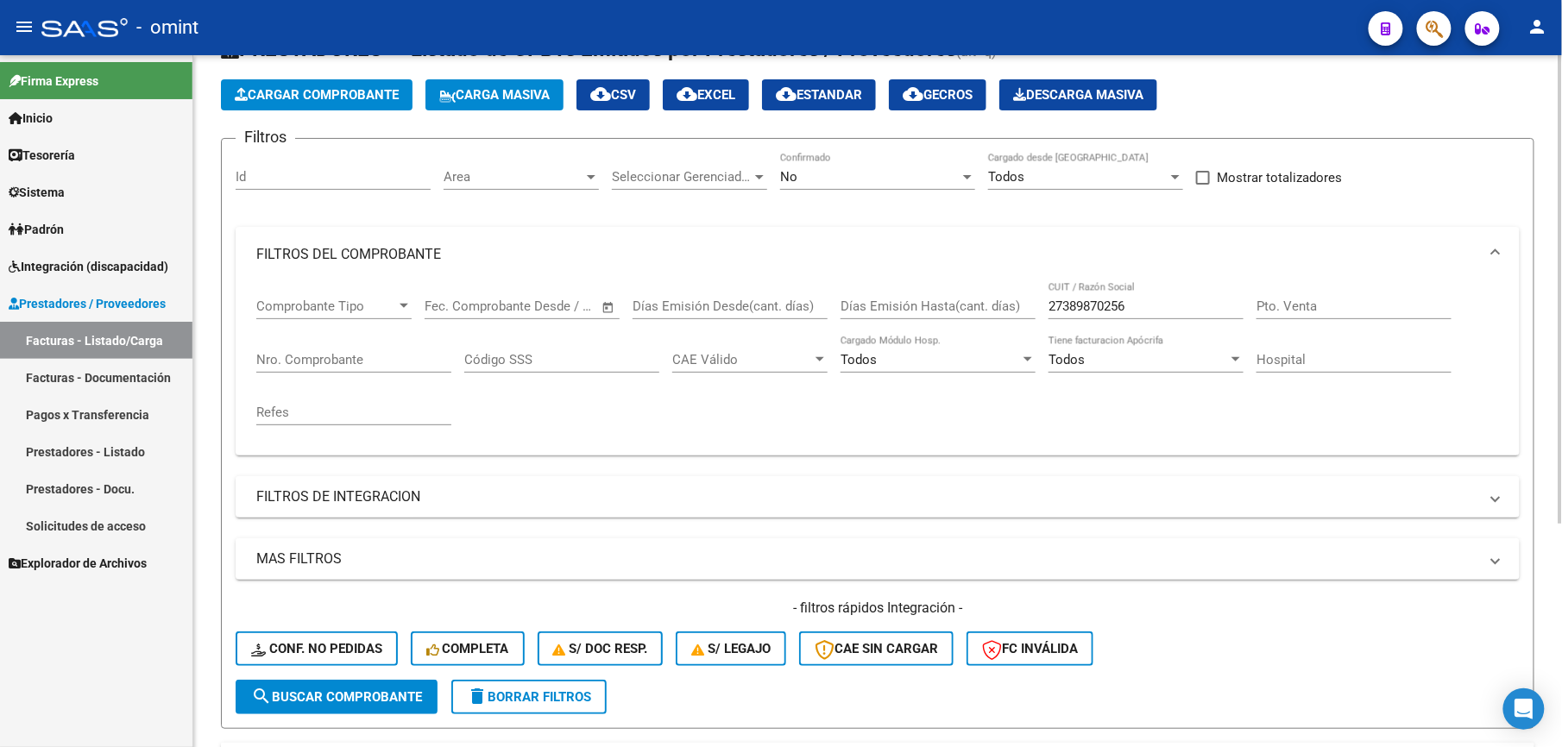
scroll to position [115, 0]
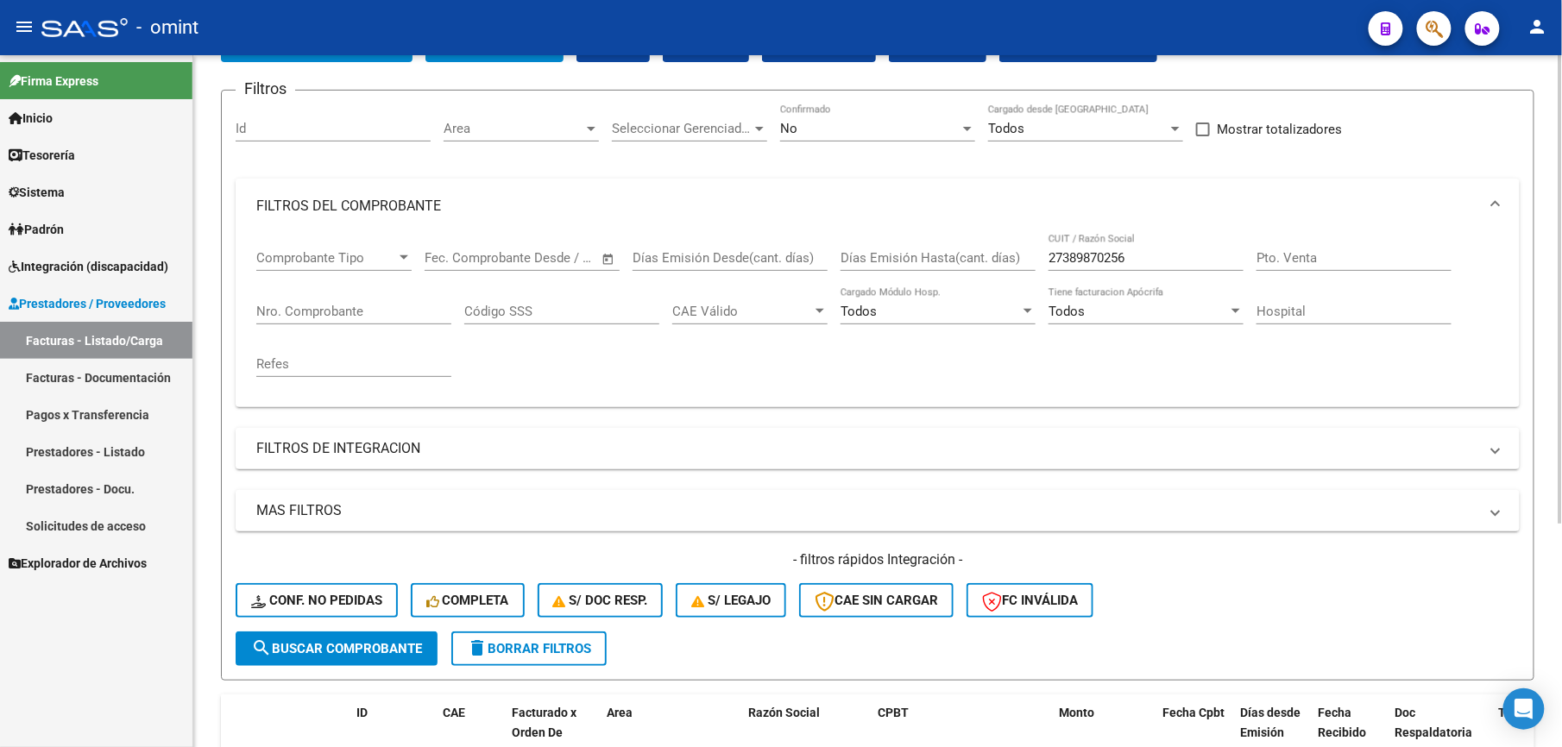
click at [573, 651] on span "delete Borrar Filtros" at bounding box center [529, 649] width 124 height 16
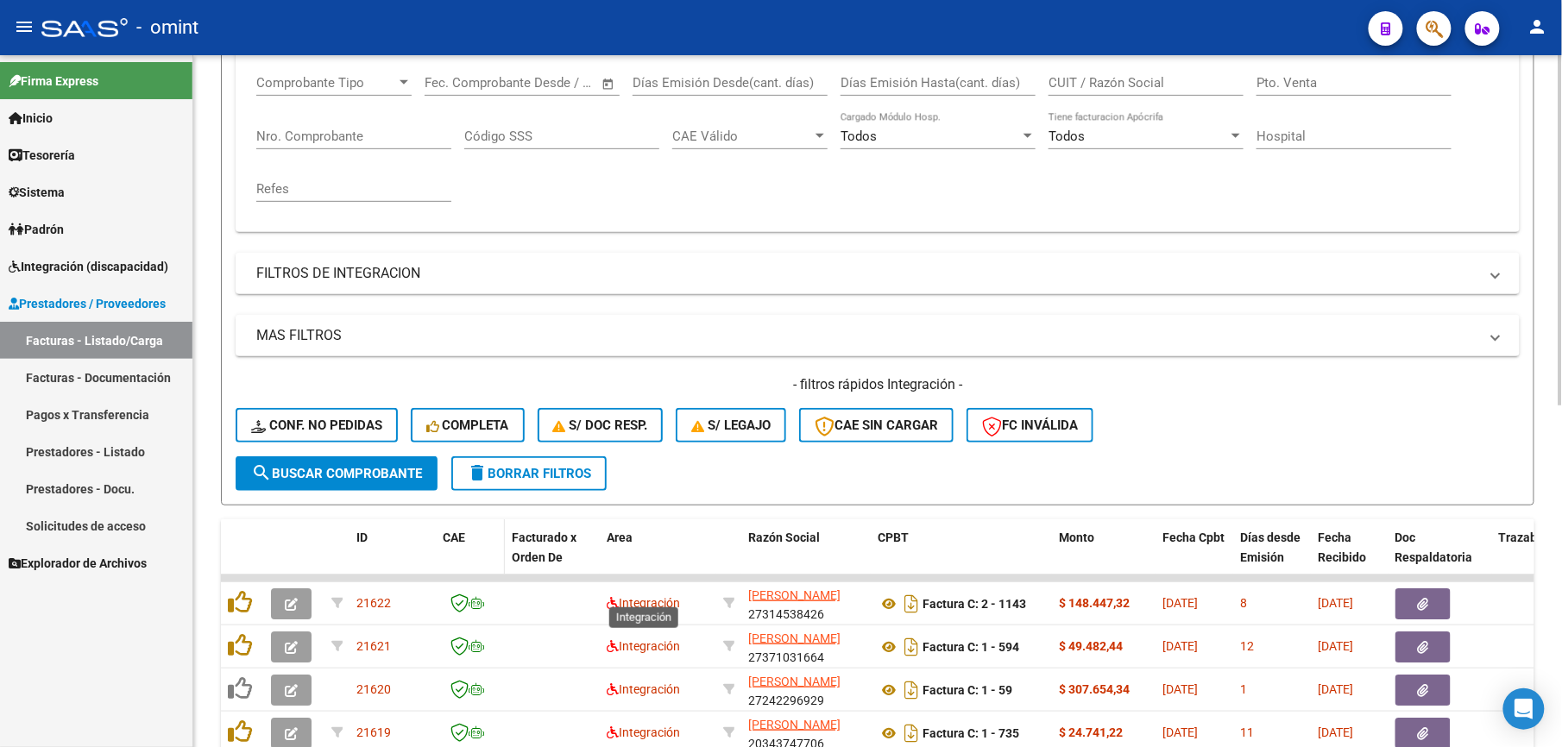
scroll to position [345, 0]
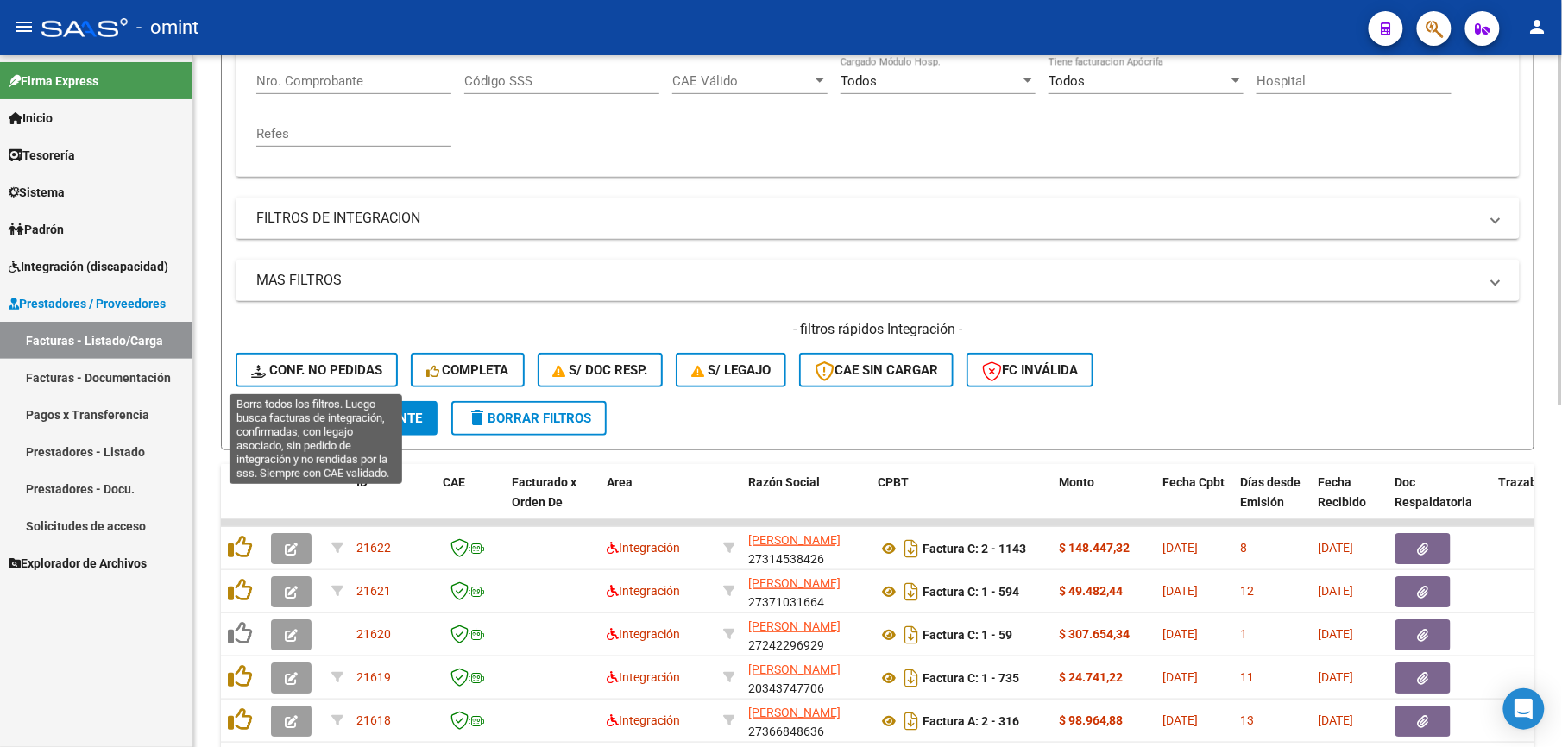
click at [352, 373] on span "Conf. no pedidas" at bounding box center [316, 370] width 131 height 16
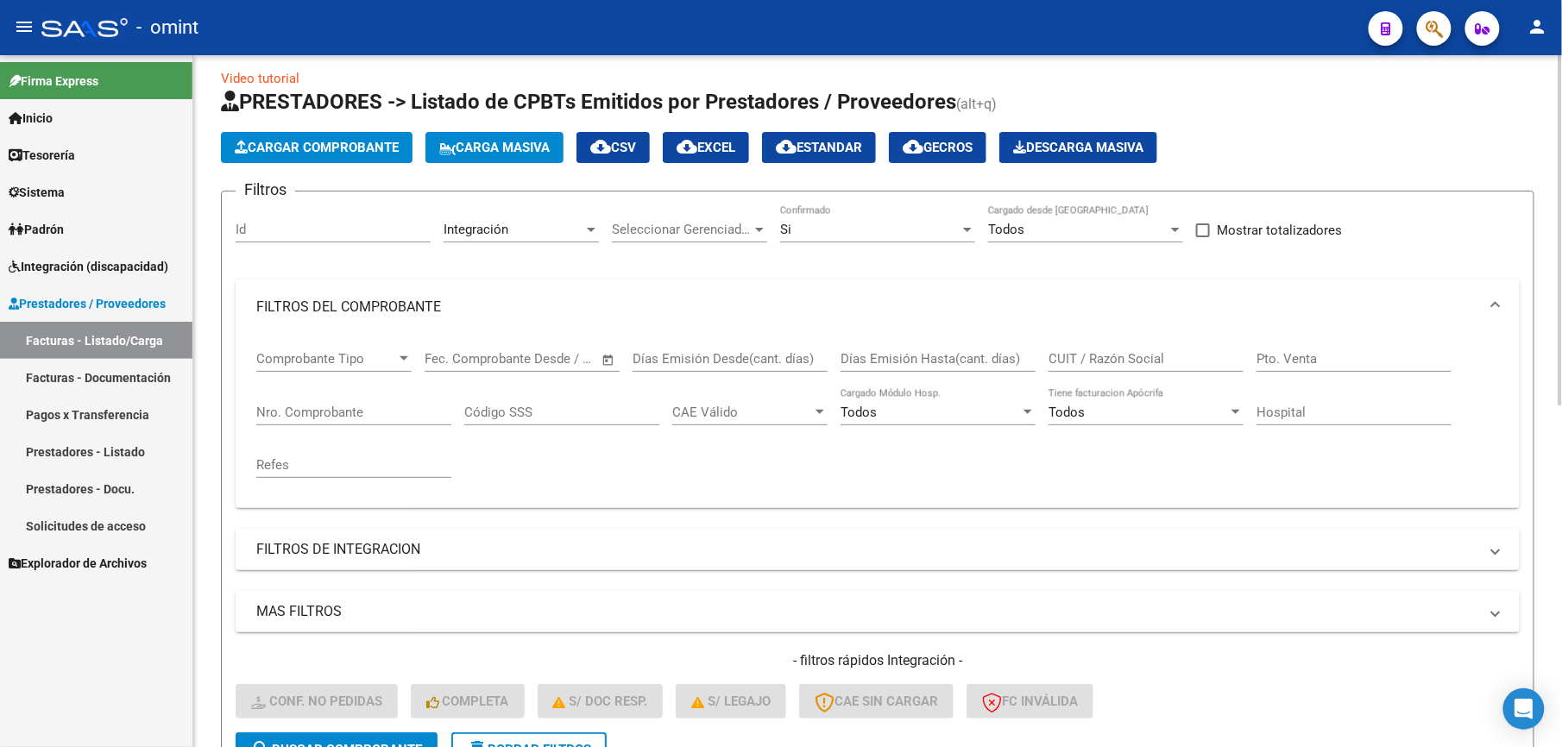
scroll to position [0, 0]
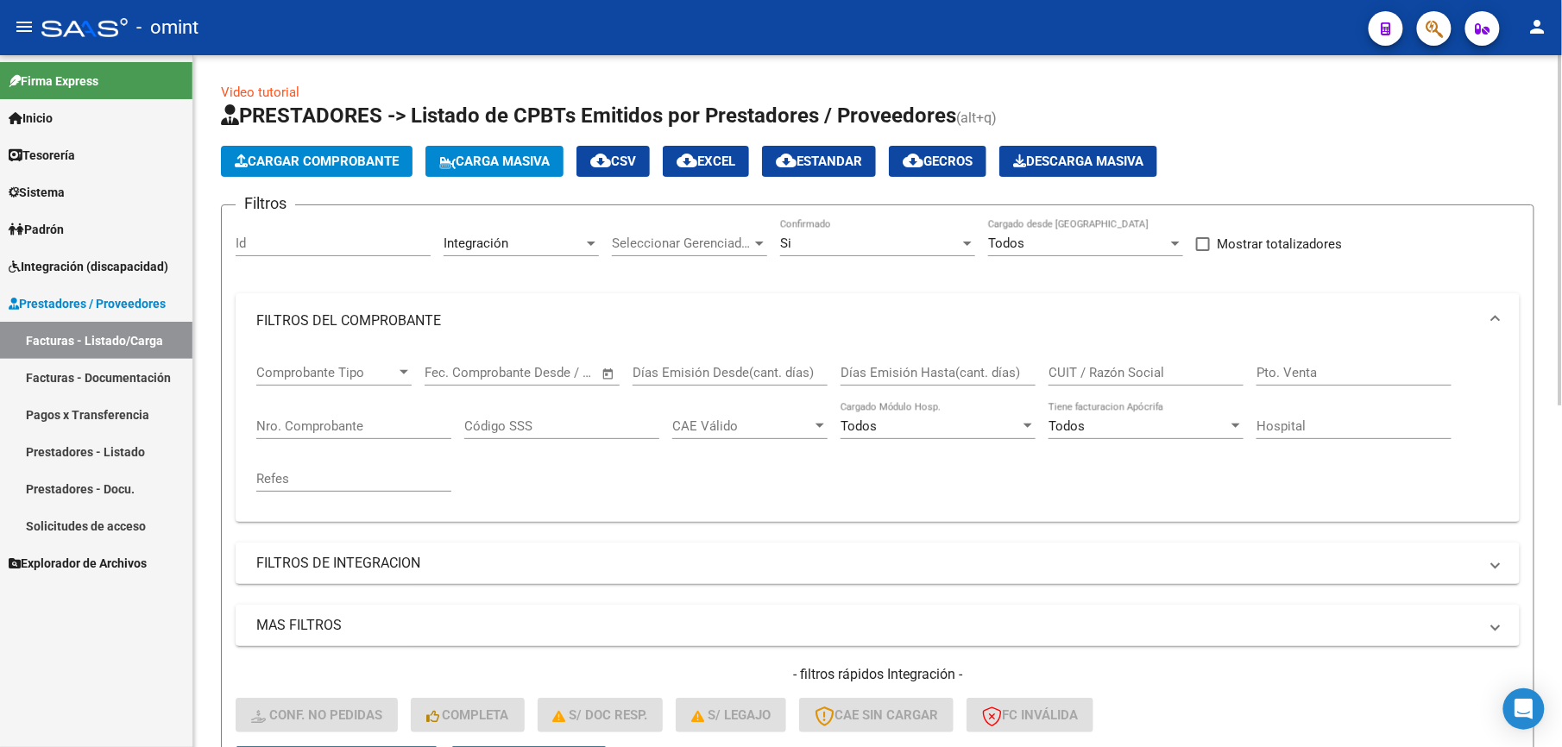
click at [697, 154] on mat-icon "cloud_download" at bounding box center [686, 160] width 21 height 21
click at [1527, 236] on form "Filtros Id Integración Area Seleccionar Gerenciador Seleccionar Gerenciador Si …" at bounding box center [877, 499] width 1313 height 591
